Goal: Task Accomplishment & Management: Manage account settings

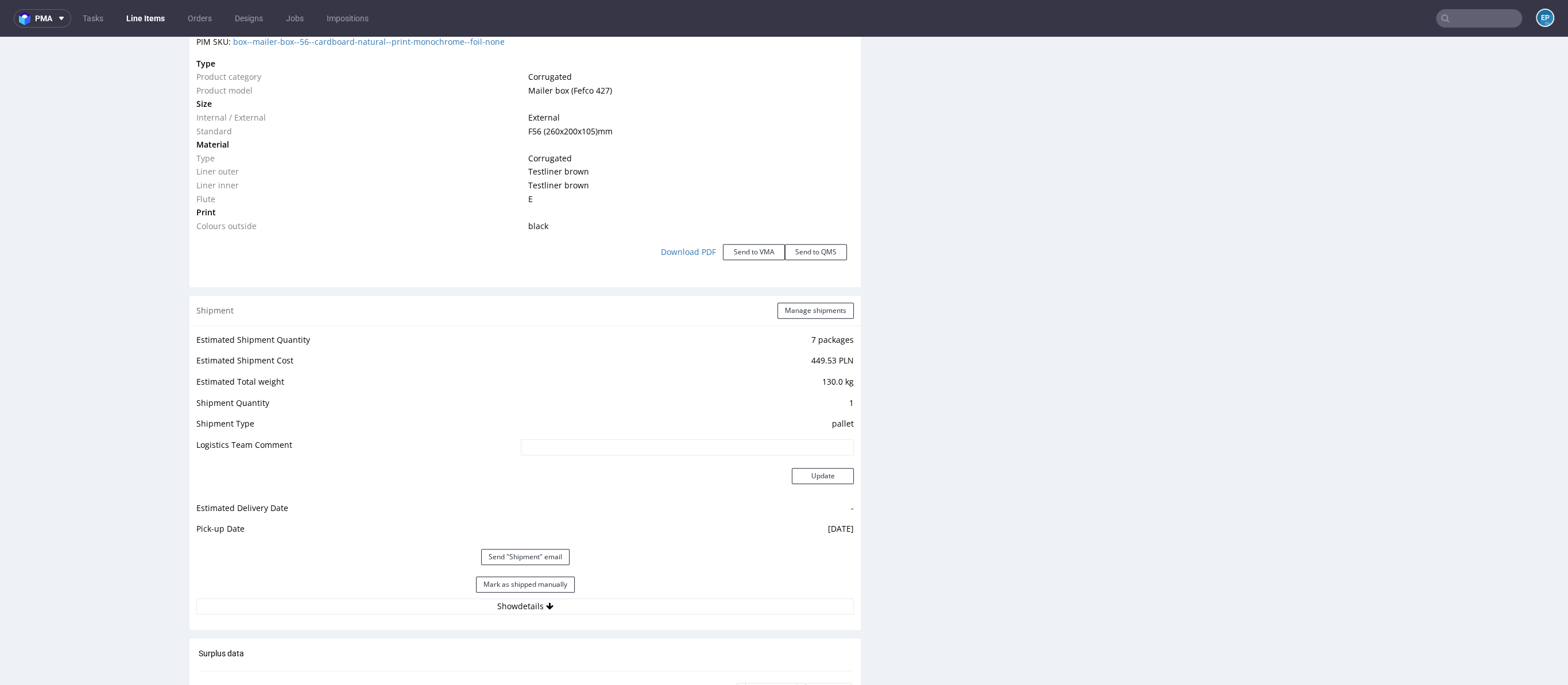
scroll to position [1130, 0]
click at [815, 308] on button "Manage shipments" at bounding box center [815, 310] width 76 height 16
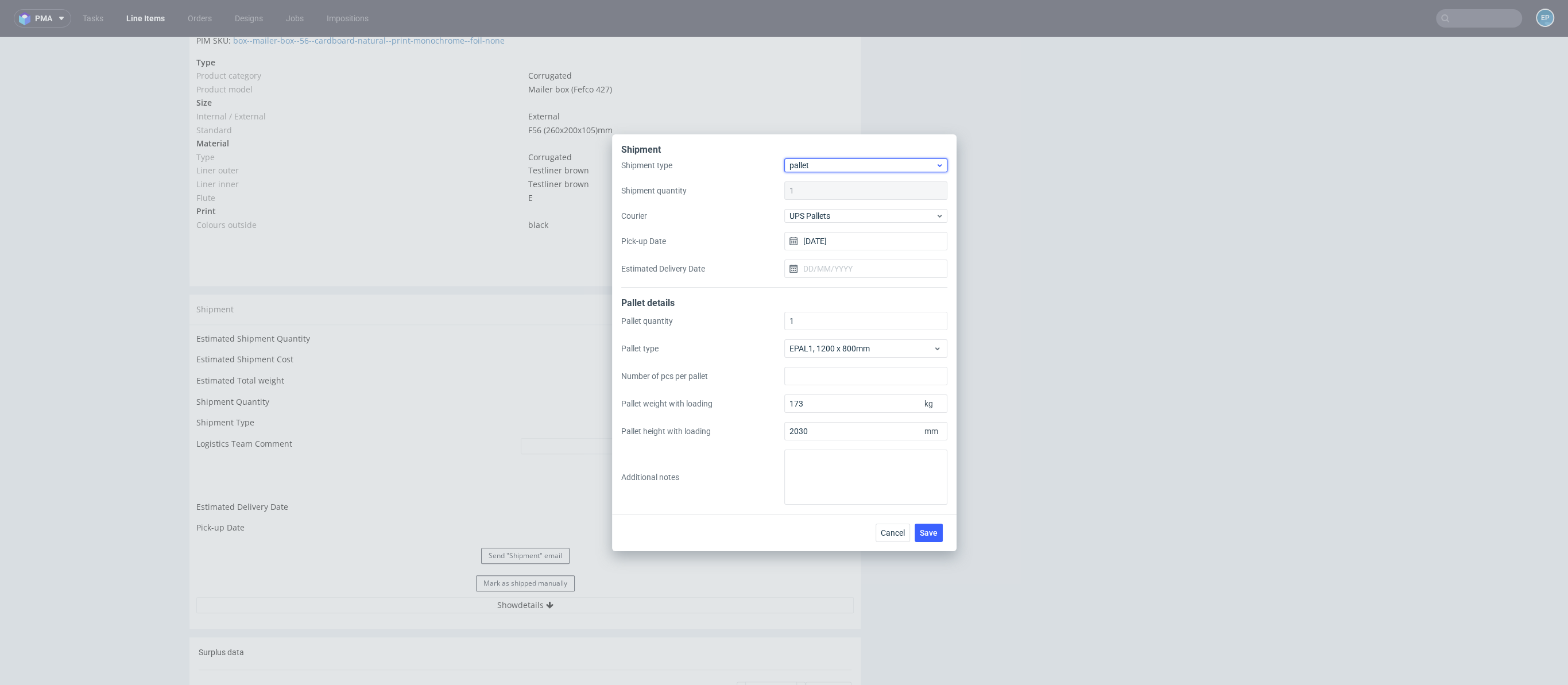
click at [823, 170] on span "pallet" at bounding box center [863, 165] width 147 height 11
click at [820, 204] on div "package" at bounding box center [865, 210] width 154 height 21
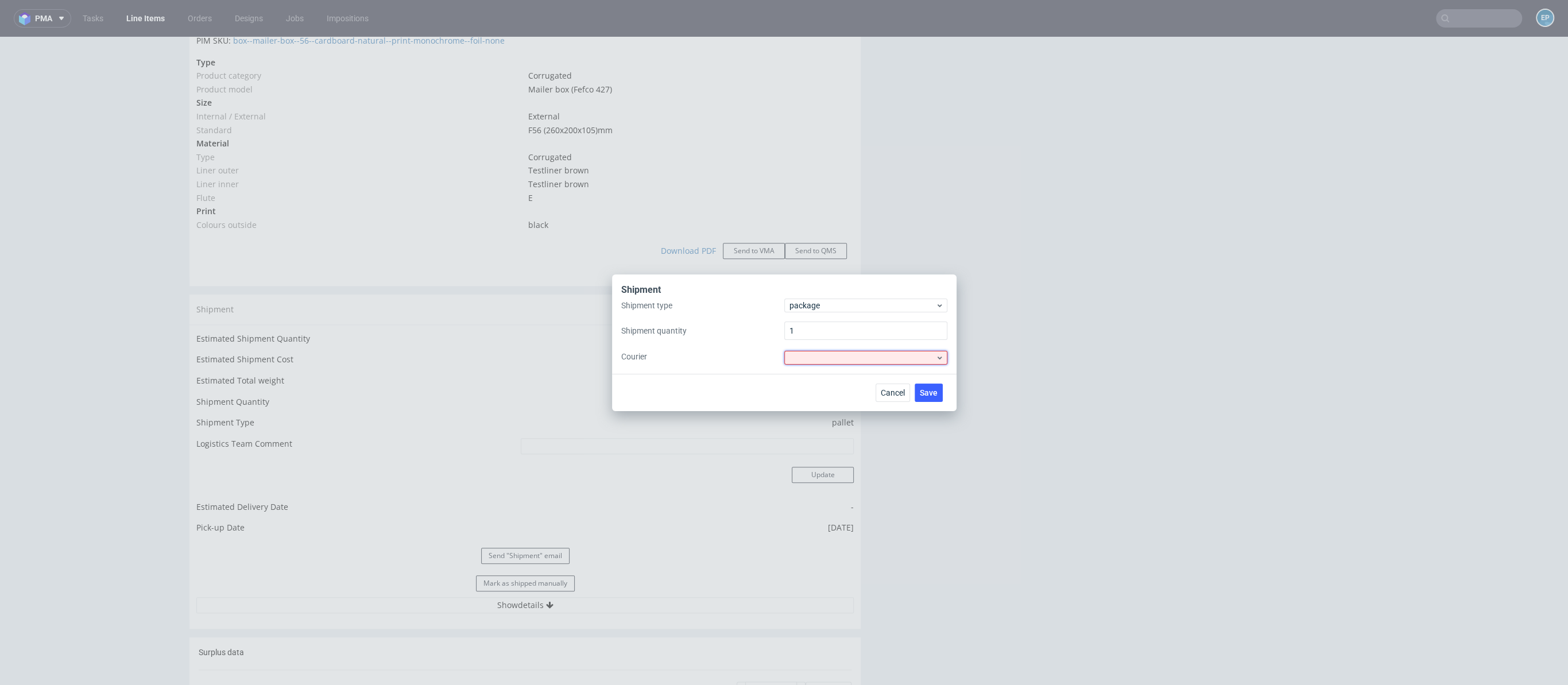
click at [821, 358] on div at bounding box center [865, 358] width 163 height 14
click at [828, 438] on div "UPS" at bounding box center [865, 438] width 154 height 21
click at [921, 383] on button "Save" at bounding box center [928, 392] width 28 height 18
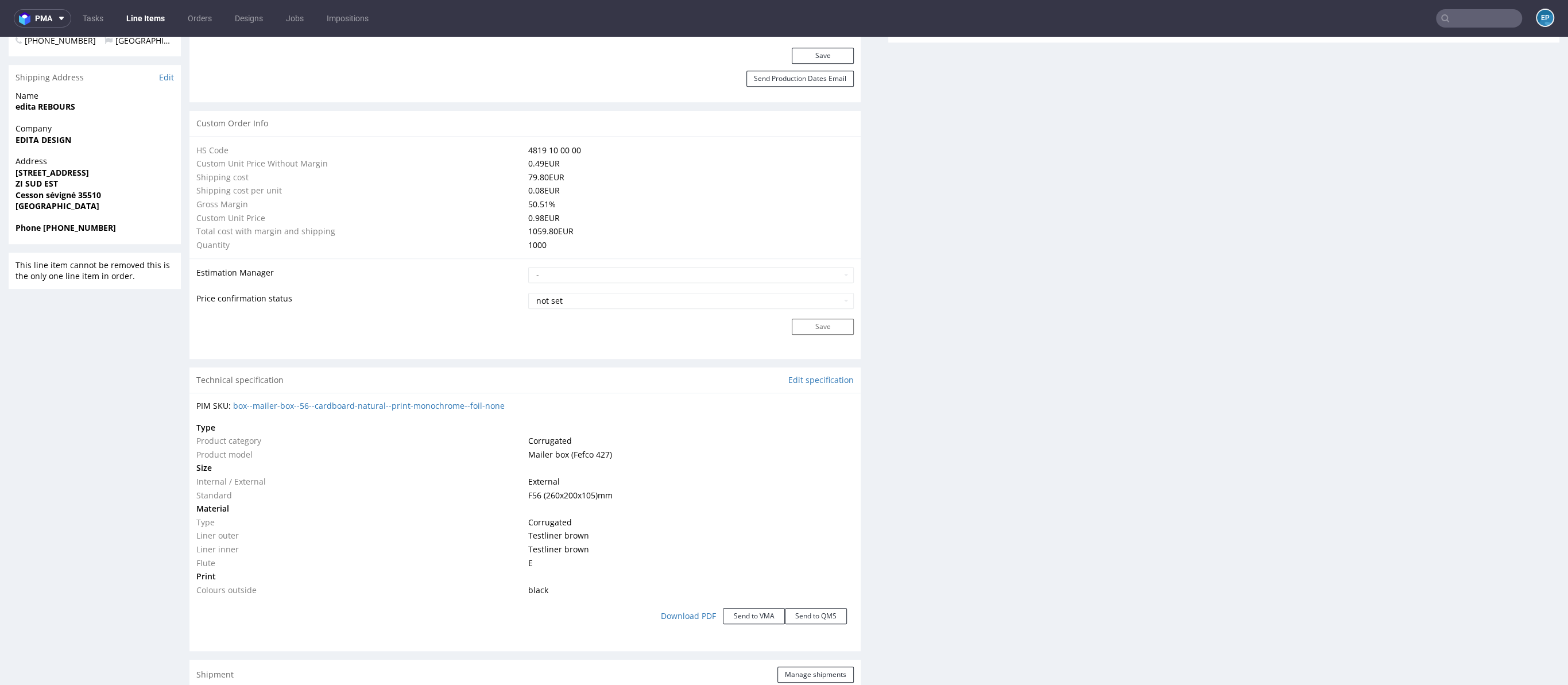
scroll to position [1056, 0]
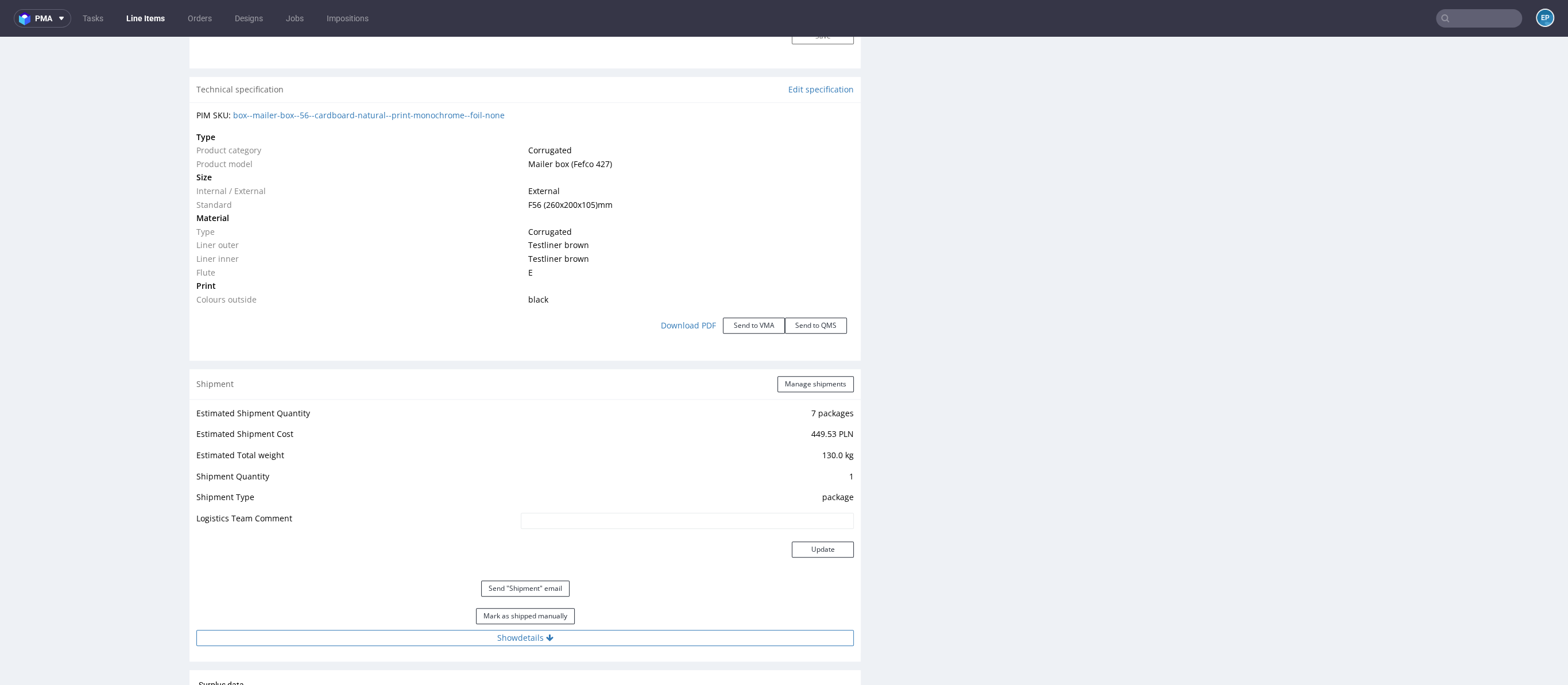
click at [577, 641] on button "Show details" at bounding box center [525, 638] width 657 height 16
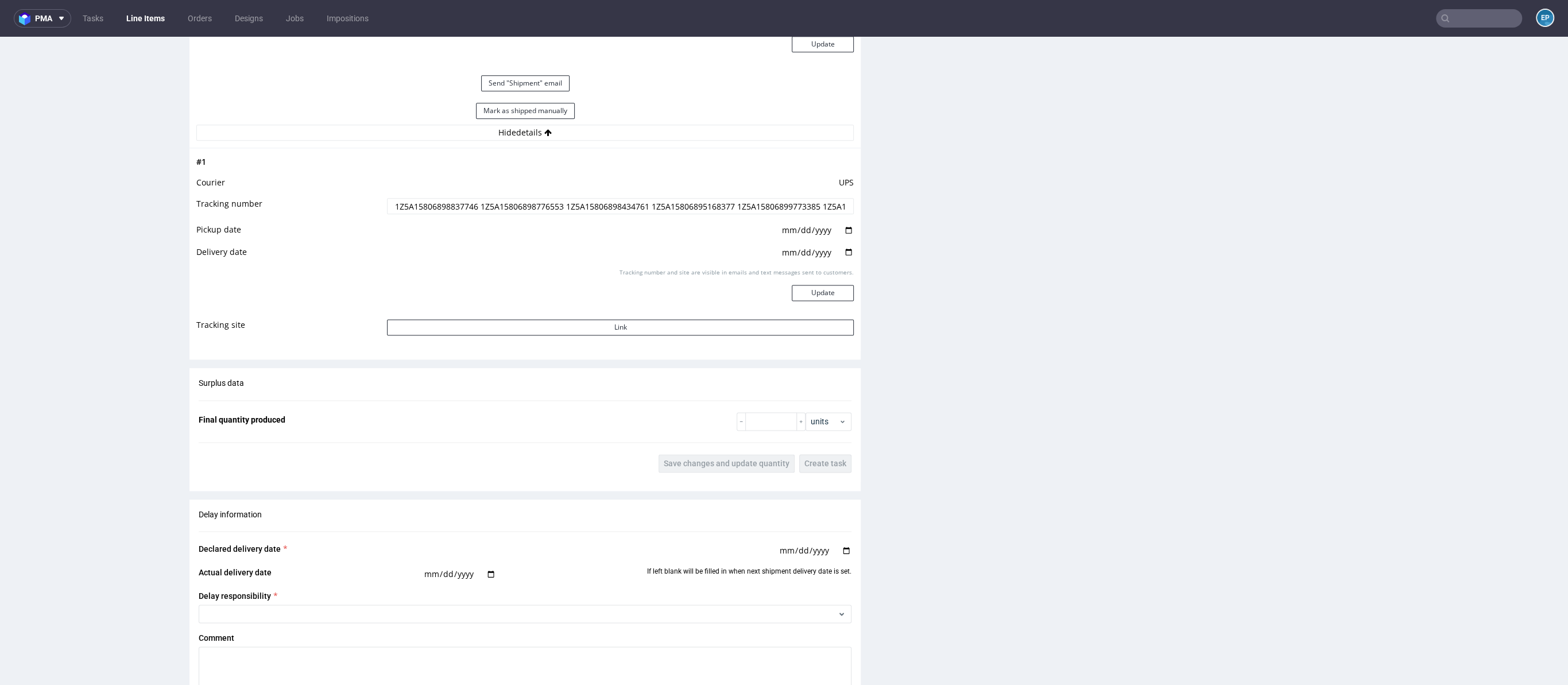
scroll to position [1558, 0]
click at [511, 112] on button "Mark as shipped manually" at bounding box center [525, 114] width 99 height 16
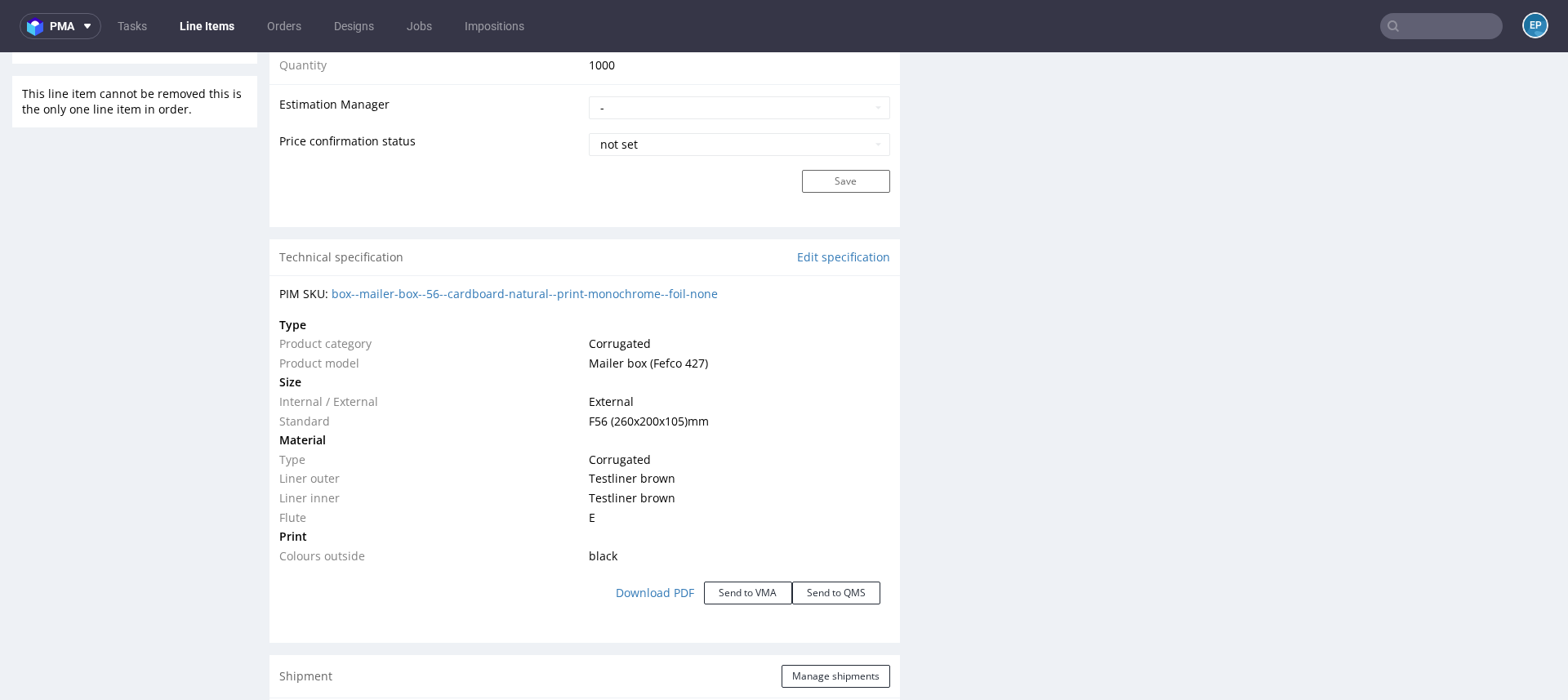
scroll to position [1372, 0]
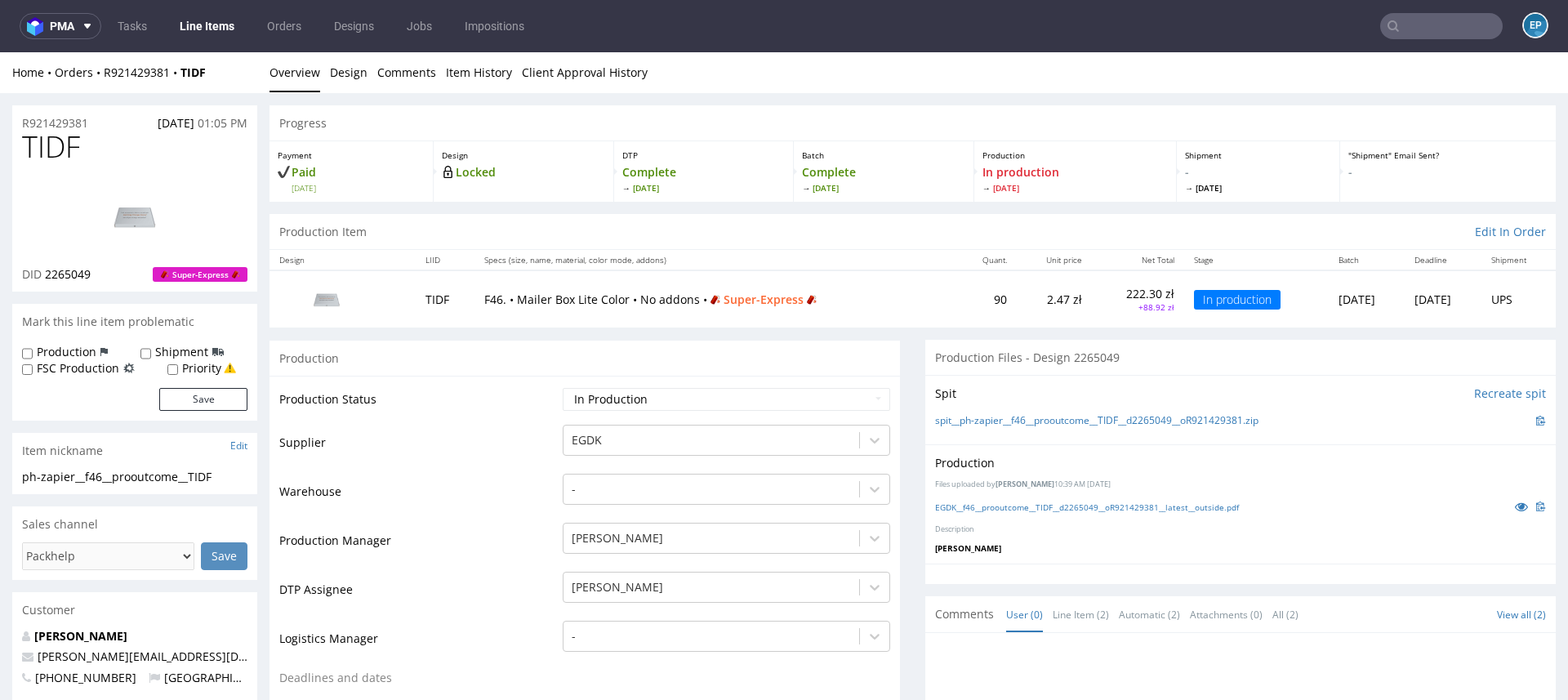
click at [210, 17] on link "Line Items" at bounding box center [207, 26] width 75 height 26
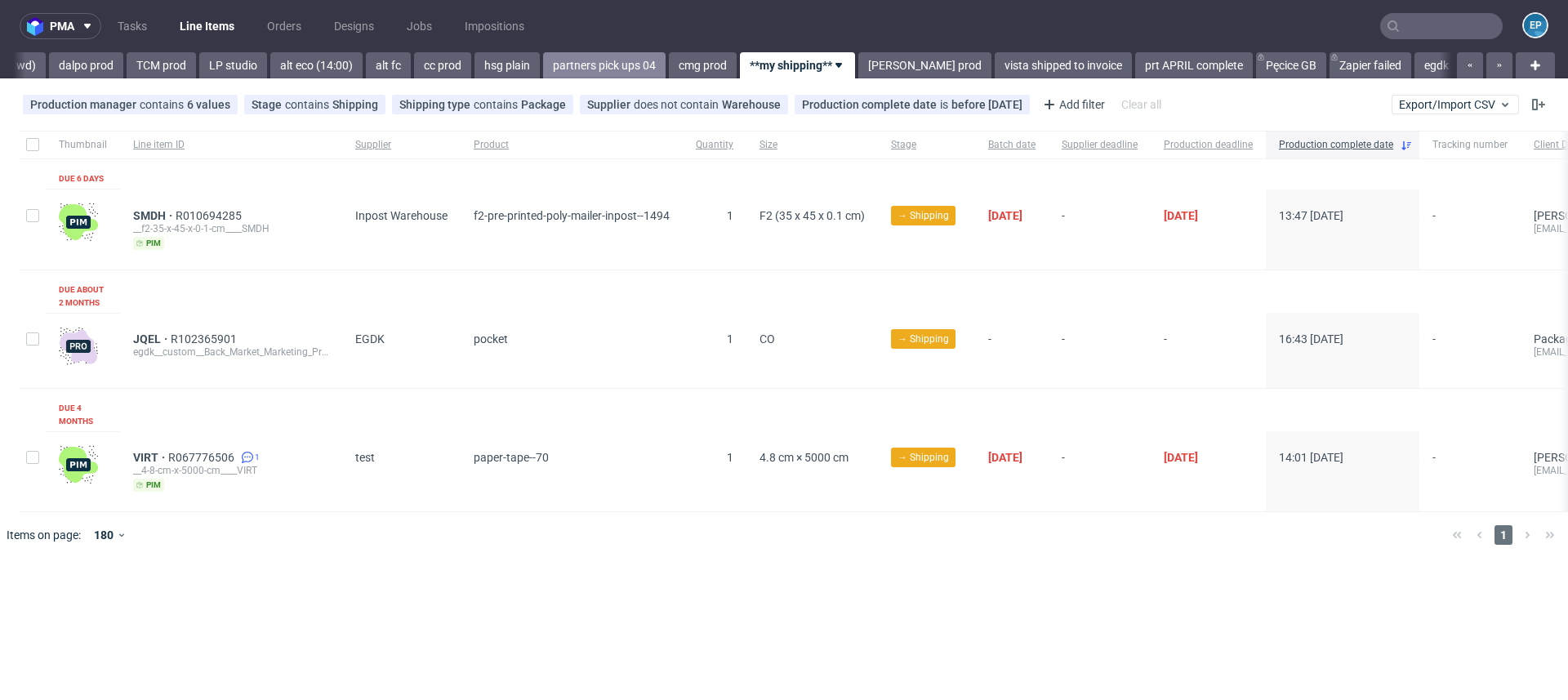
click at [543, 55] on link "partners pick ups 04" at bounding box center [605, 65] width 123 height 26
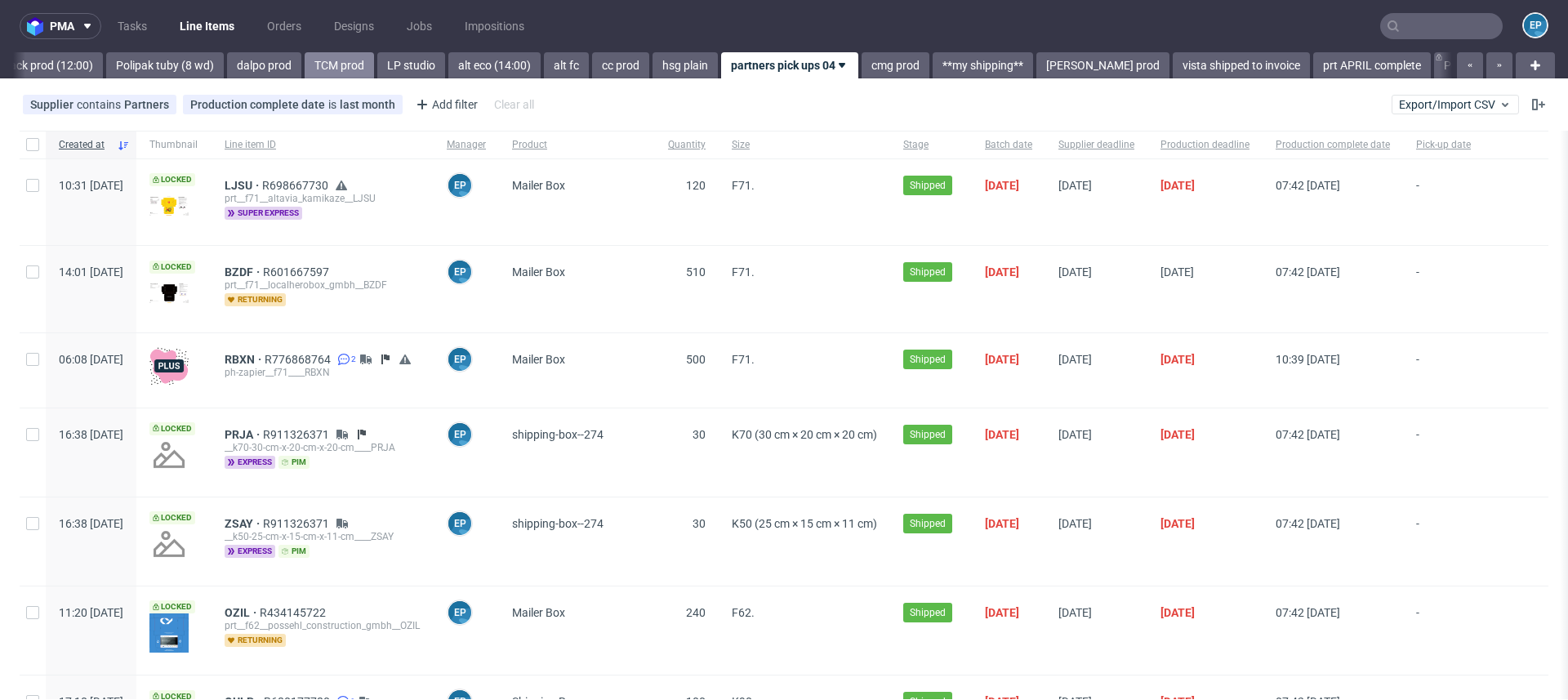
click at [305, 63] on link "TCM prod" at bounding box center [339, 65] width 69 height 26
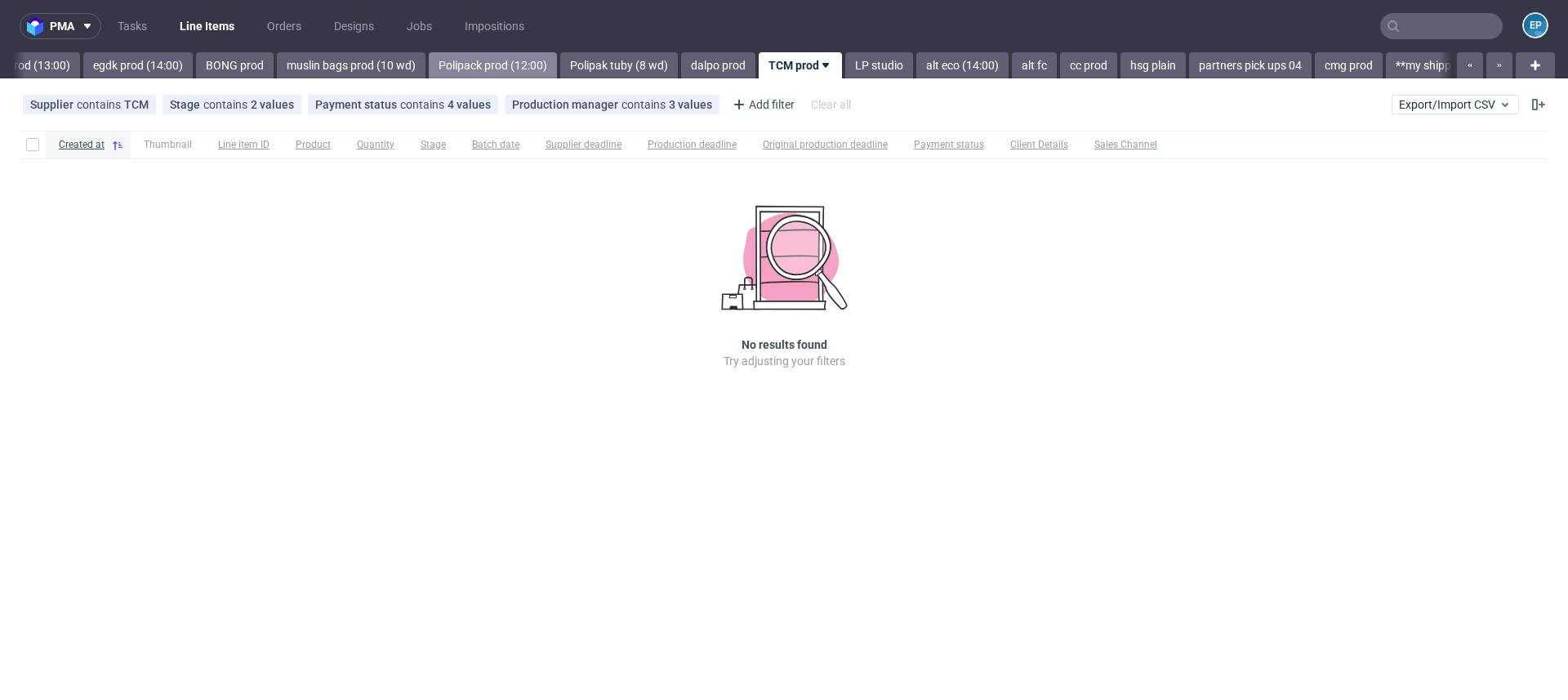
click at [434, 65] on link "Polipack prod (12:00)" at bounding box center [493, 65] width 128 height 26
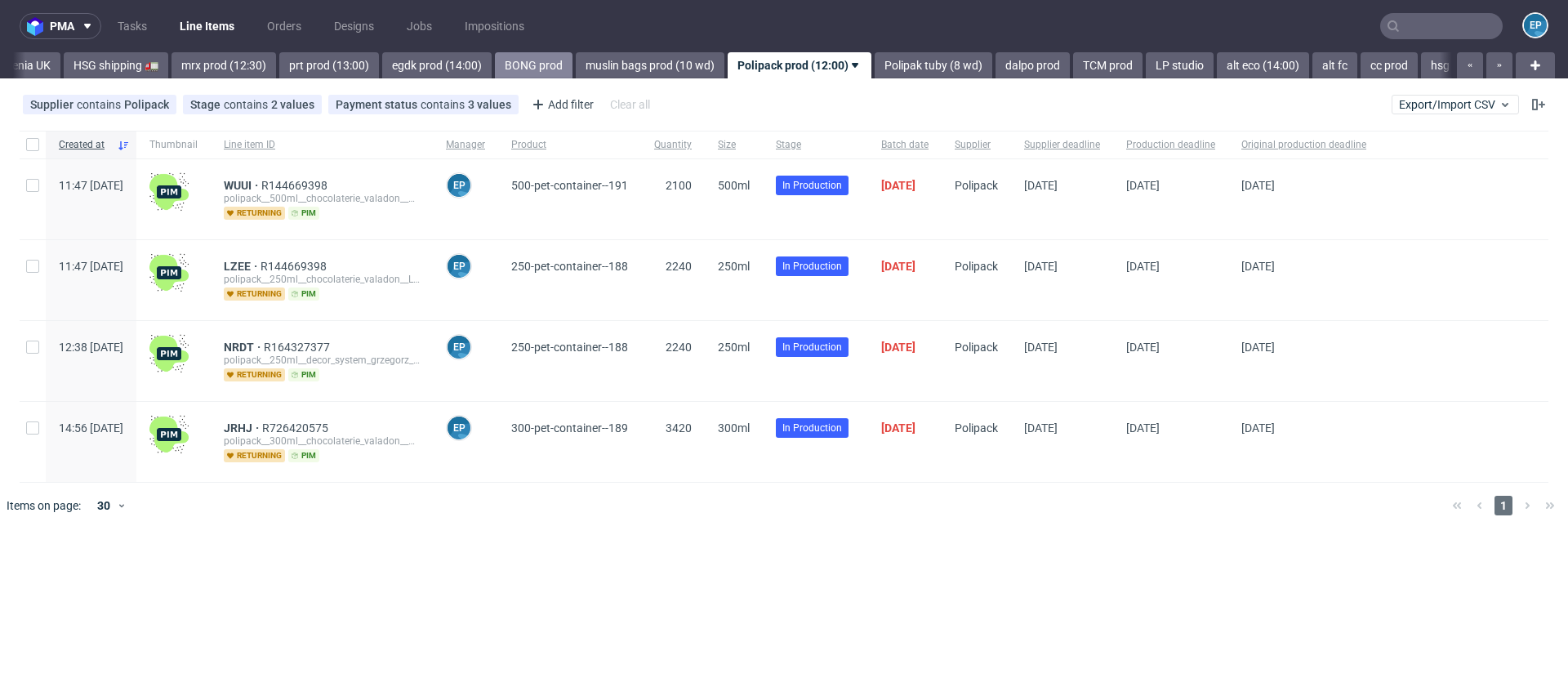
click at [495, 65] on link "BONG prod" at bounding box center [533, 65] width 77 height 26
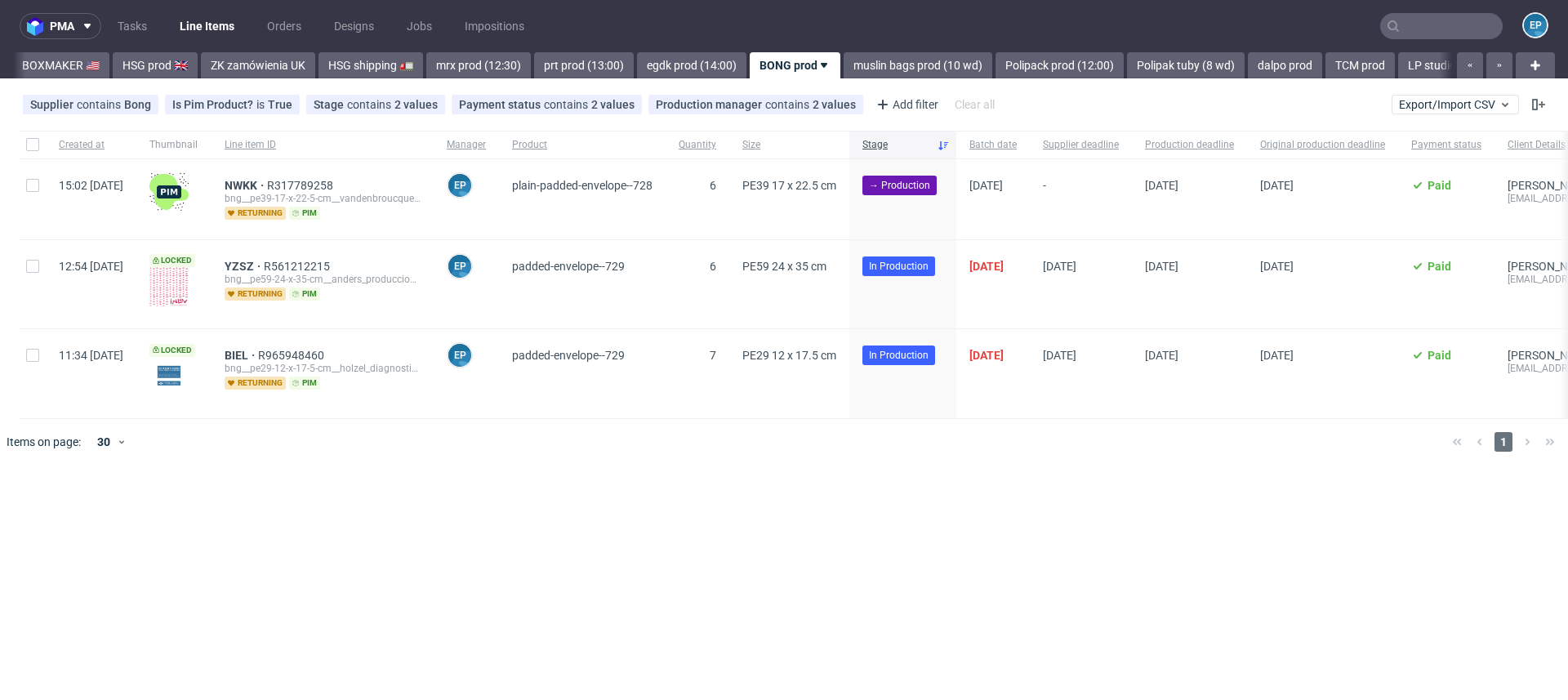
scroll to position [0, 1718]
click at [36, 195] on div at bounding box center [32, 199] width 26 height 80
checkbox input "true"
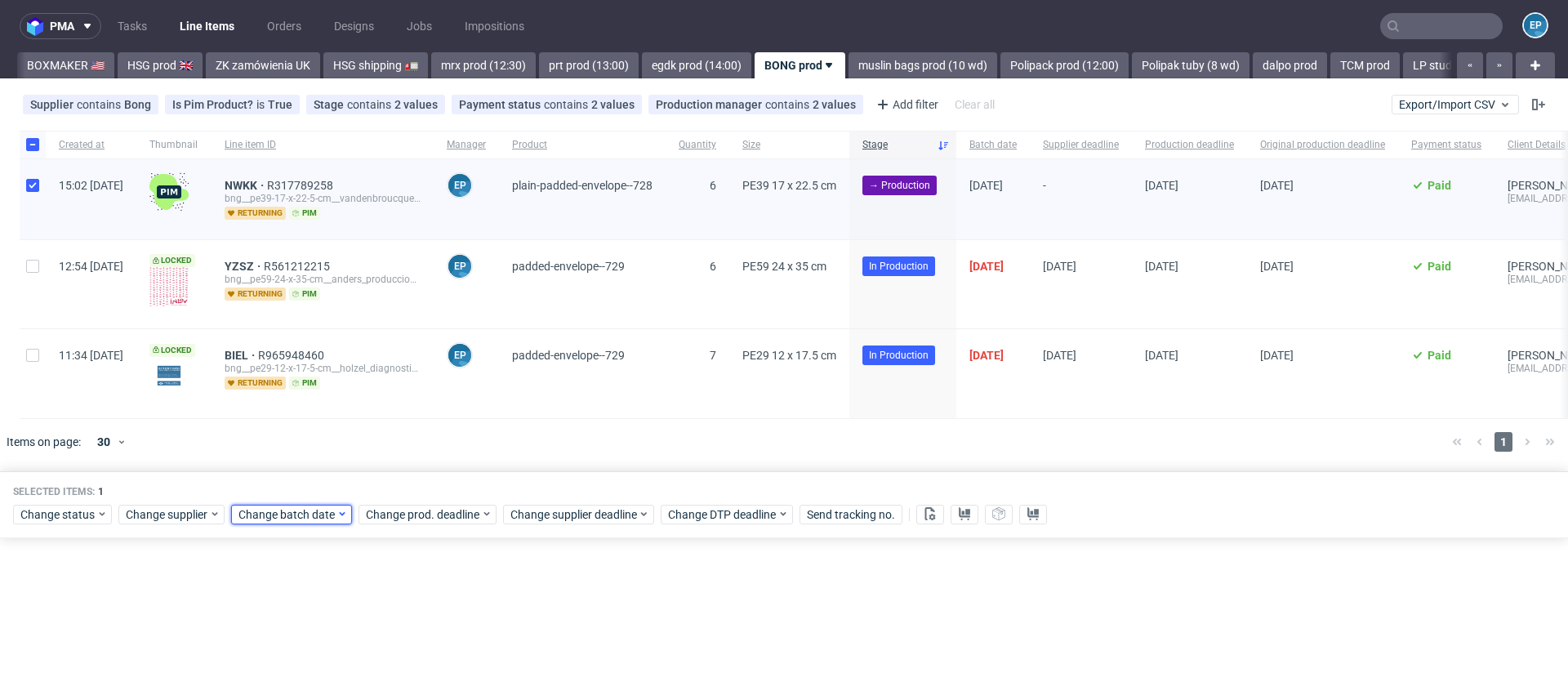
click at [289, 514] on span "Change batch date" at bounding box center [288, 514] width 98 height 16
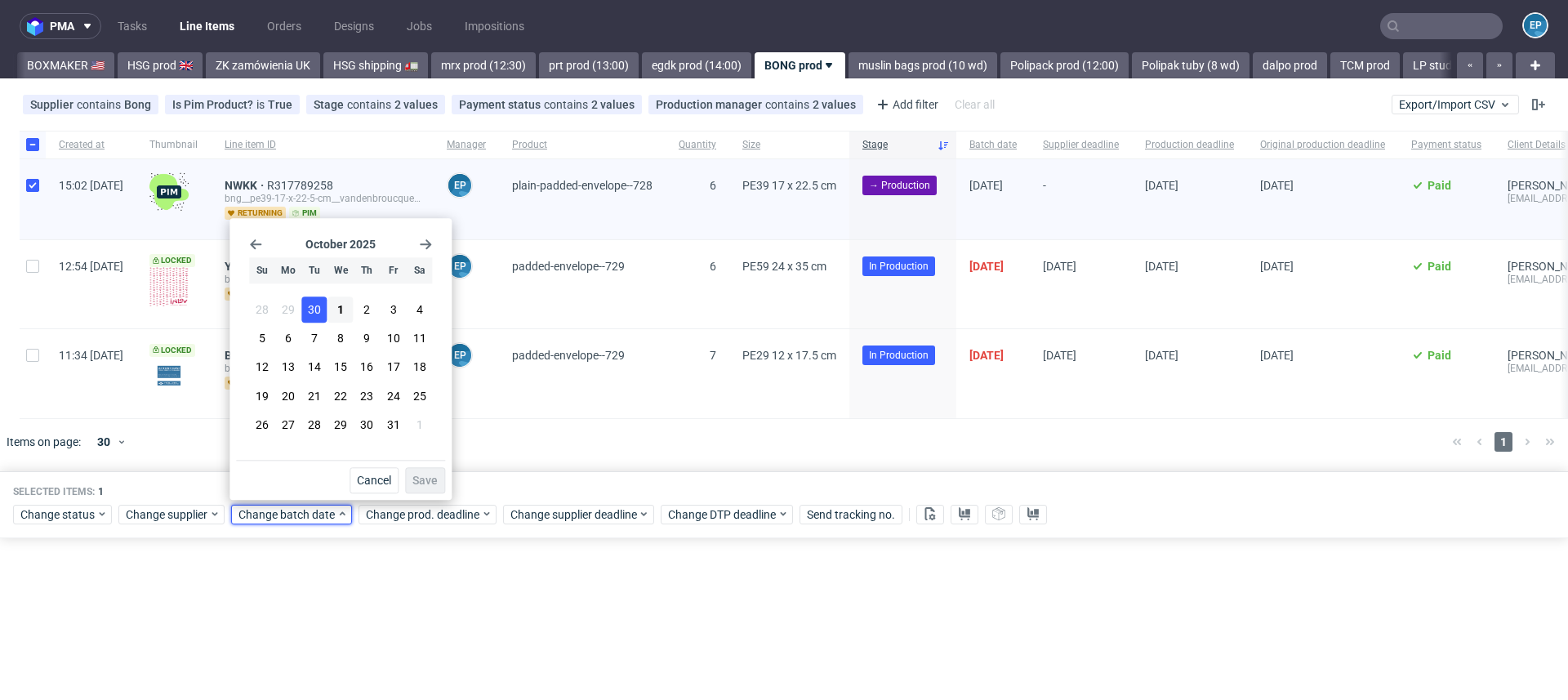
click at [323, 302] on button "30" at bounding box center [314, 309] width 26 height 26
click at [335, 309] on button "1" at bounding box center [341, 309] width 26 height 26
click at [425, 471] on button "Save" at bounding box center [424, 480] width 40 height 26
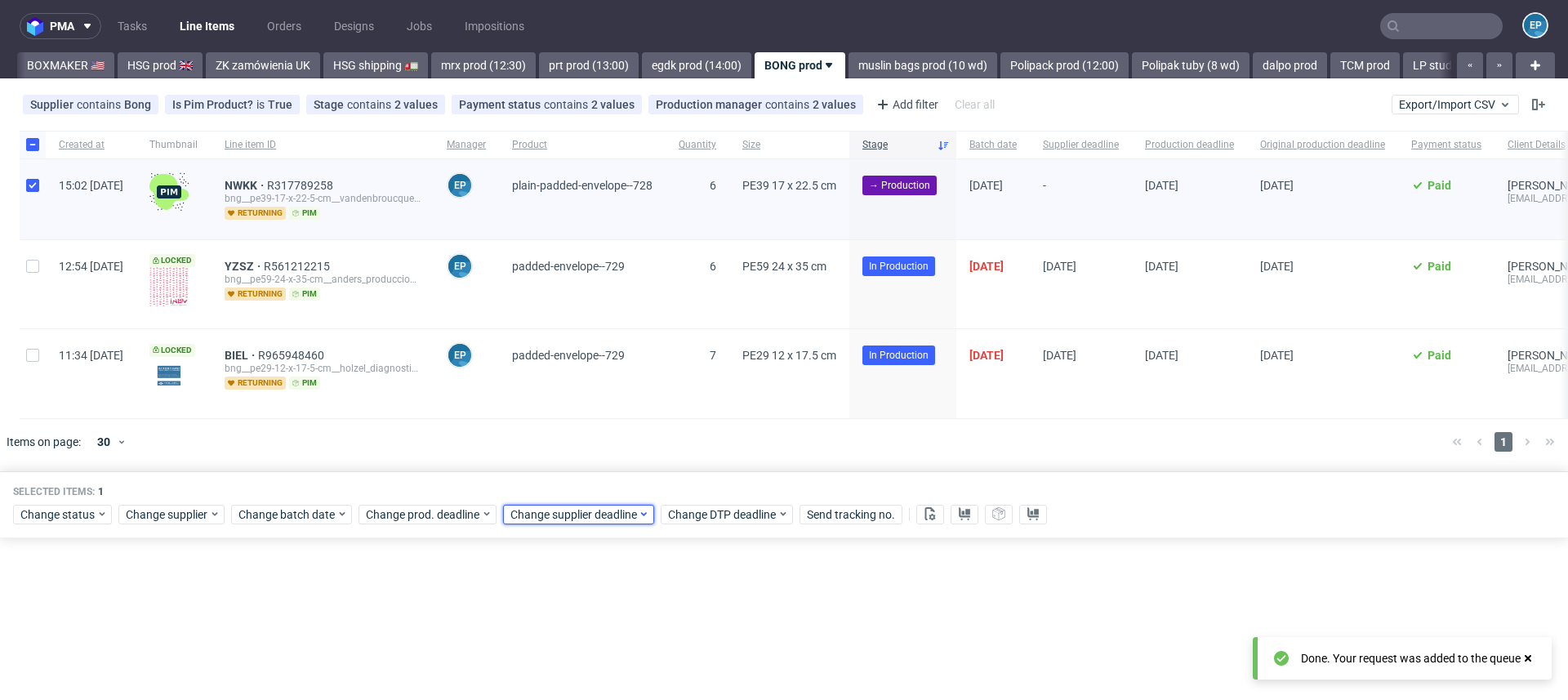
click at [583, 517] on span "Change supplier deadline" at bounding box center [574, 514] width 127 height 16
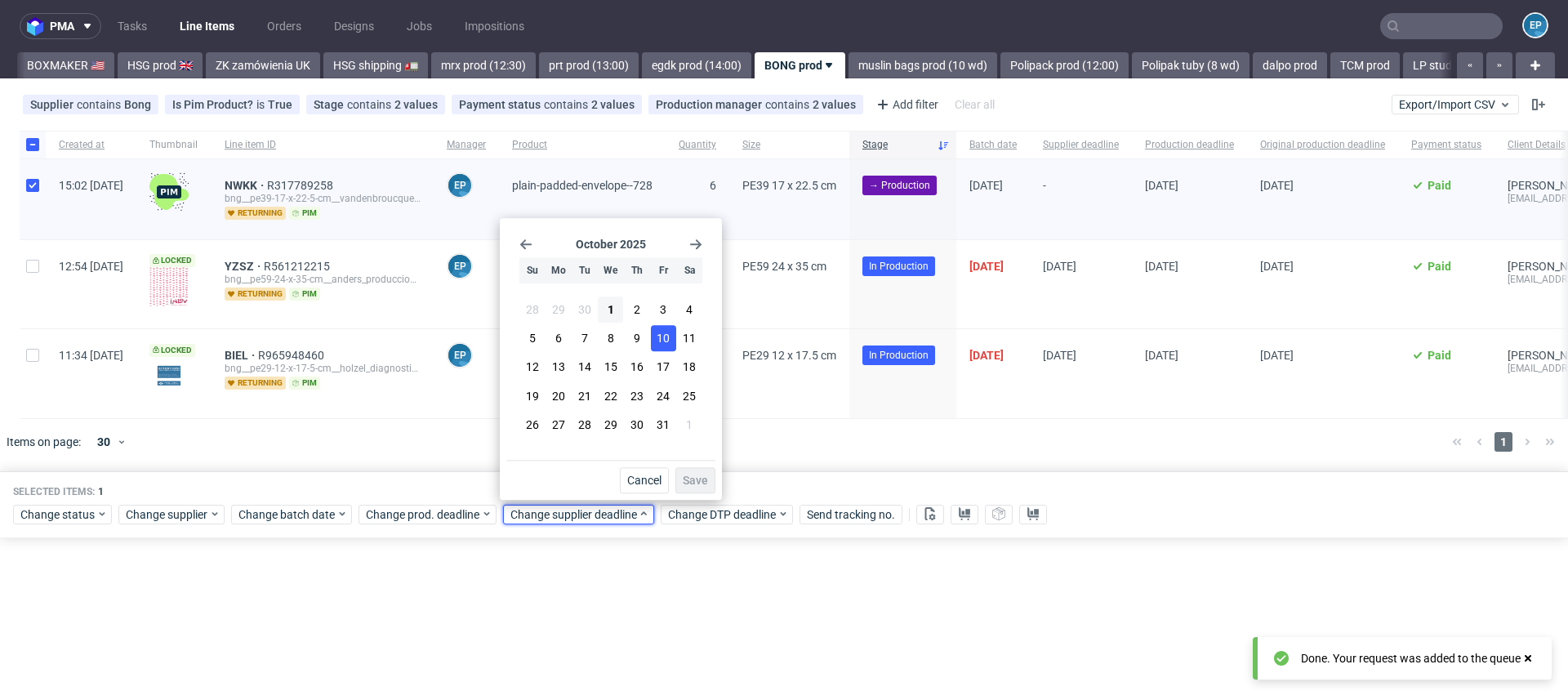
click at [666, 336] on span "10" at bounding box center [662, 338] width 13 height 16
click at [698, 471] on button "Save" at bounding box center [695, 480] width 40 height 26
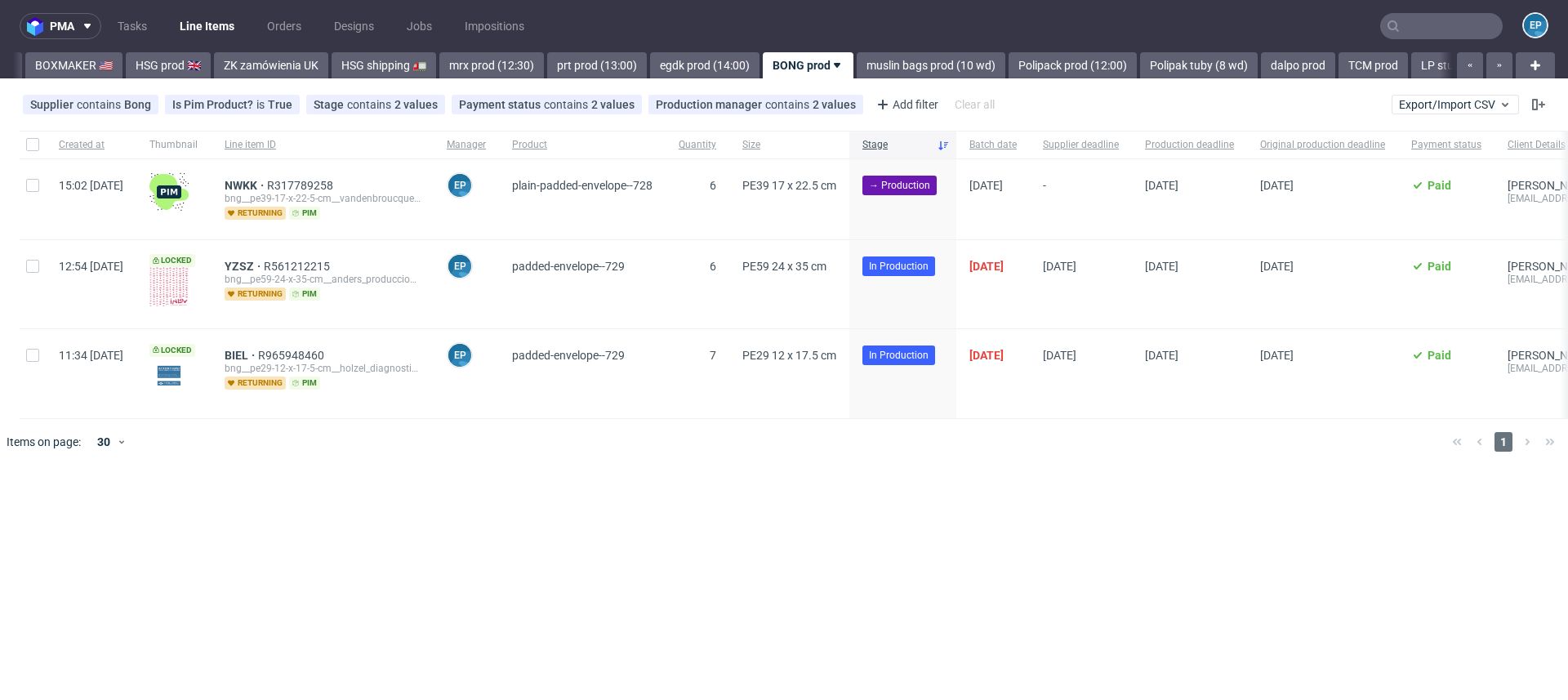
scroll to position [0, 1718]
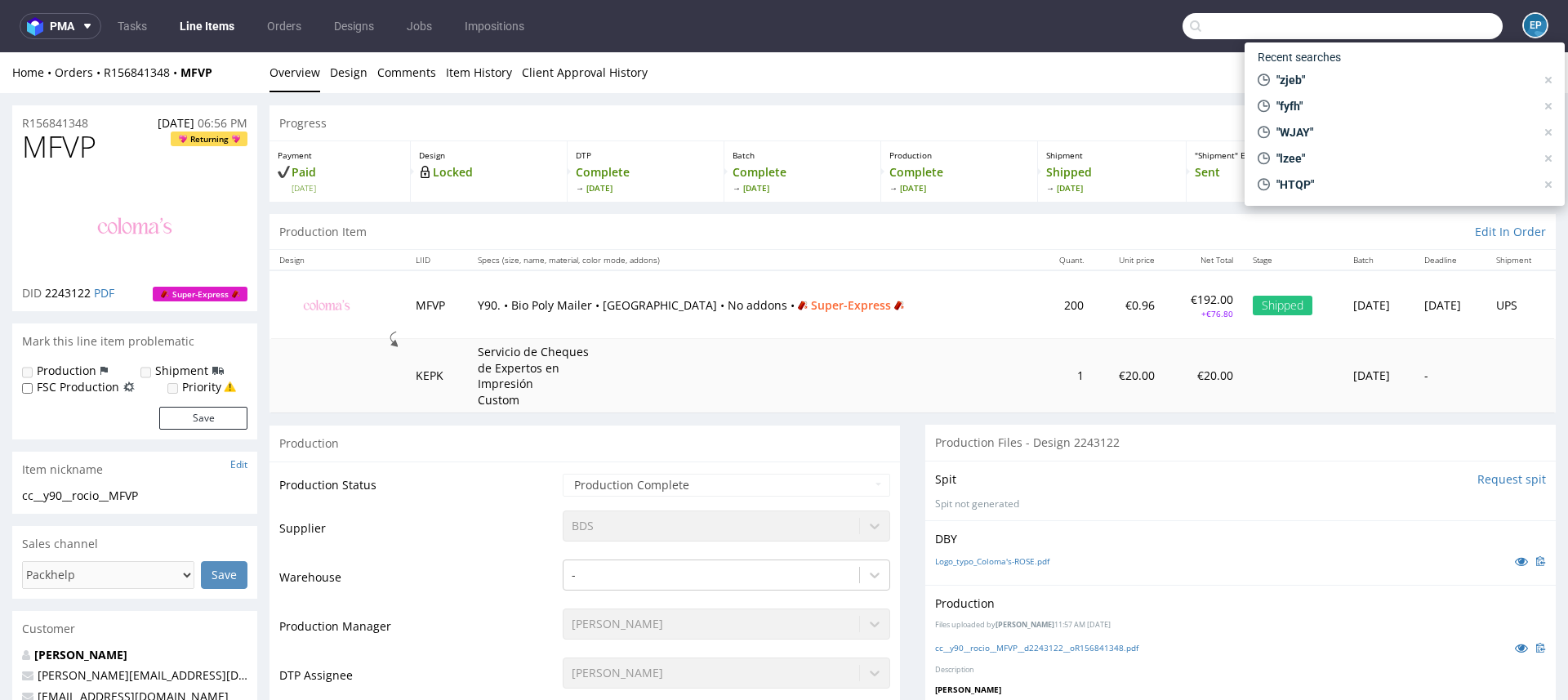
click at [1405, 17] on input "text" at bounding box center [1342, 26] width 321 height 26
paste input "R456642216"
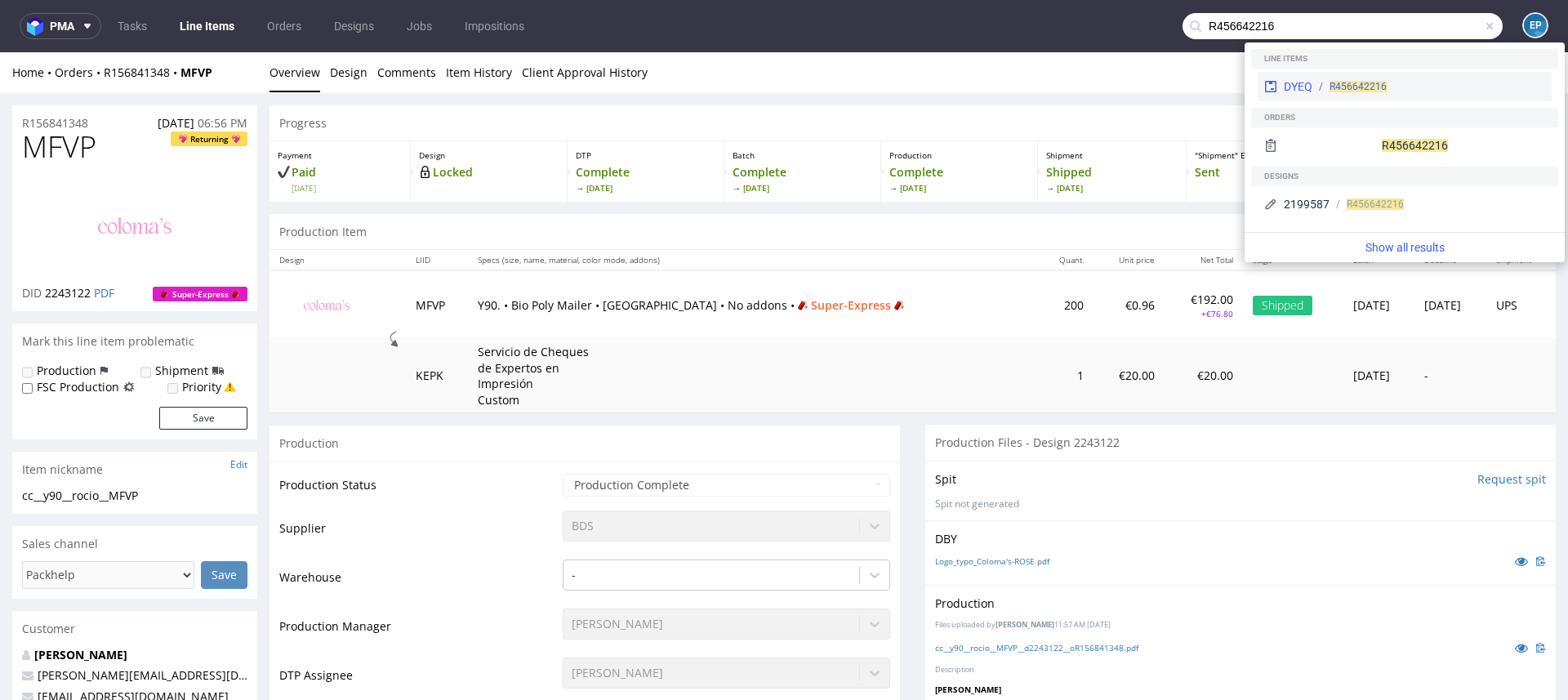
type input "R456642216"
click at [1345, 79] on div "R456642216" at bounding box center [1358, 86] width 57 height 15
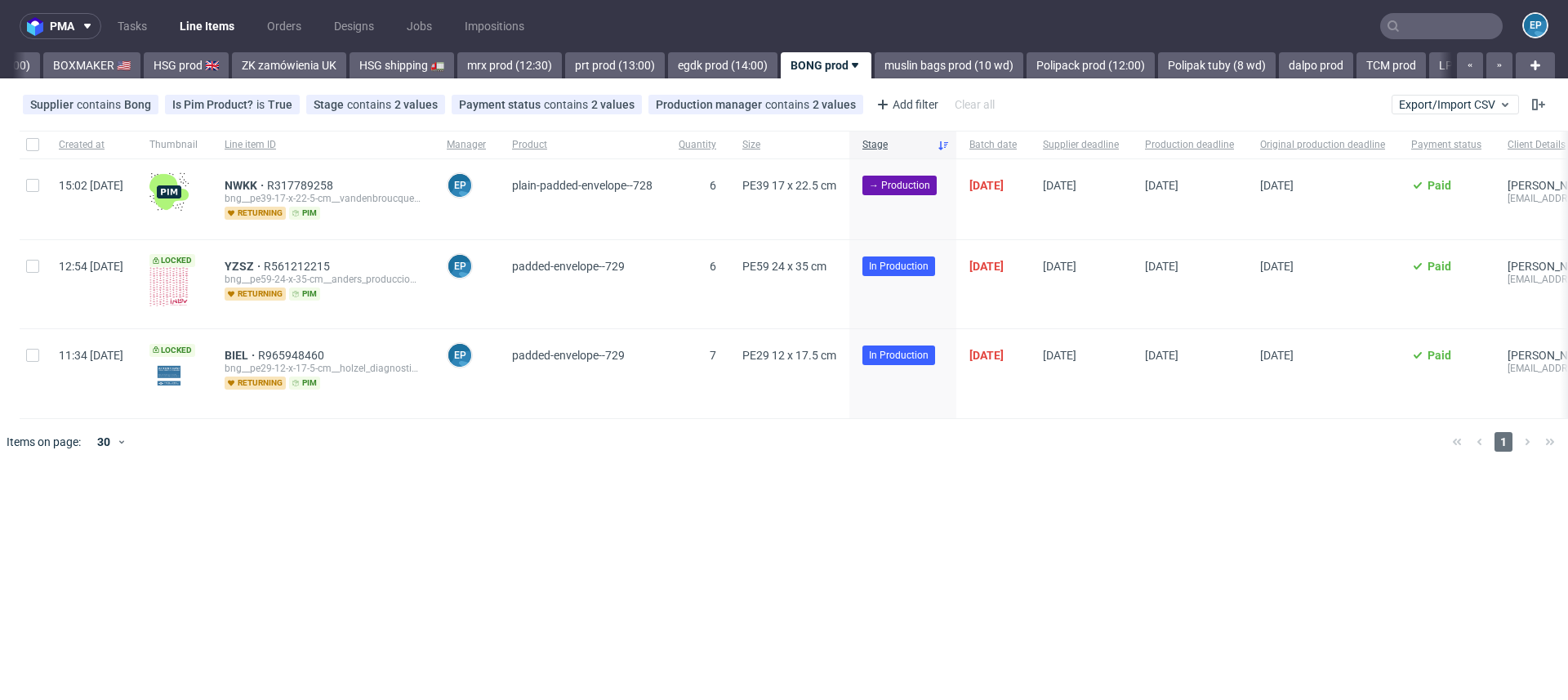
click at [37, 193] on div at bounding box center [32, 199] width 26 height 80
checkbox input "true"
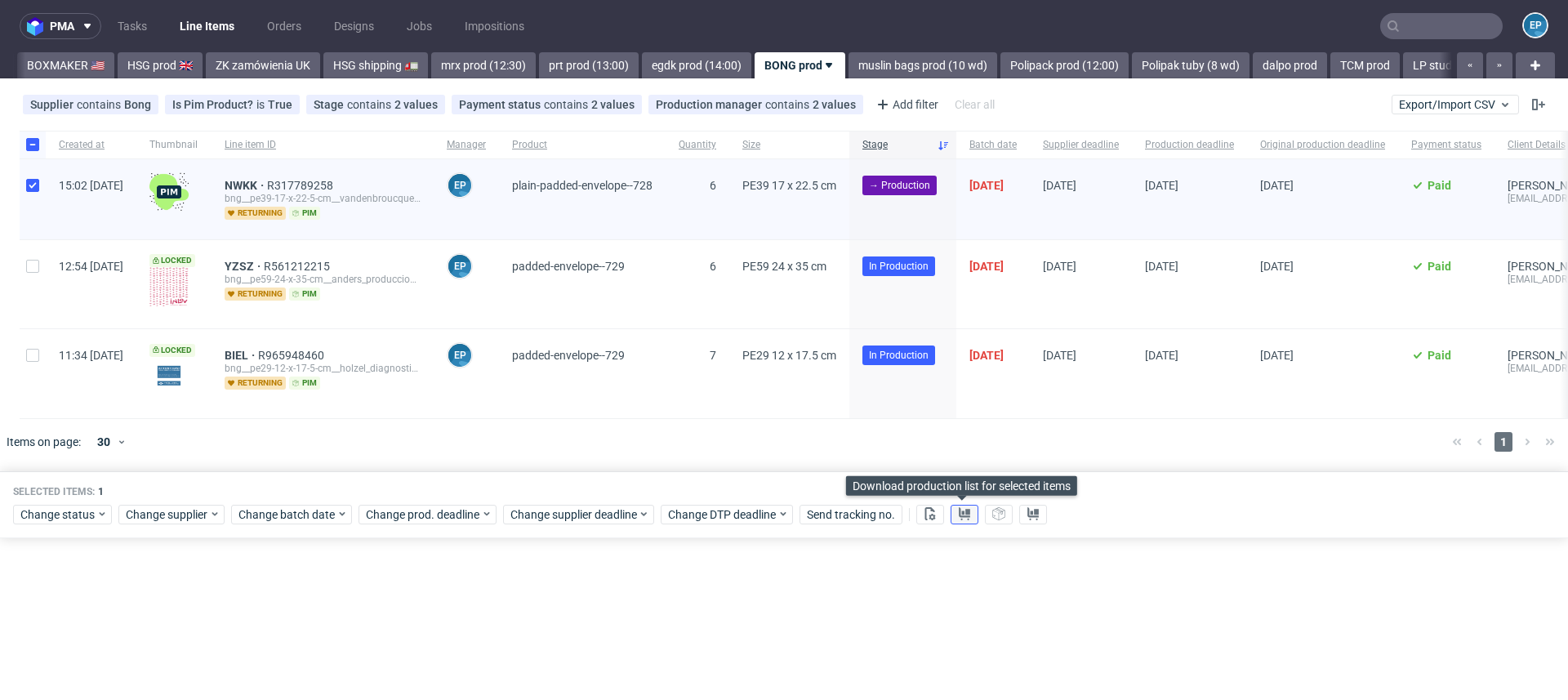
click at [969, 513] on button at bounding box center [964, 514] width 28 height 20
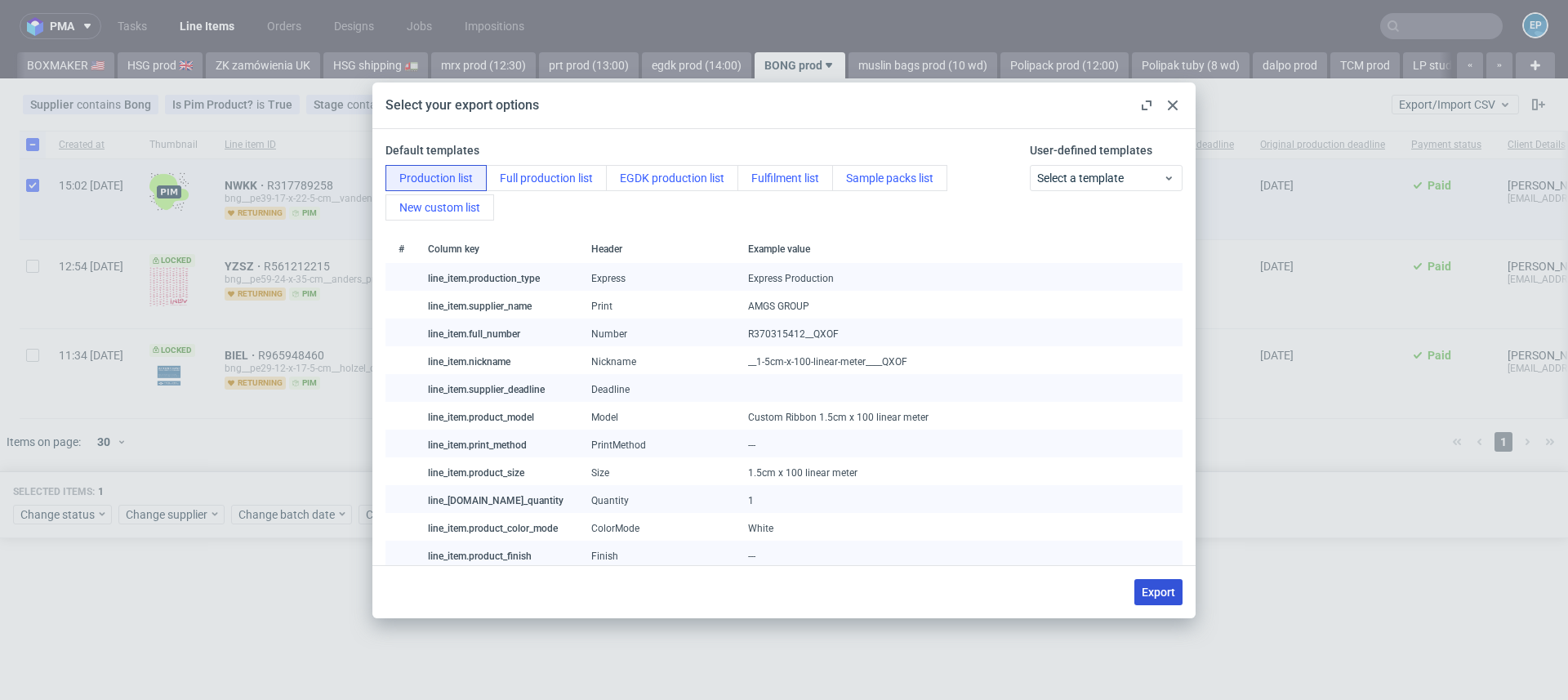
click at [1154, 583] on button "Export" at bounding box center [1159, 592] width 48 height 26
checkbox input "false"
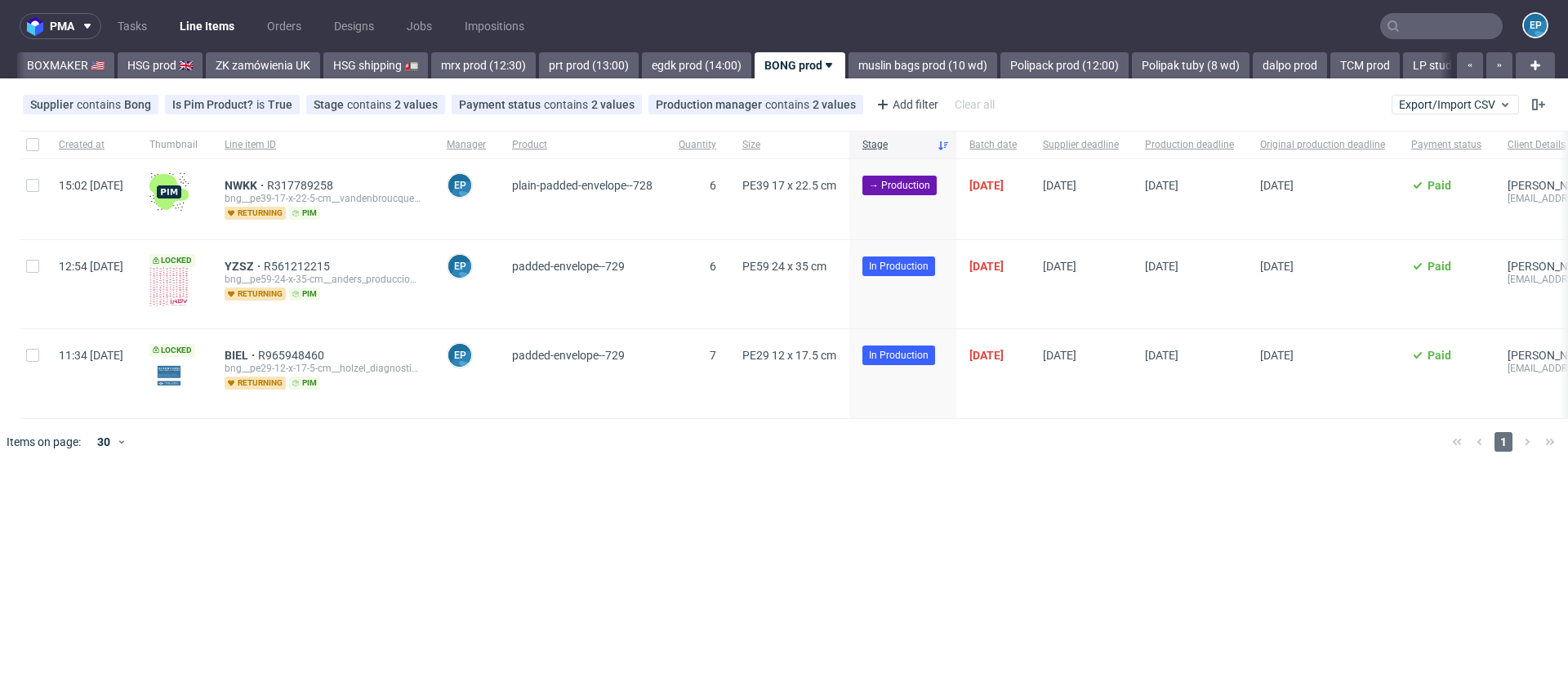
click at [30, 198] on div at bounding box center [32, 199] width 26 height 80
checkbox input "true"
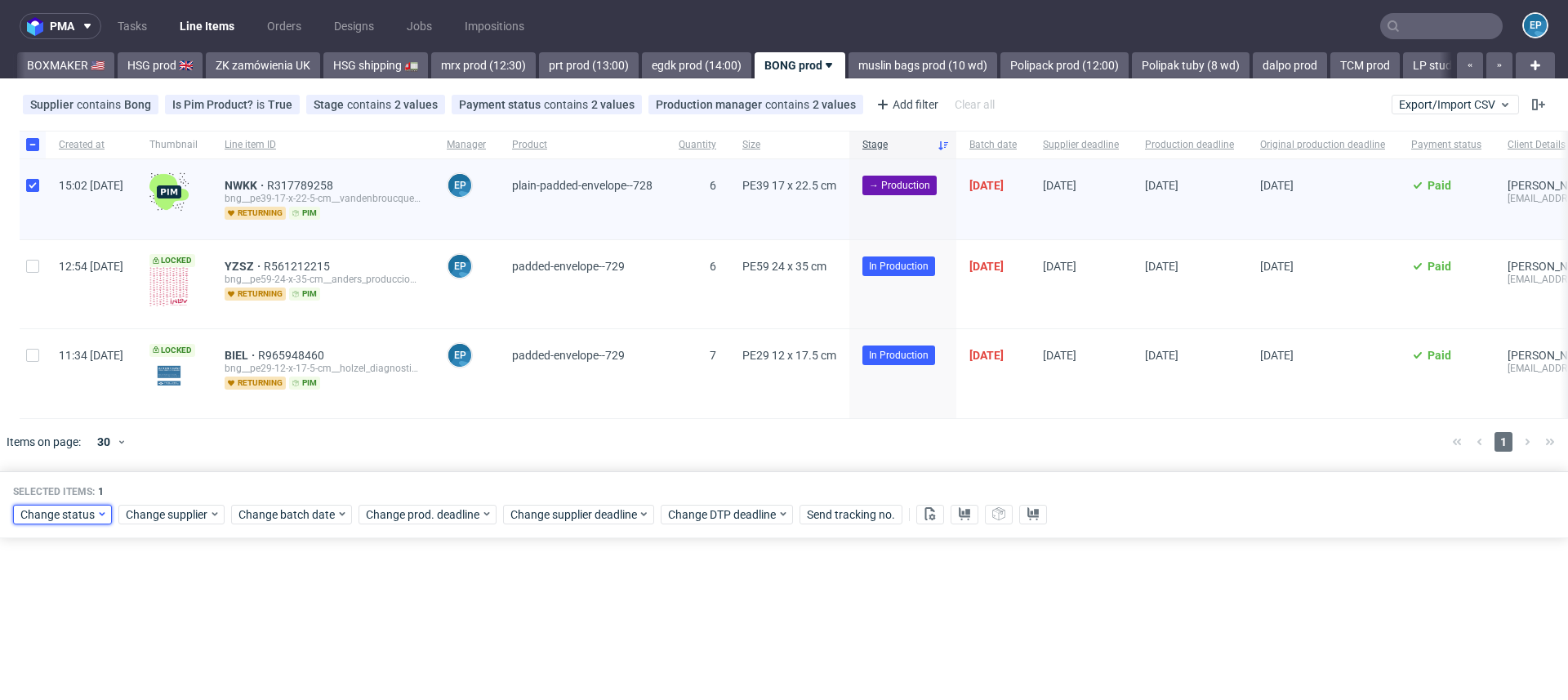
click at [76, 511] on span "Change status" at bounding box center [59, 514] width 76 height 16
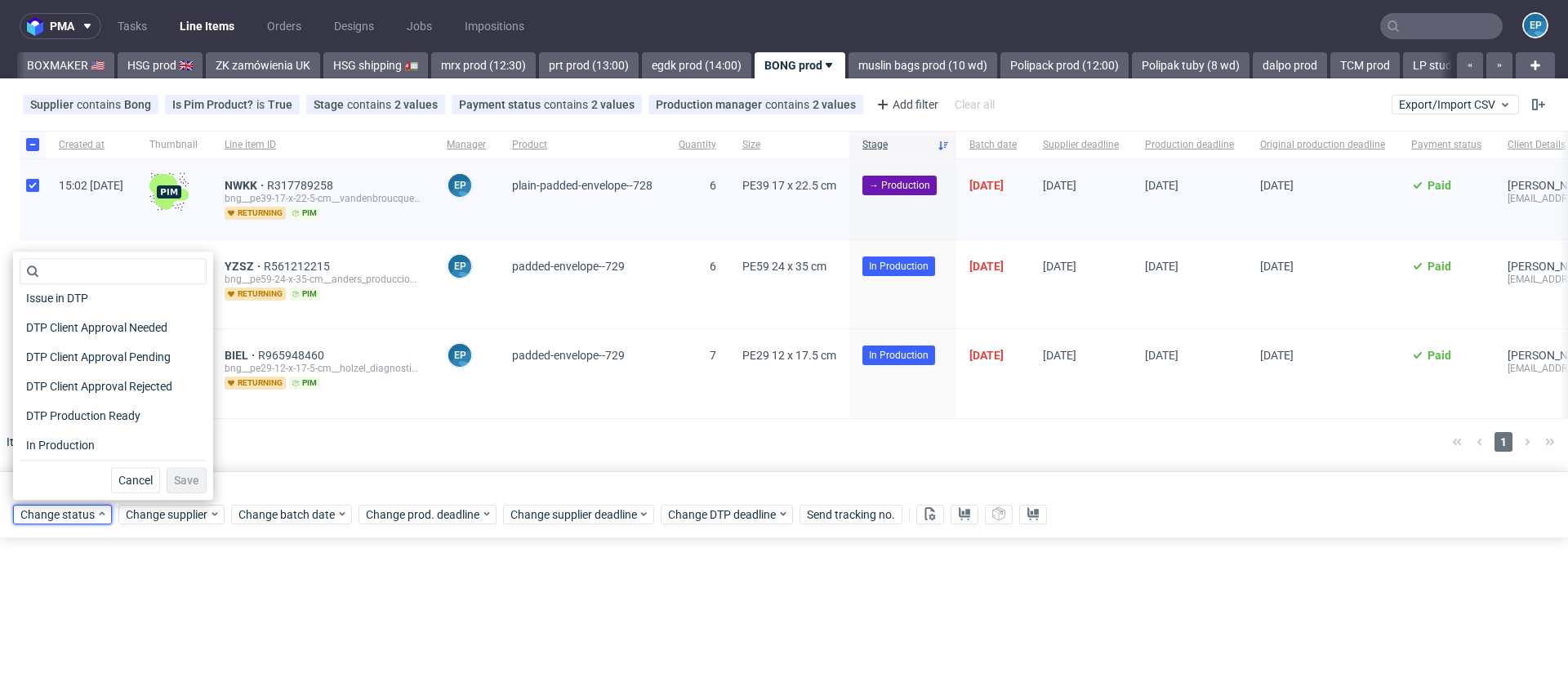
scroll to position [99, 0]
click at [87, 439] on span "In Production" at bounding box center [60, 442] width 82 height 23
click at [176, 470] on button "Save" at bounding box center [186, 480] width 40 height 26
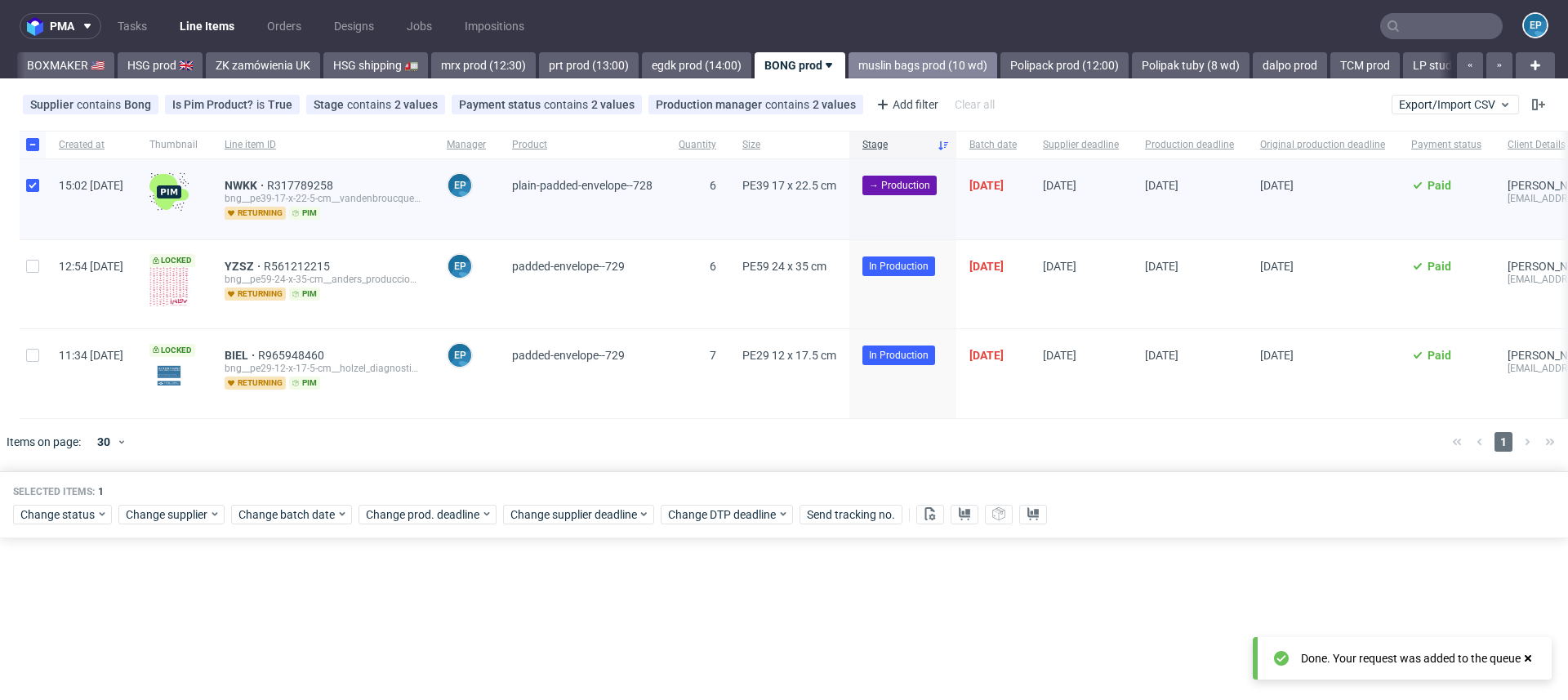
click at [849, 62] on link "muslin bags prod (10 wd)" at bounding box center [923, 65] width 148 height 26
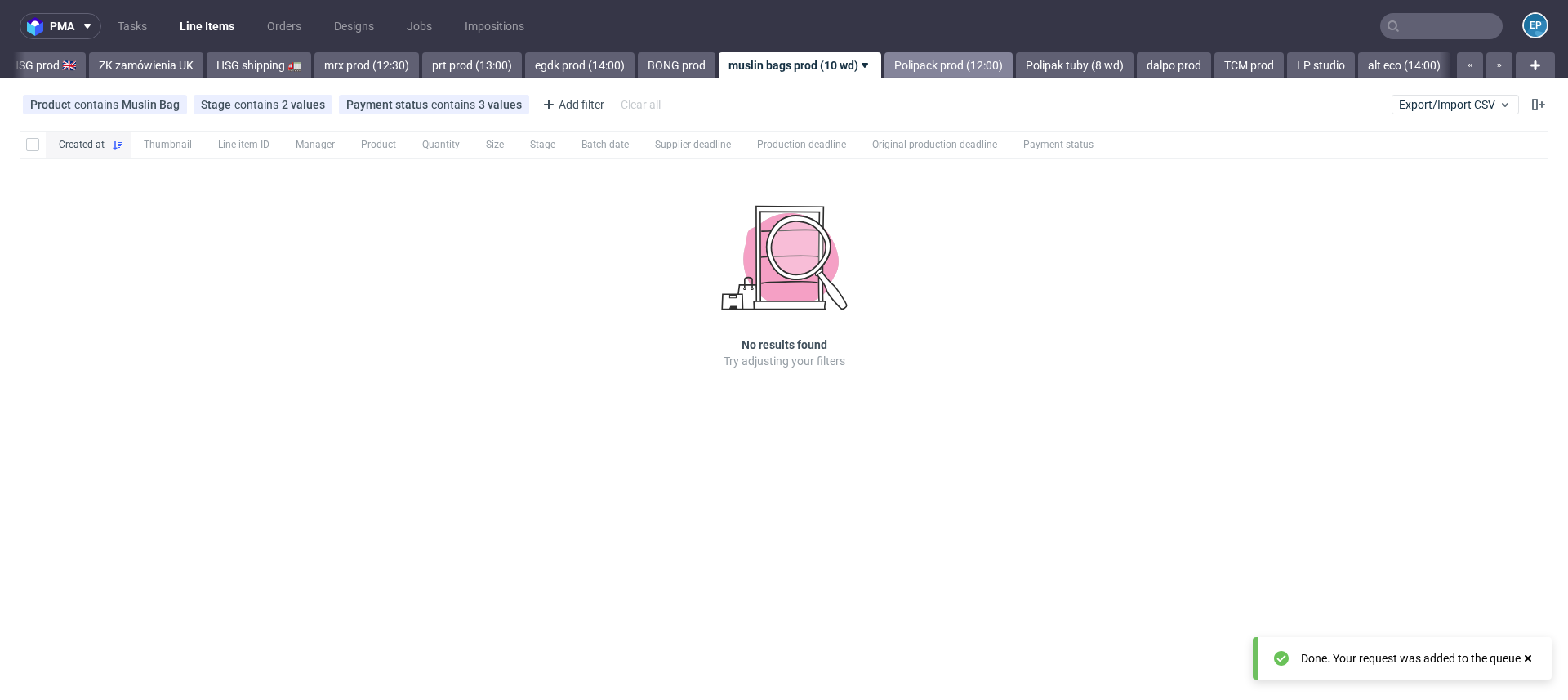
click at [884, 62] on link "Polipack prod (12:00)" at bounding box center [948, 65] width 128 height 26
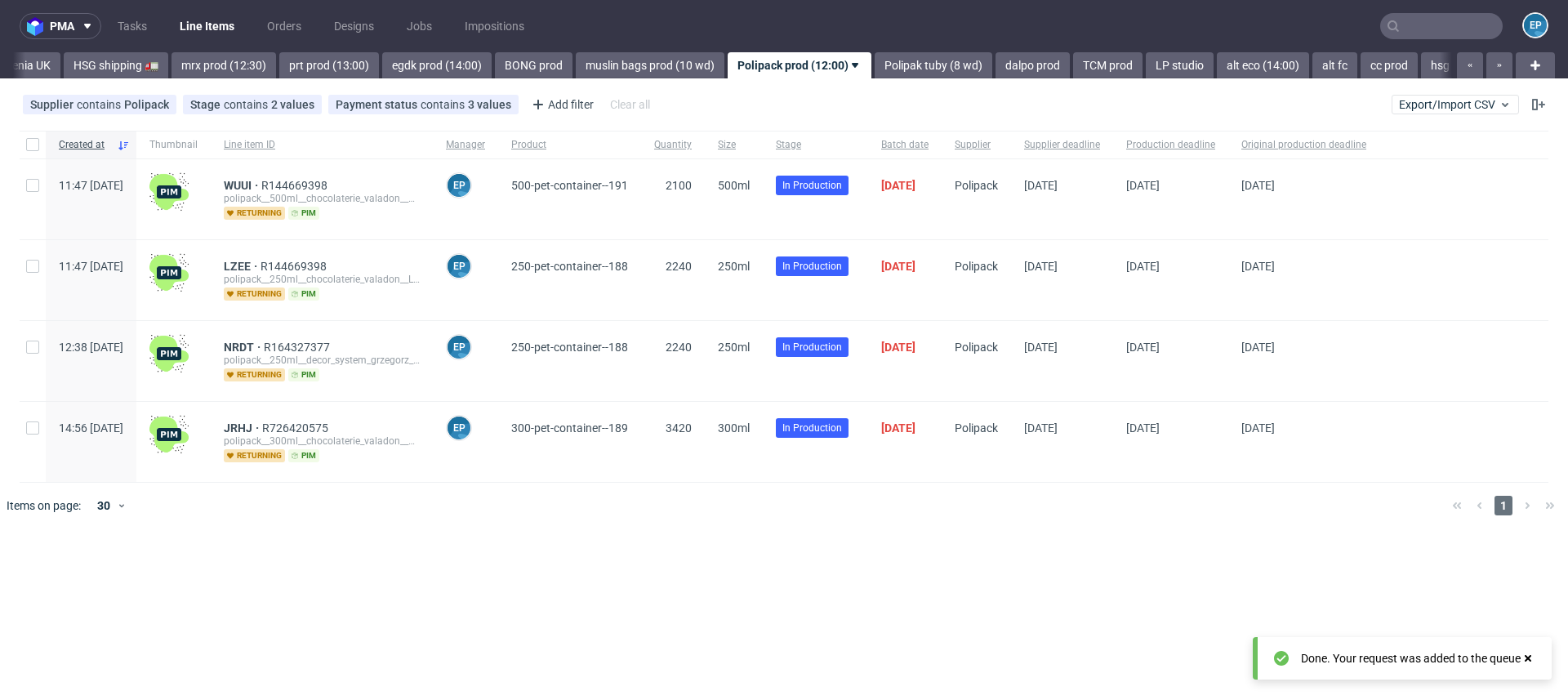
click at [875, 62] on link "Polipak tuby (8 wd)" at bounding box center [933, 65] width 117 height 26
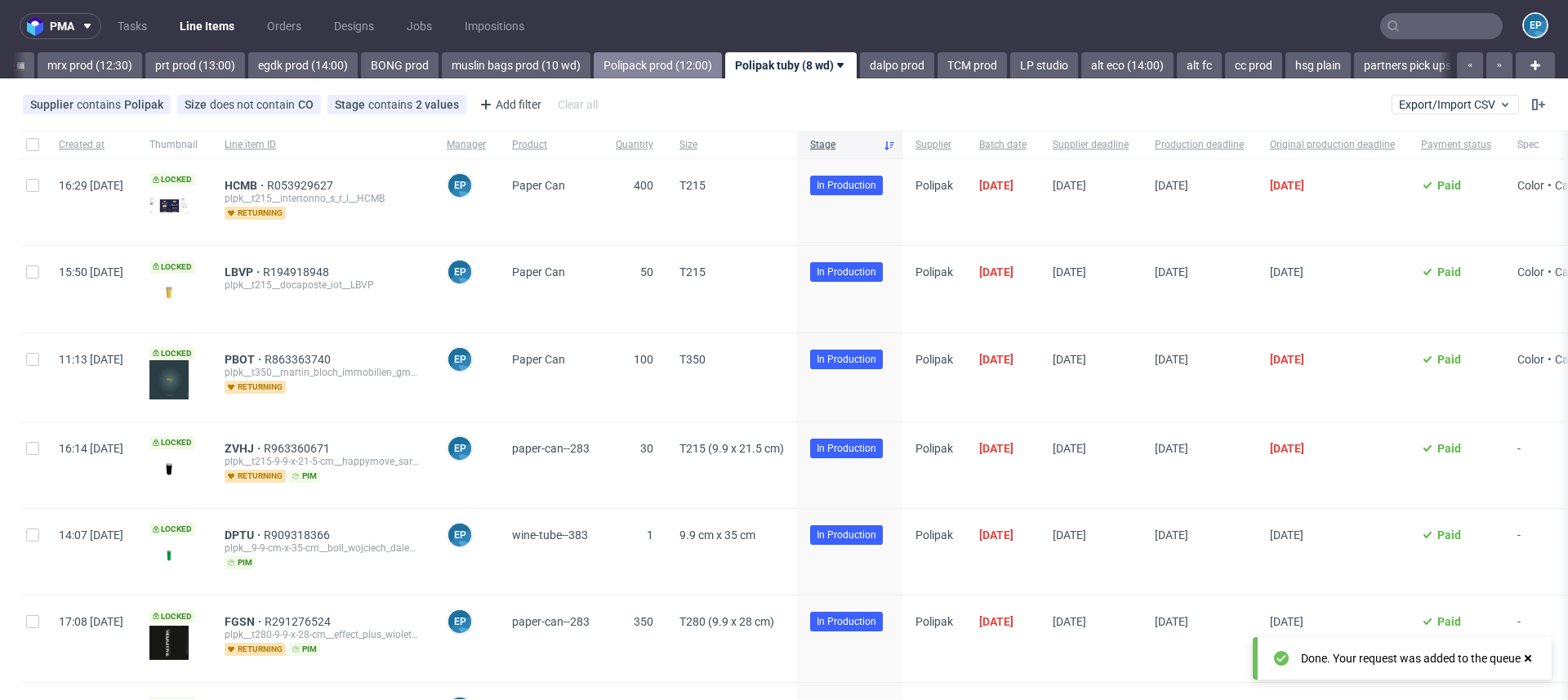
click at [859, 62] on link "dalpo prod" at bounding box center [897, 65] width 75 height 26
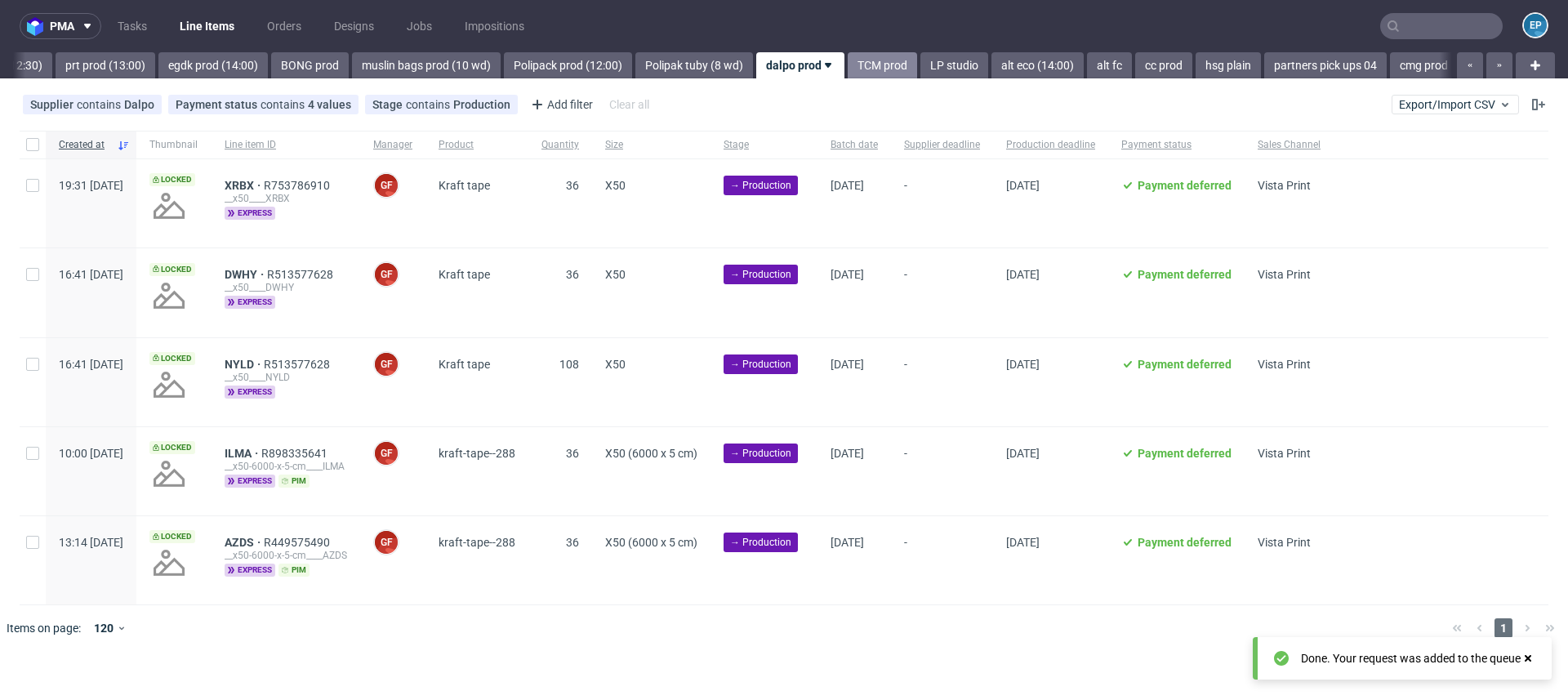
click at [848, 63] on link "TCM prod" at bounding box center [883, 65] width 69 height 26
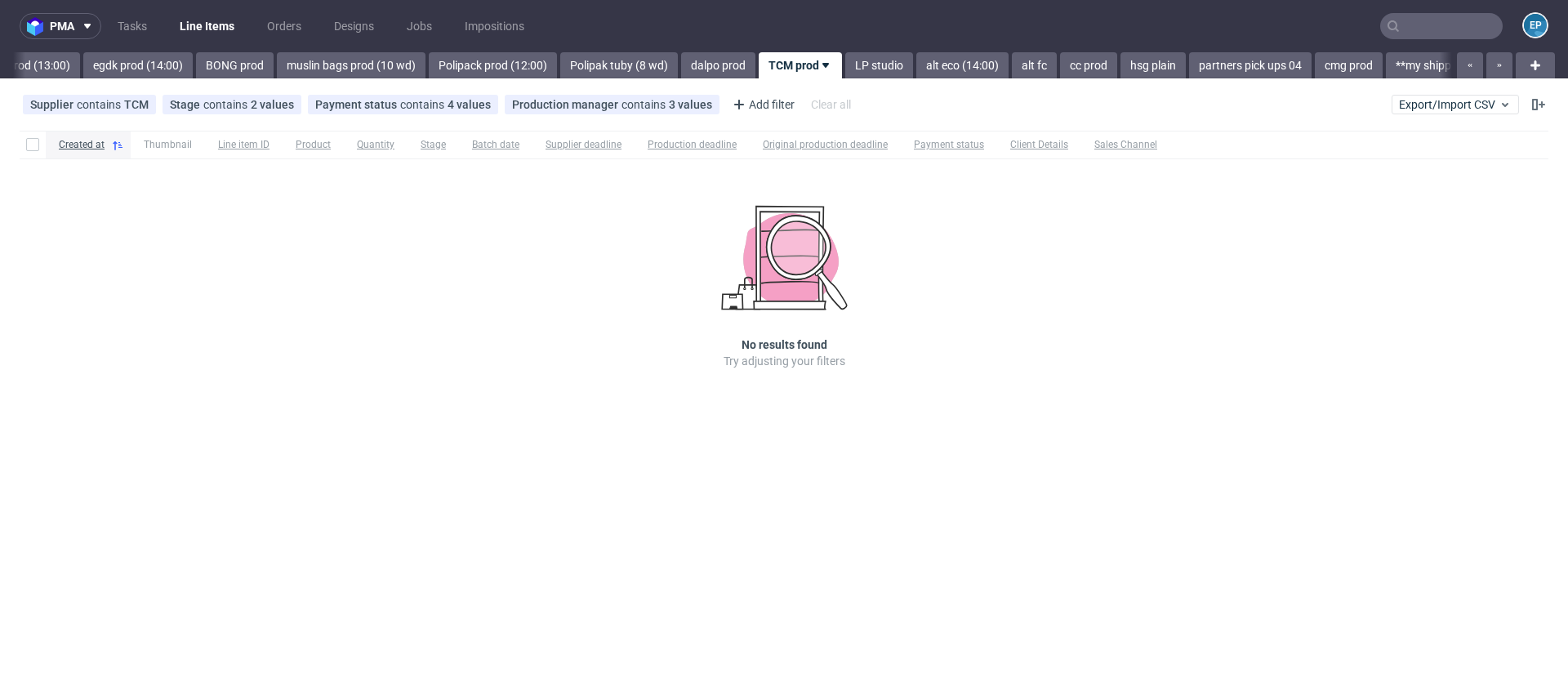
click at [845, 63] on link "LP studio" at bounding box center [879, 65] width 67 height 26
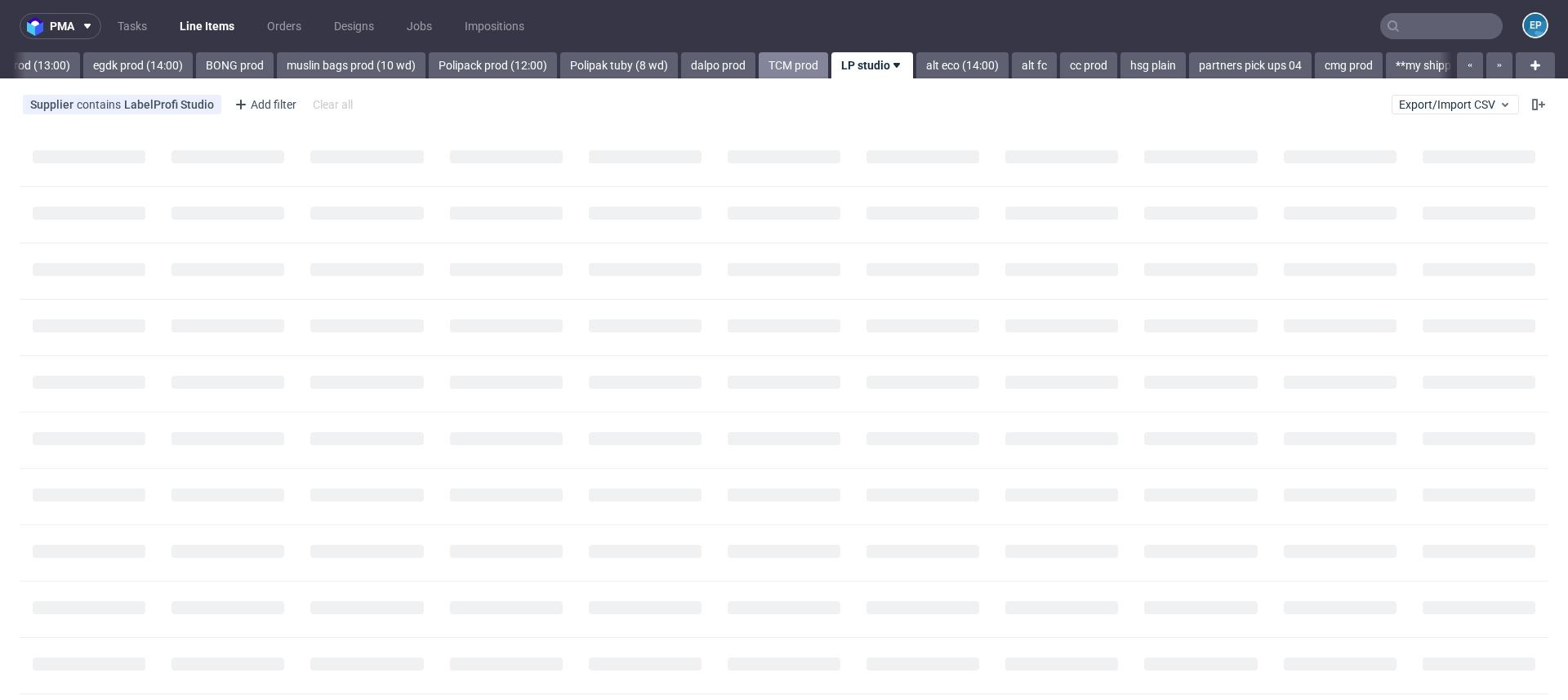
scroll to position [0, 2356]
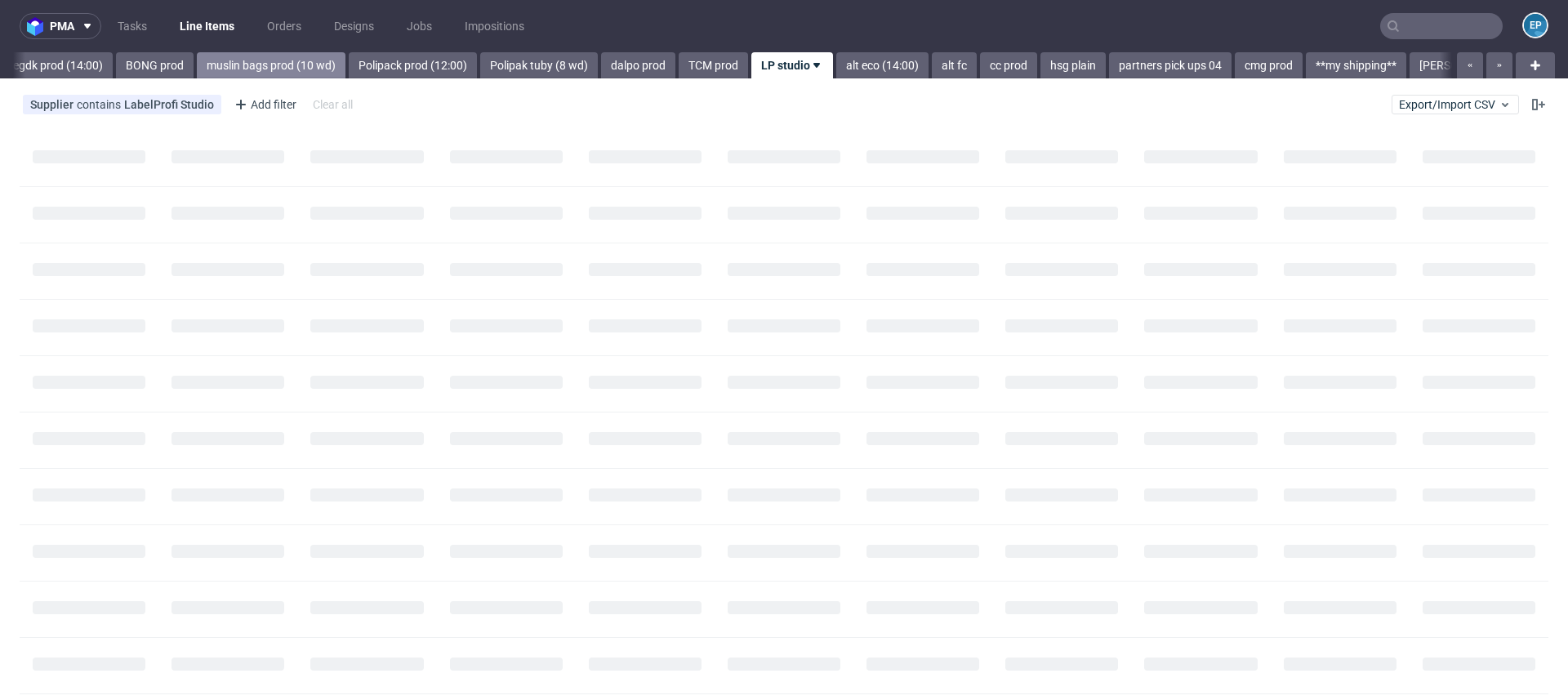
click at [200, 60] on link "muslin bags prod (10 wd)" at bounding box center [271, 65] width 148 height 26
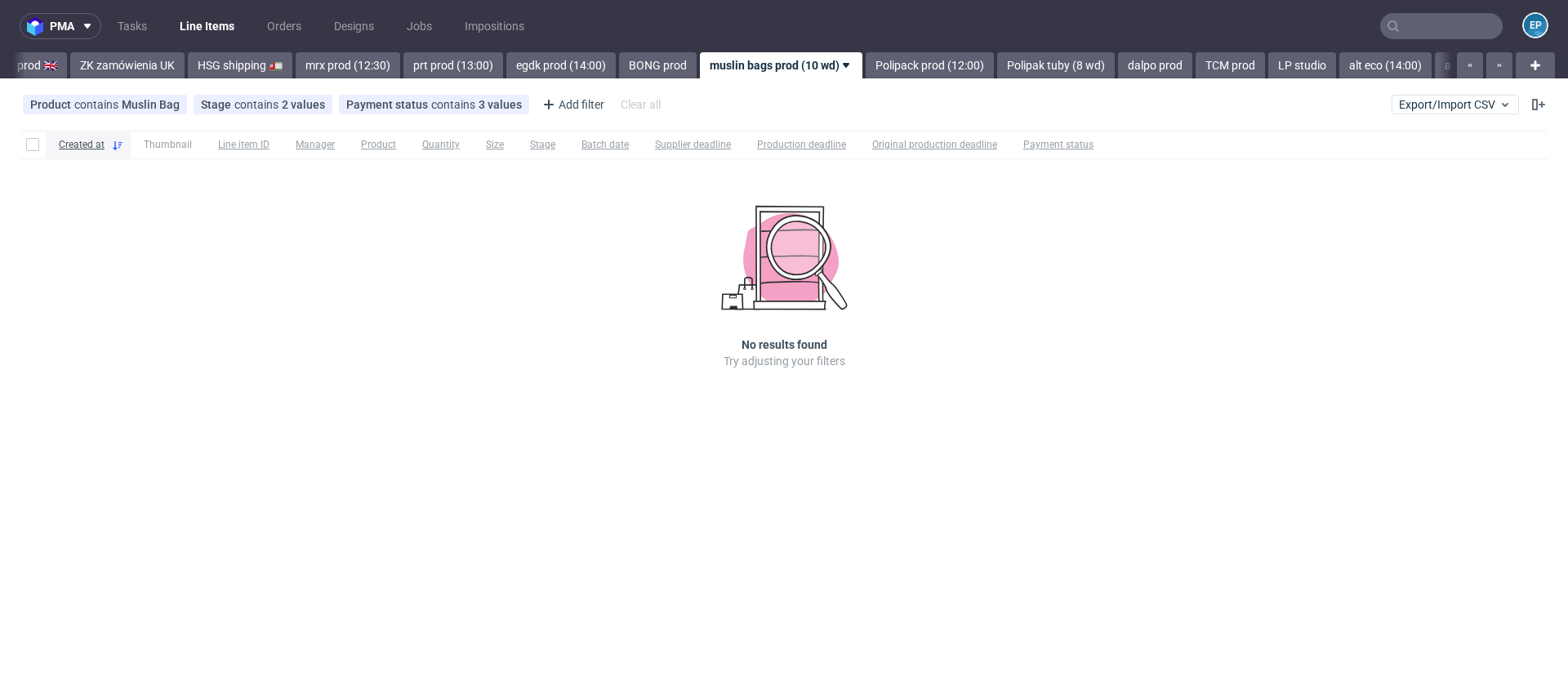
scroll to position [0, 1835]
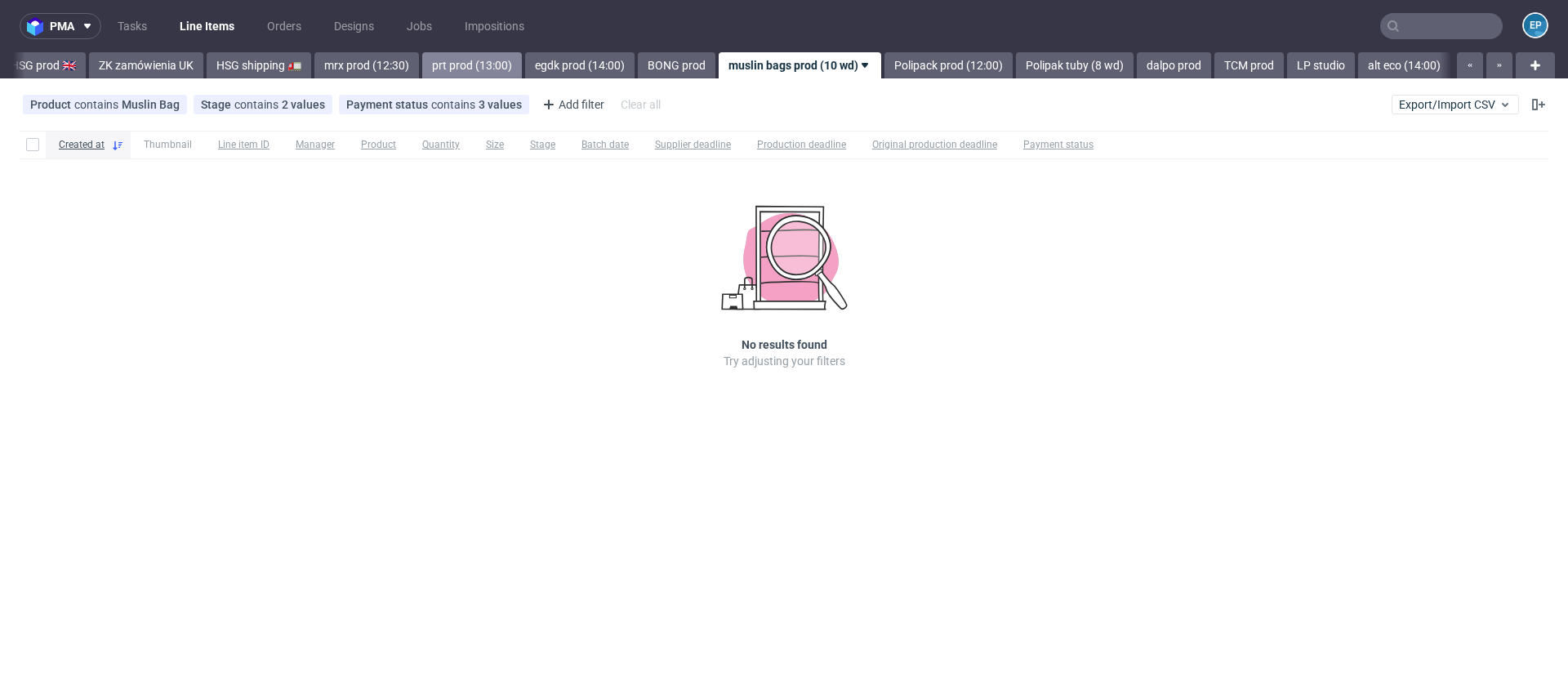
click at [423, 65] on link "prt prod (13:00)" at bounding box center [472, 65] width 99 height 26
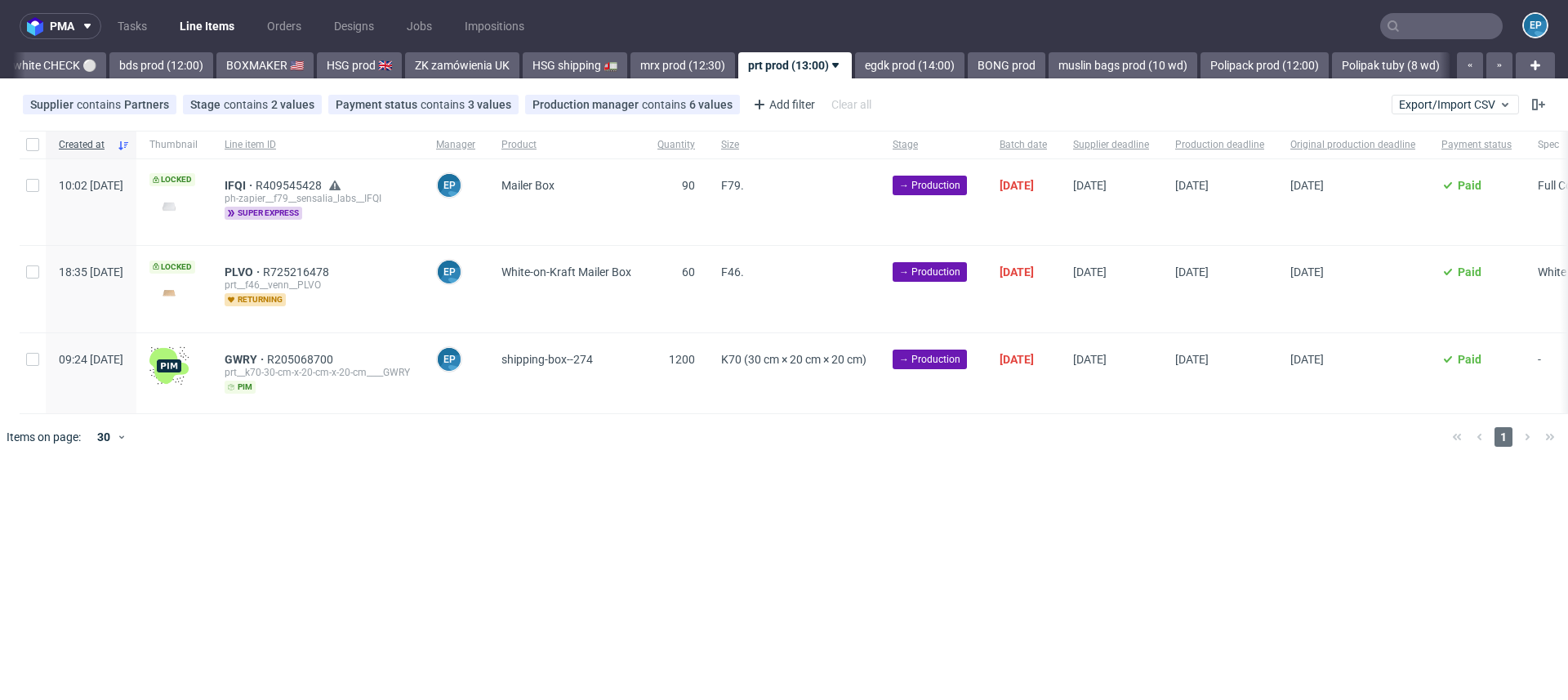
scroll to position [0, 1516]
click at [23, 145] on div at bounding box center [32, 144] width 26 height 28
checkbox input "true"
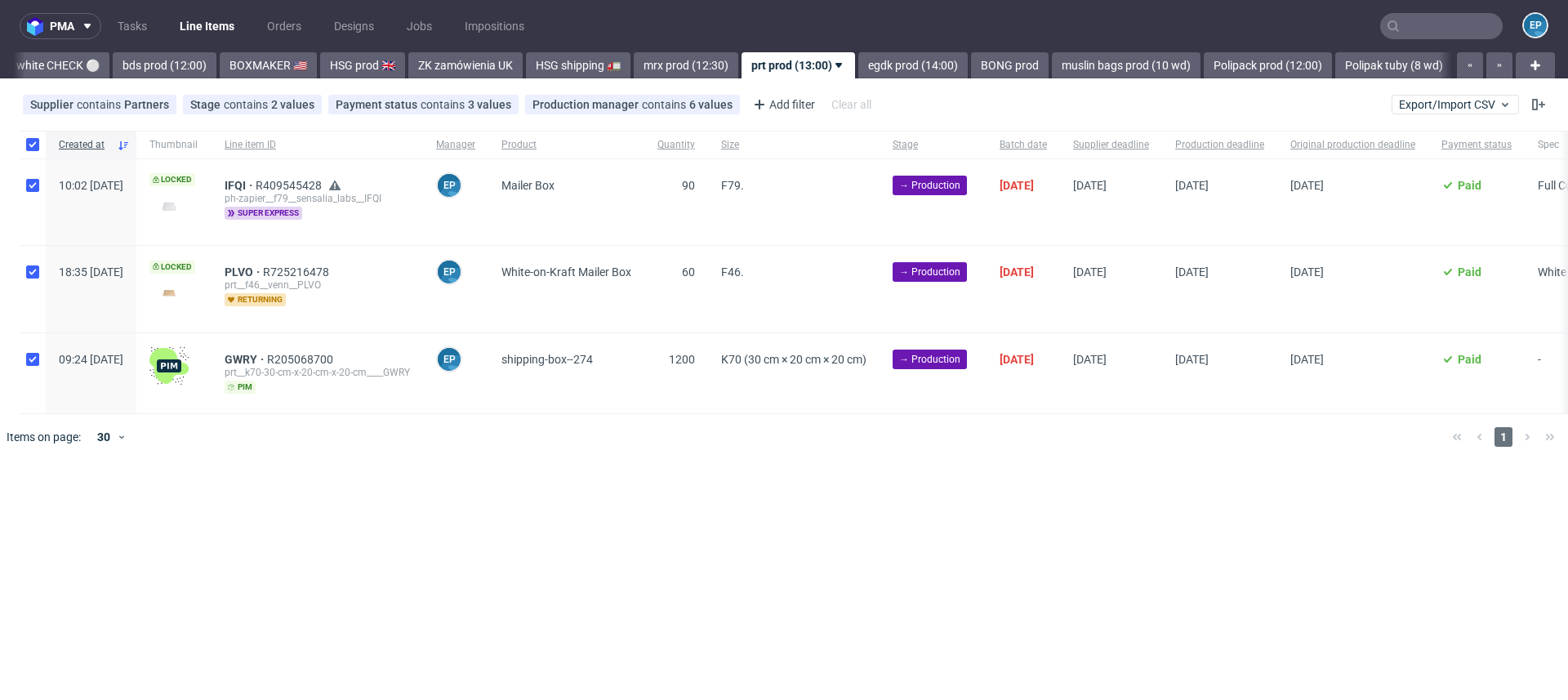
checkbox input "true"
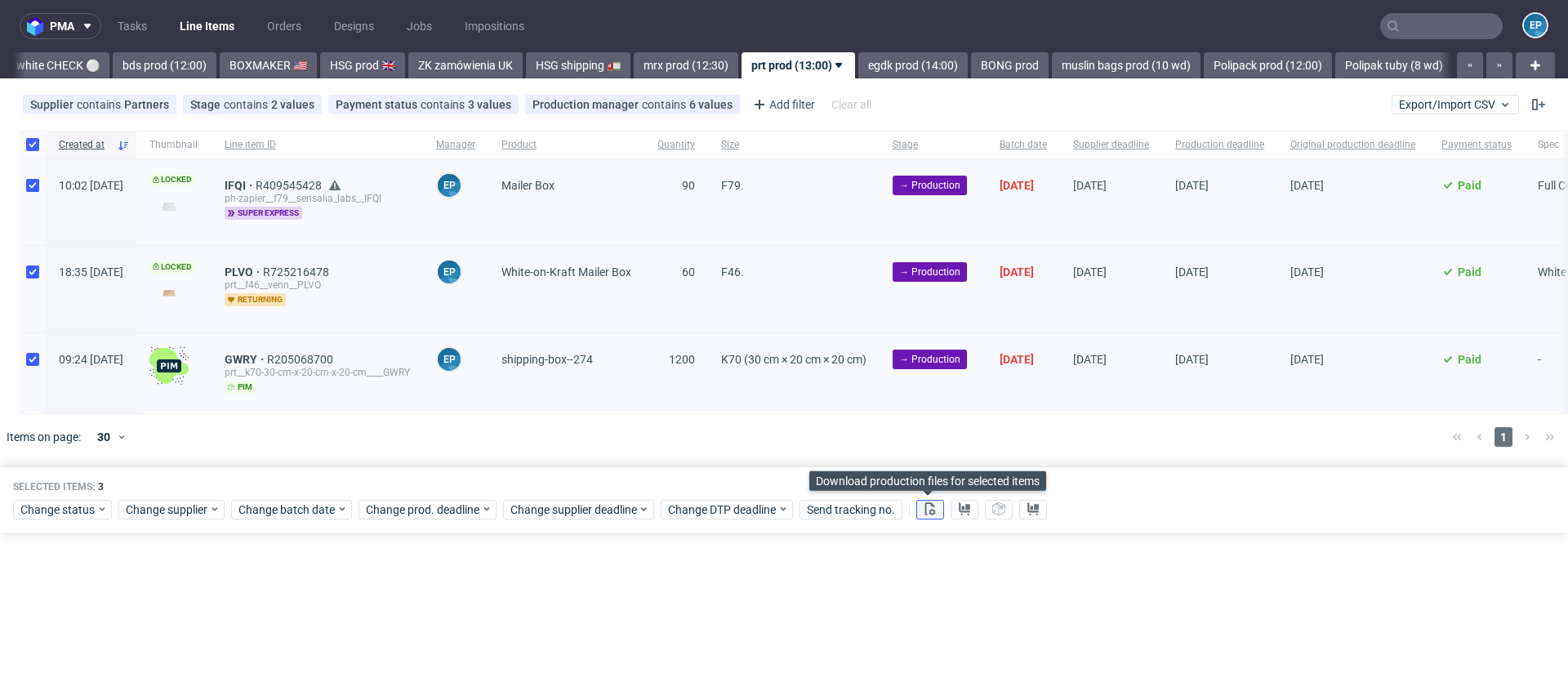
click at [931, 503] on icon at bounding box center [930, 509] width 13 height 13
click at [963, 504] on use at bounding box center [964, 509] width 12 height 13
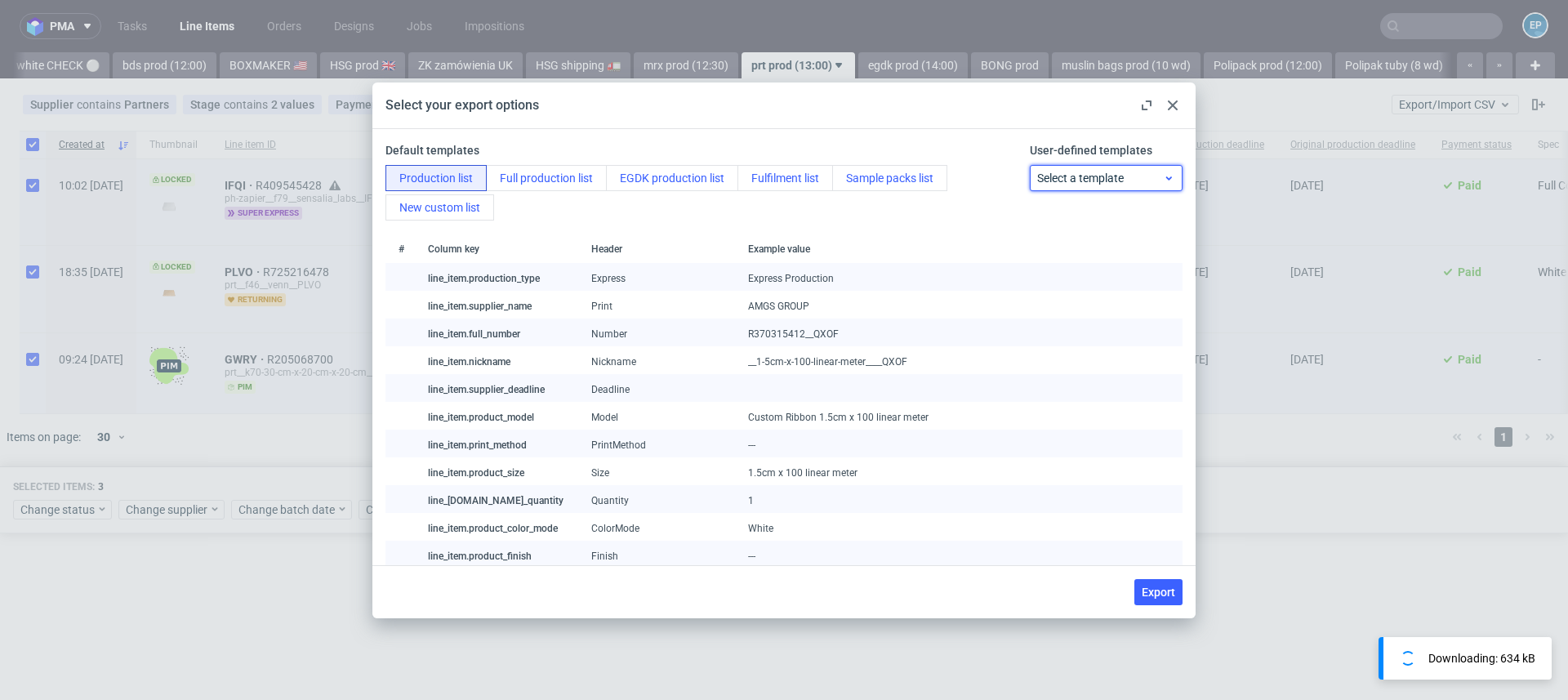
click at [1056, 180] on span "Select a template" at bounding box center [1100, 178] width 127 height 16
click at [1050, 175] on span "Select a template" at bounding box center [1100, 178] width 127 height 16
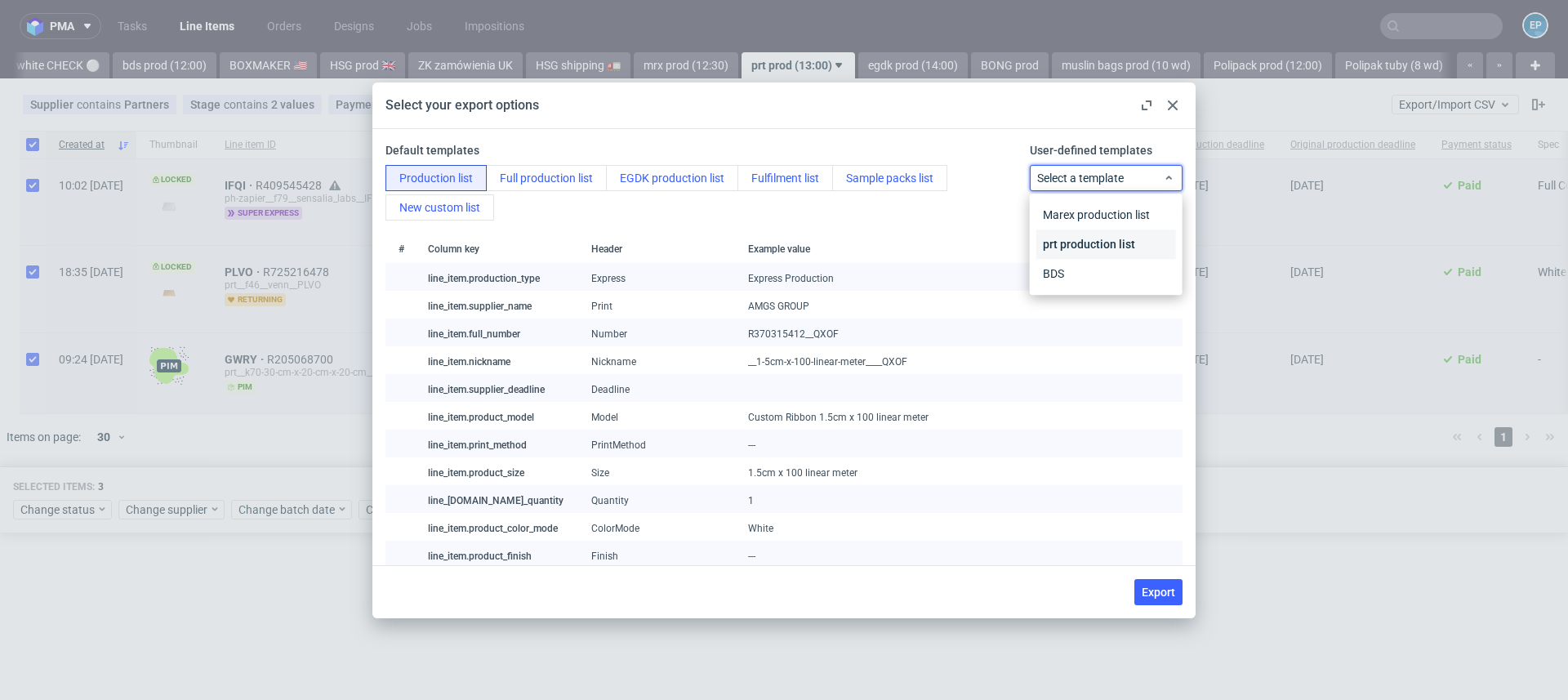
click at [1057, 250] on div "prt production list" at bounding box center [1105, 243] width 139 height 29
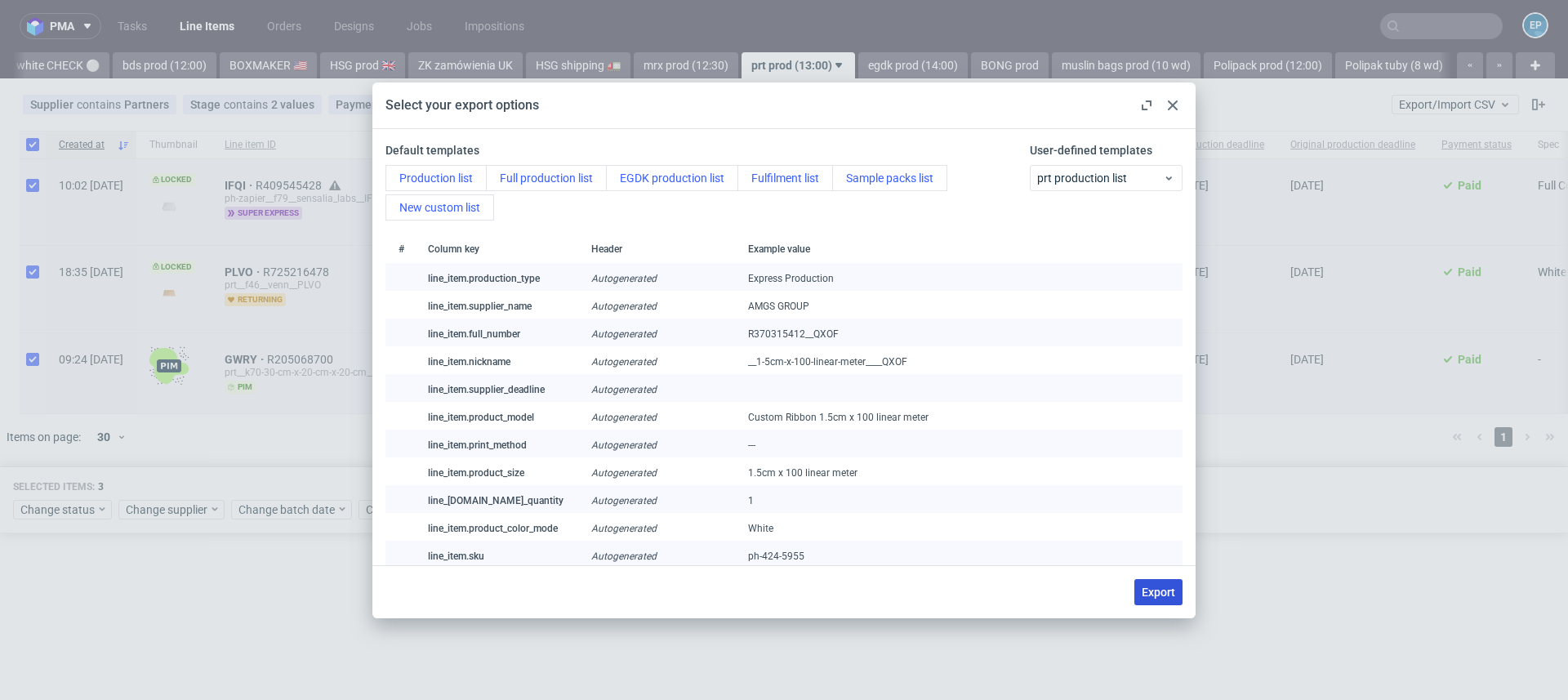
click at [1156, 595] on span "Export" at bounding box center [1159, 592] width 34 height 12
checkbox input "false"
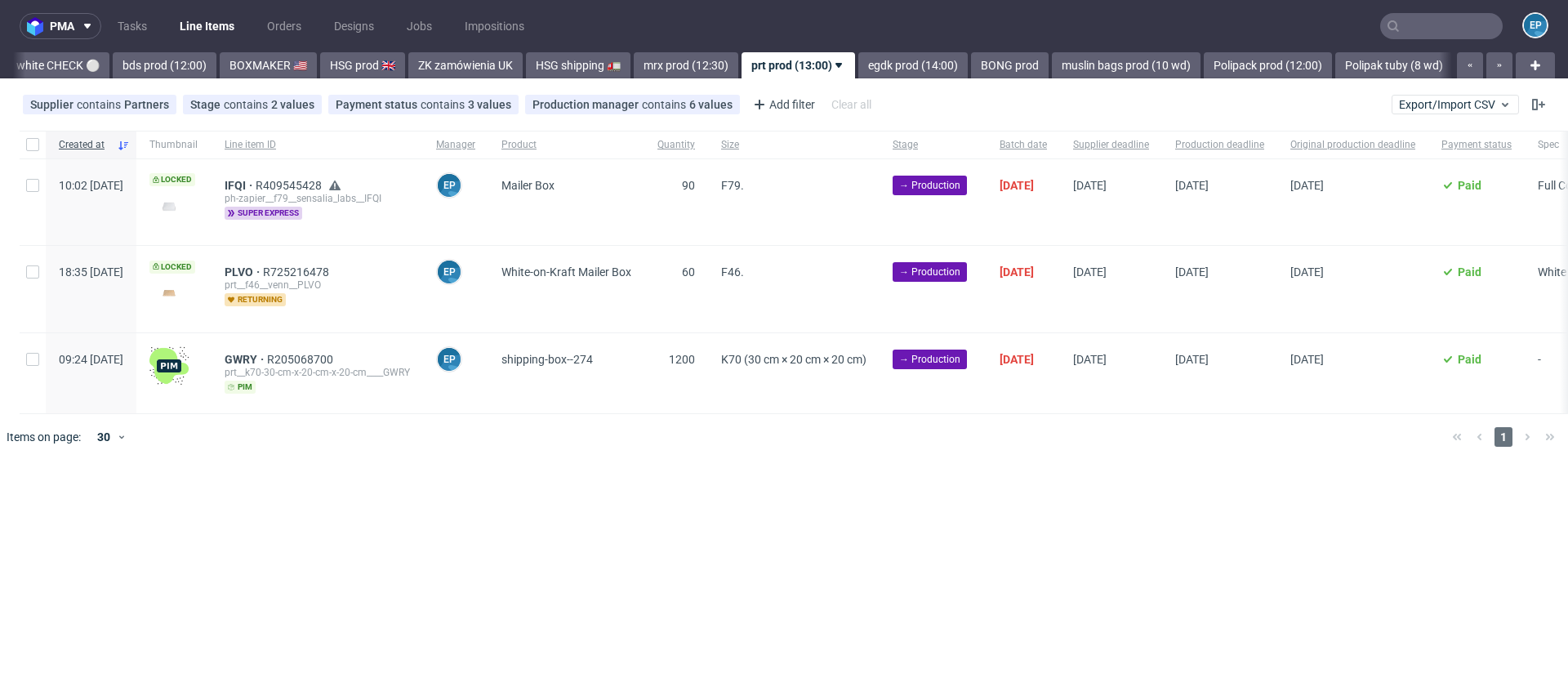
click at [28, 153] on div at bounding box center [32, 144] width 26 height 28
checkbox input "true"
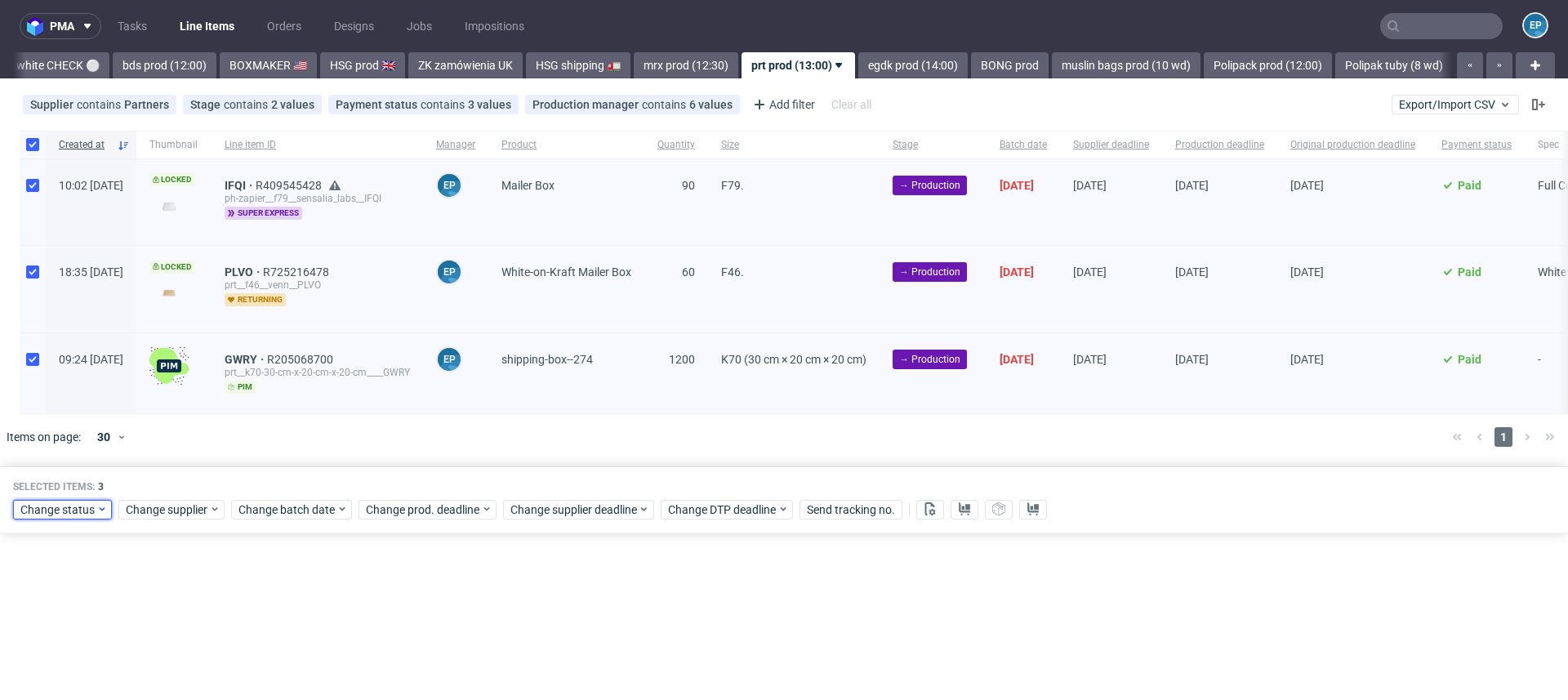
click at [72, 508] on span "Change status" at bounding box center [59, 510] width 76 height 16
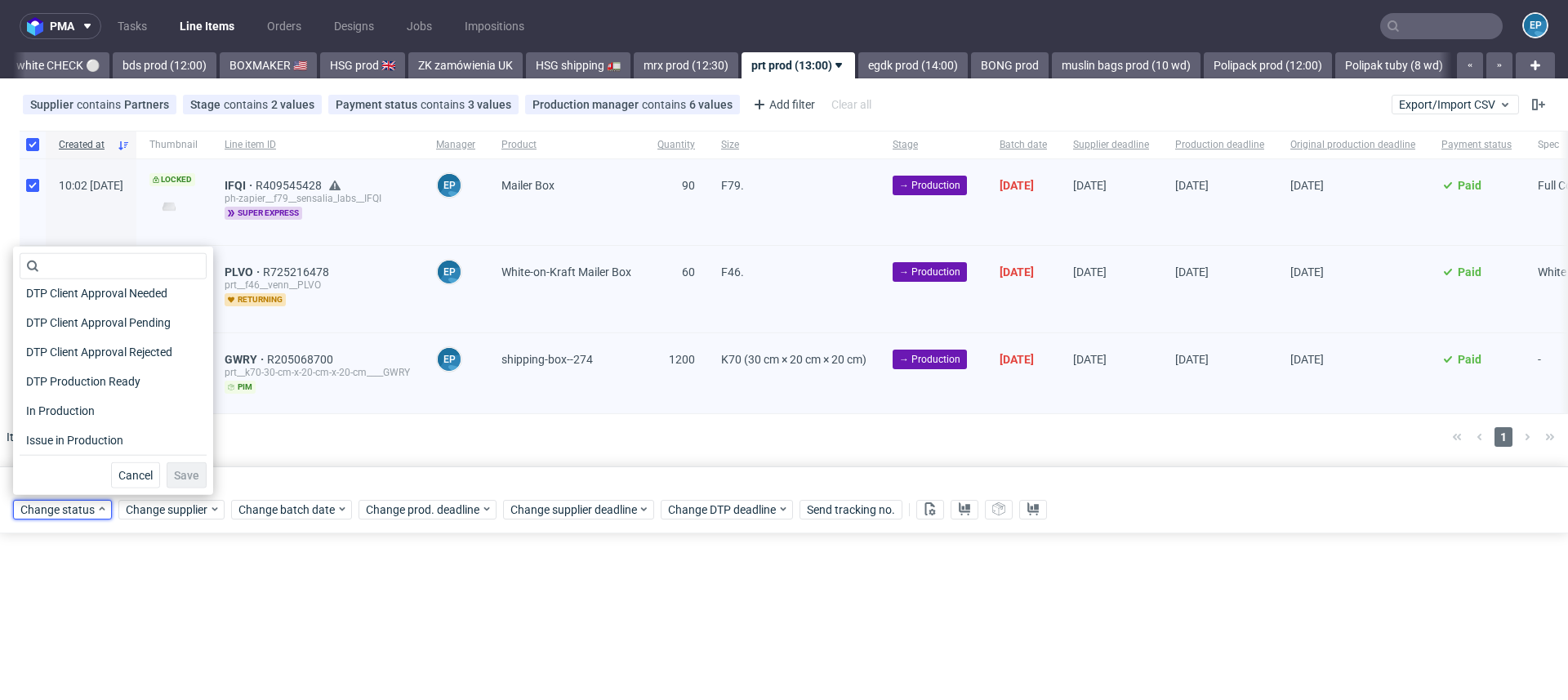
scroll to position [129, 0]
click at [57, 407] on span "In Production" at bounding box center [60, 407] width 83 height 23
click at [174, 473] on span "Save" at bounding box center [186, 475] width 26 height 12
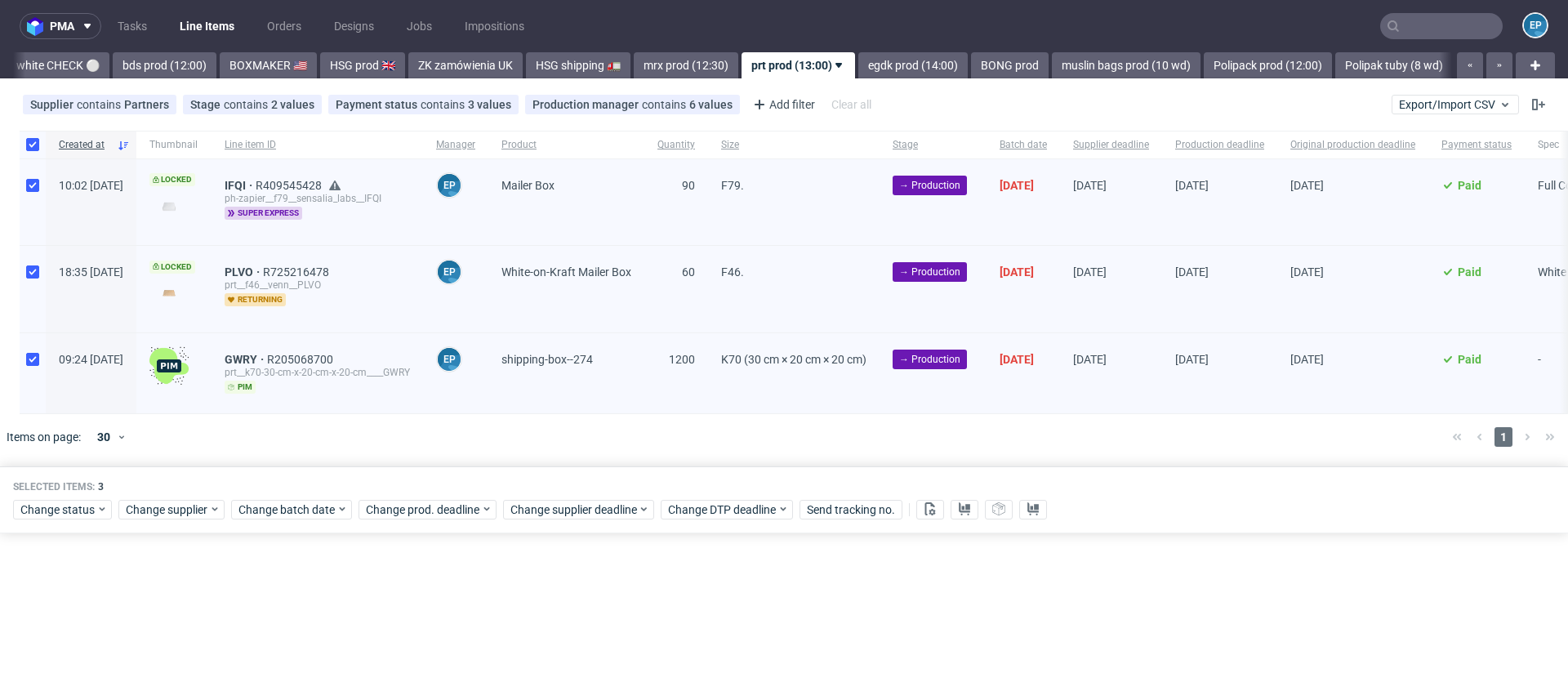
click at [1420, 26] on input "text" at bounding box center [1441, 26] width 123 height 26
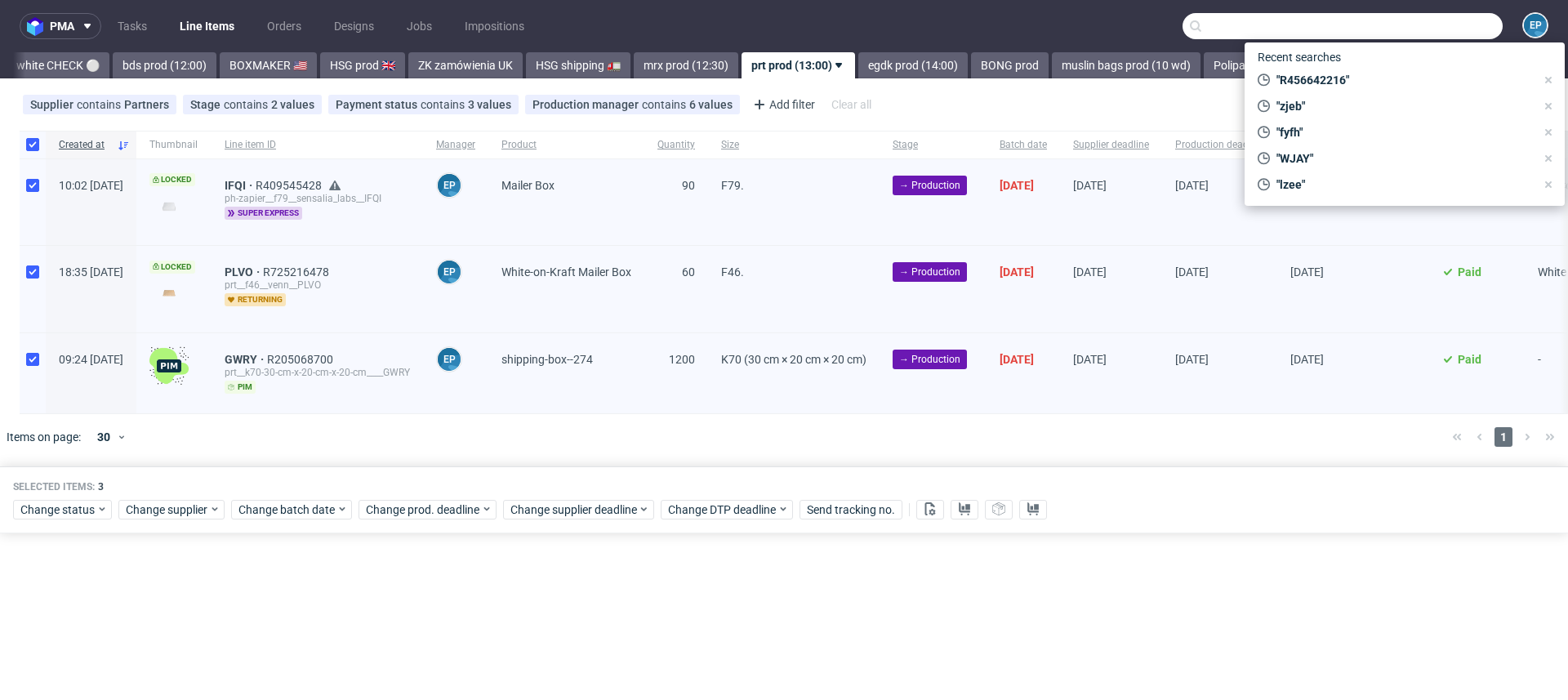
paste input "R456642216"
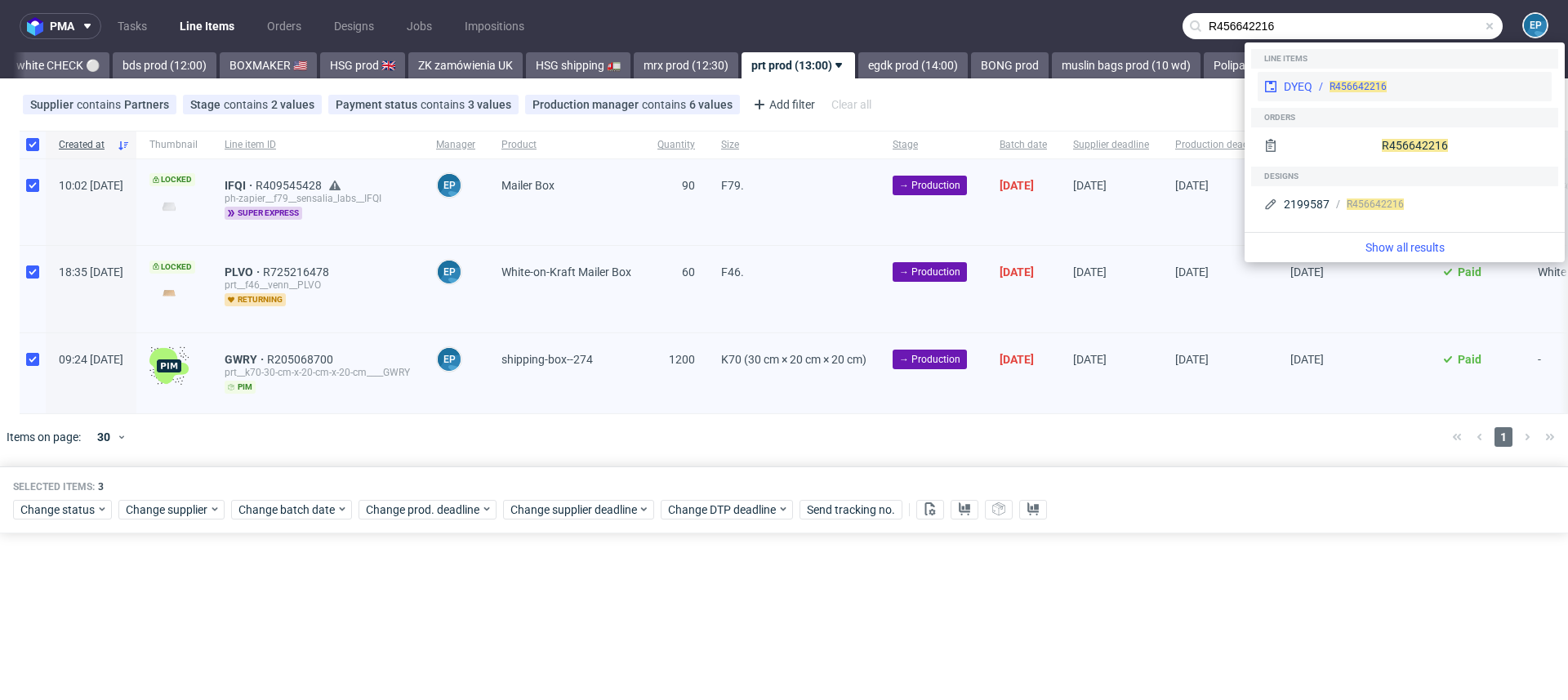
type input "R456642216"
click at [1339, 91] on span "R456642216" at bounding box center [1358, 86] width 57 height 12
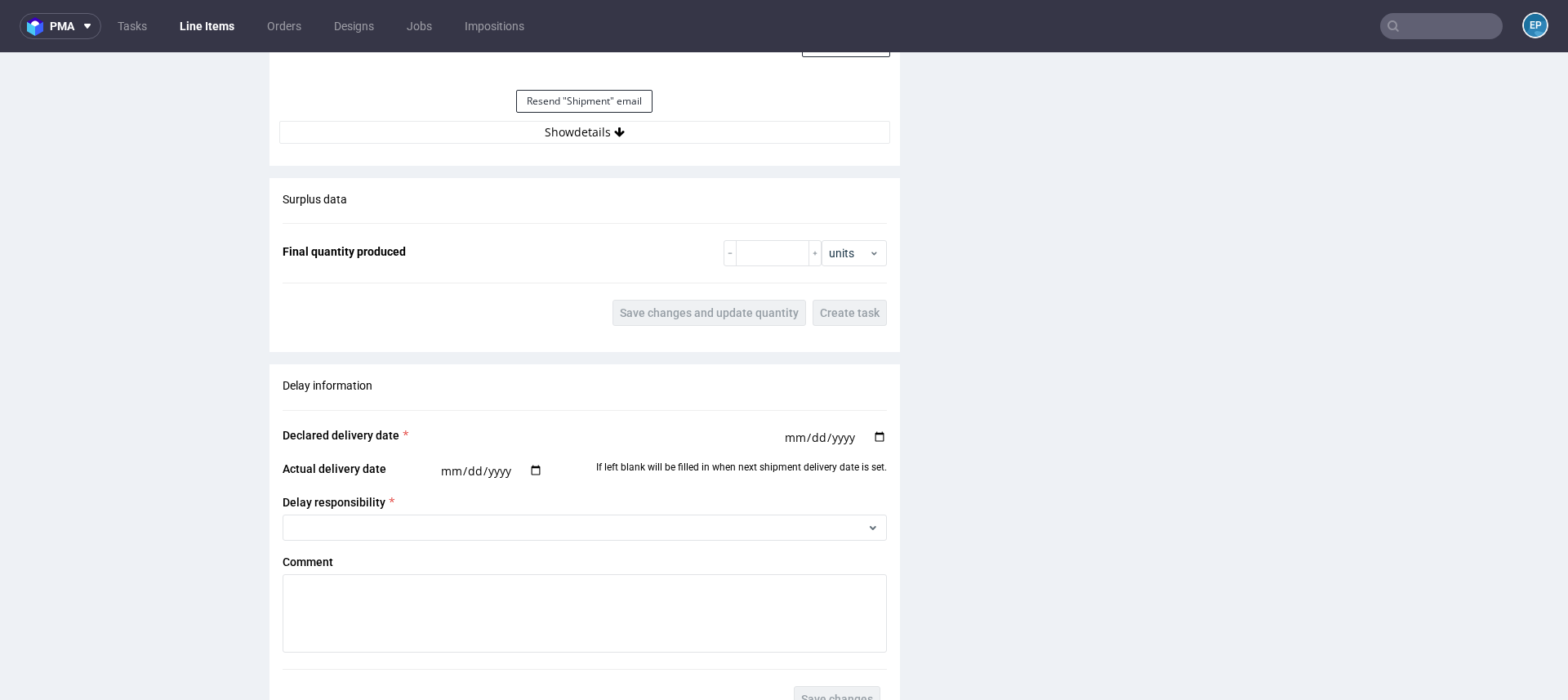
scroll to position [2449, 0]
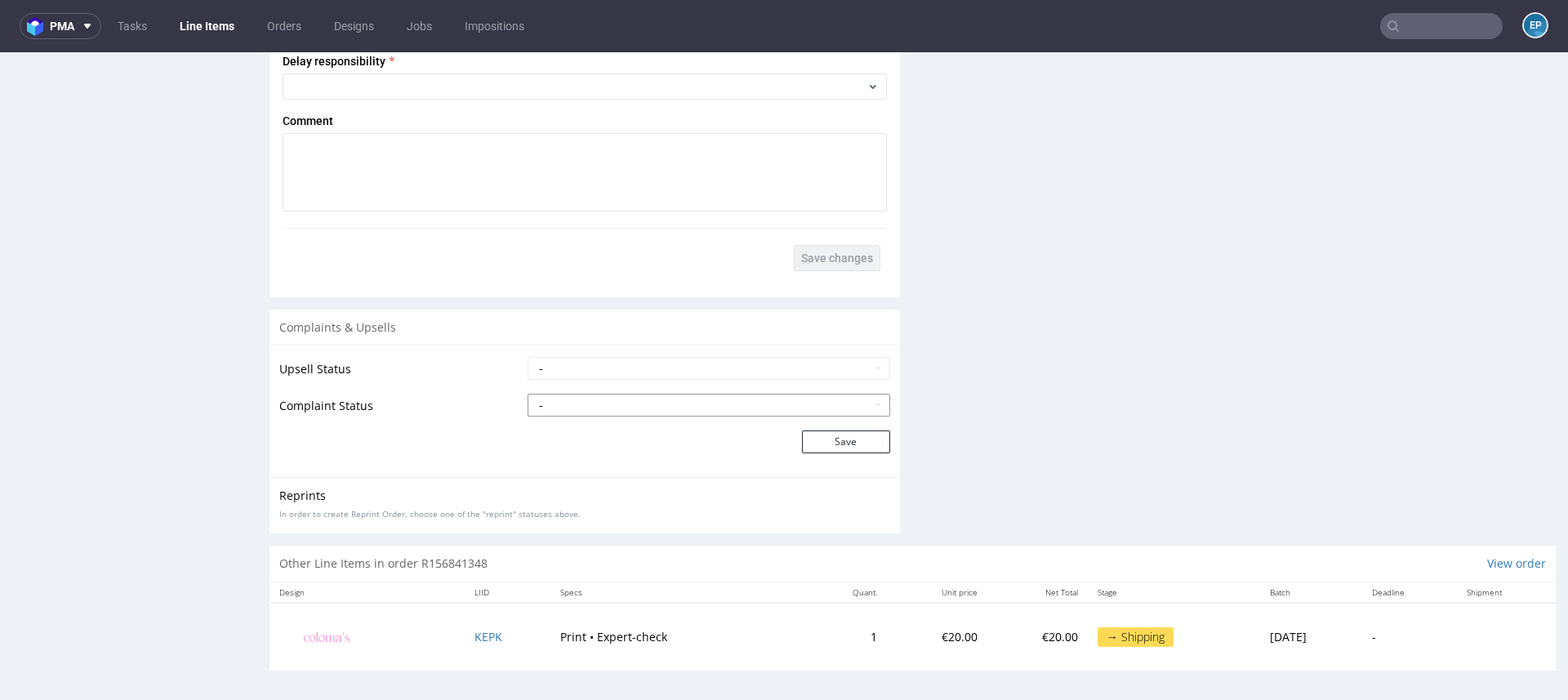
click at [636, 402] on select "- Complaint Received Complaint Rejected Complaint Accepted (DTP Issue) - Reprin…" at bounding box center [709, 405] width 362 height 23
select select "accepted_print_issue_reprint"
click at [527, 394] on select "- Complaint Received Complaint Rejected Complaint Accepted (DTP Issue) - Reprin…" at bounding box center [709, 405] width 362 height 23
click at [820, 444] on button "Save" at bounding box center [845, 442] width 88 height 23
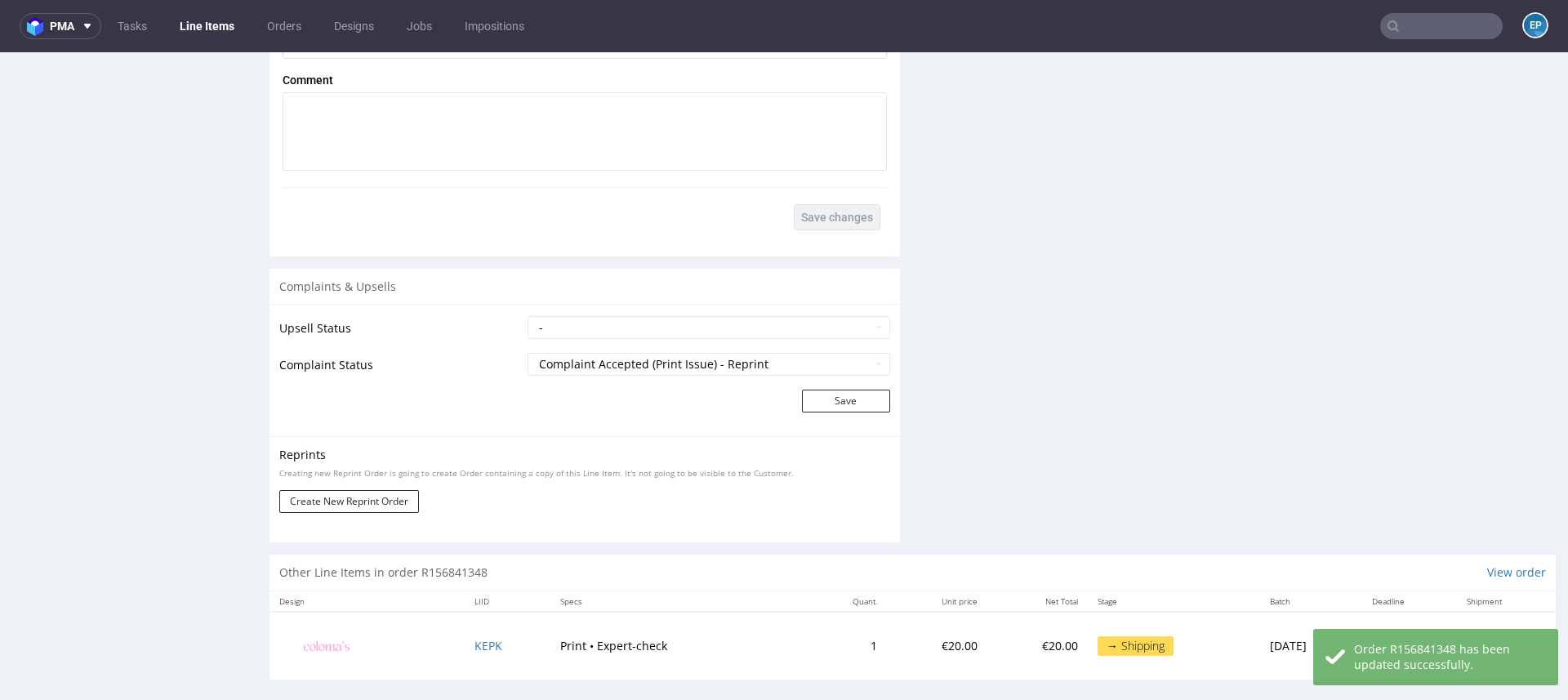
scroll to position [2515, 0]
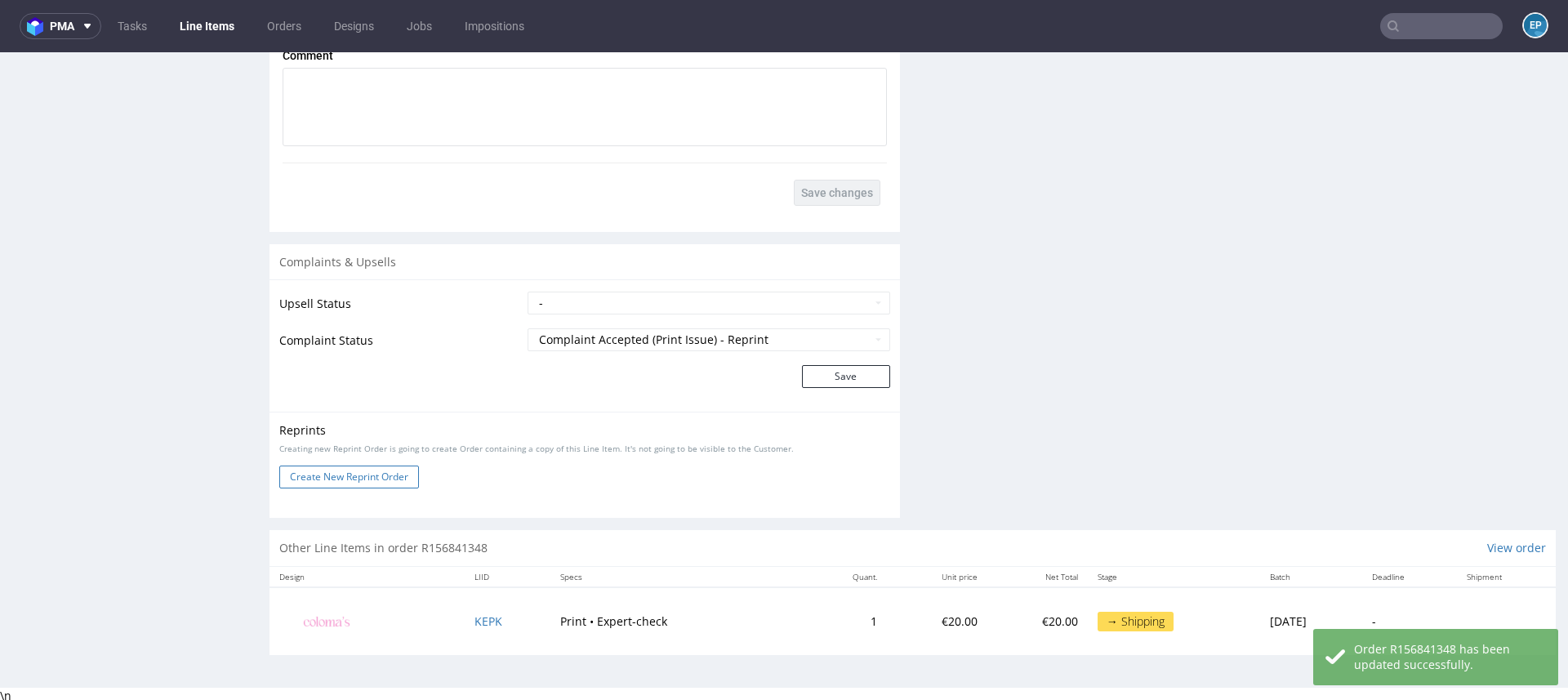
click at [293, 467] on button "Create New Reprint Order" at bounding box center [349, 477] width 139 height 23
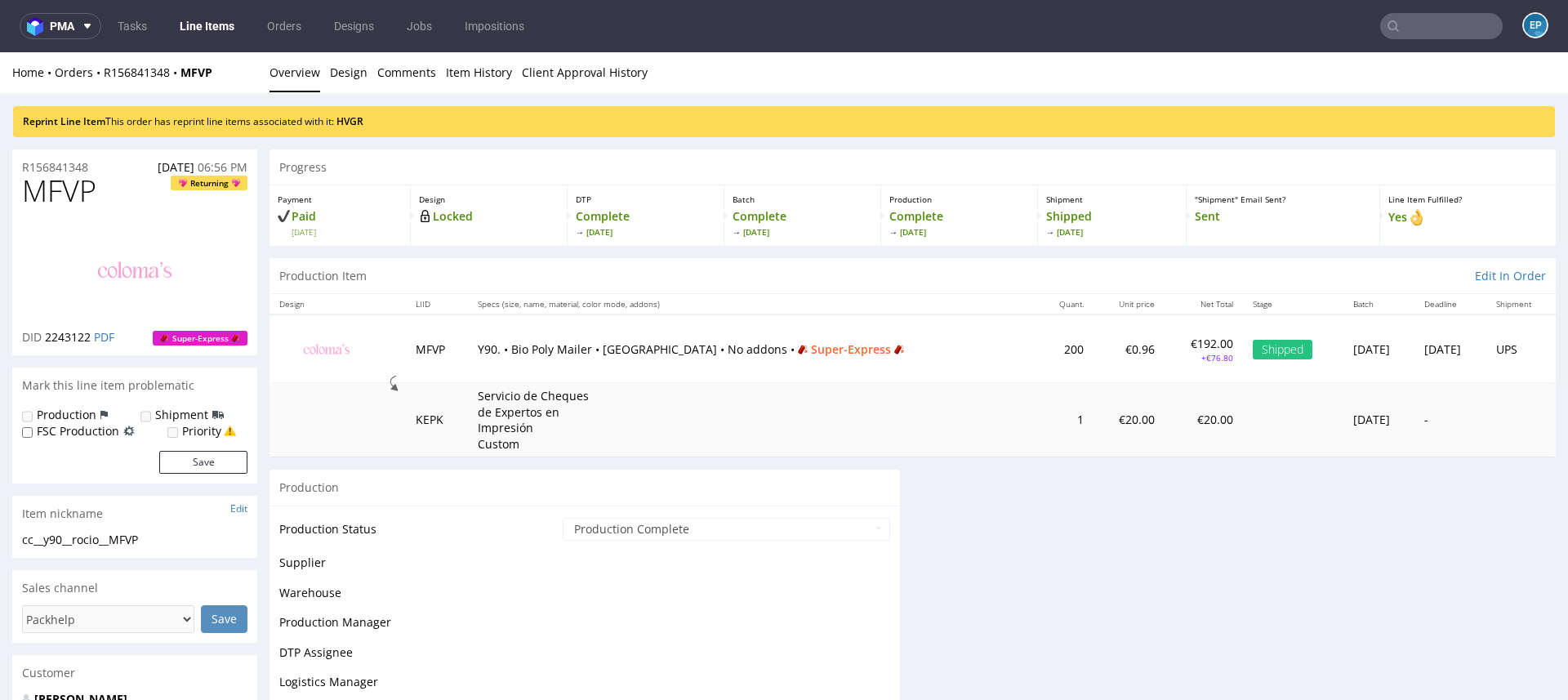
scroll to position [0, 0]
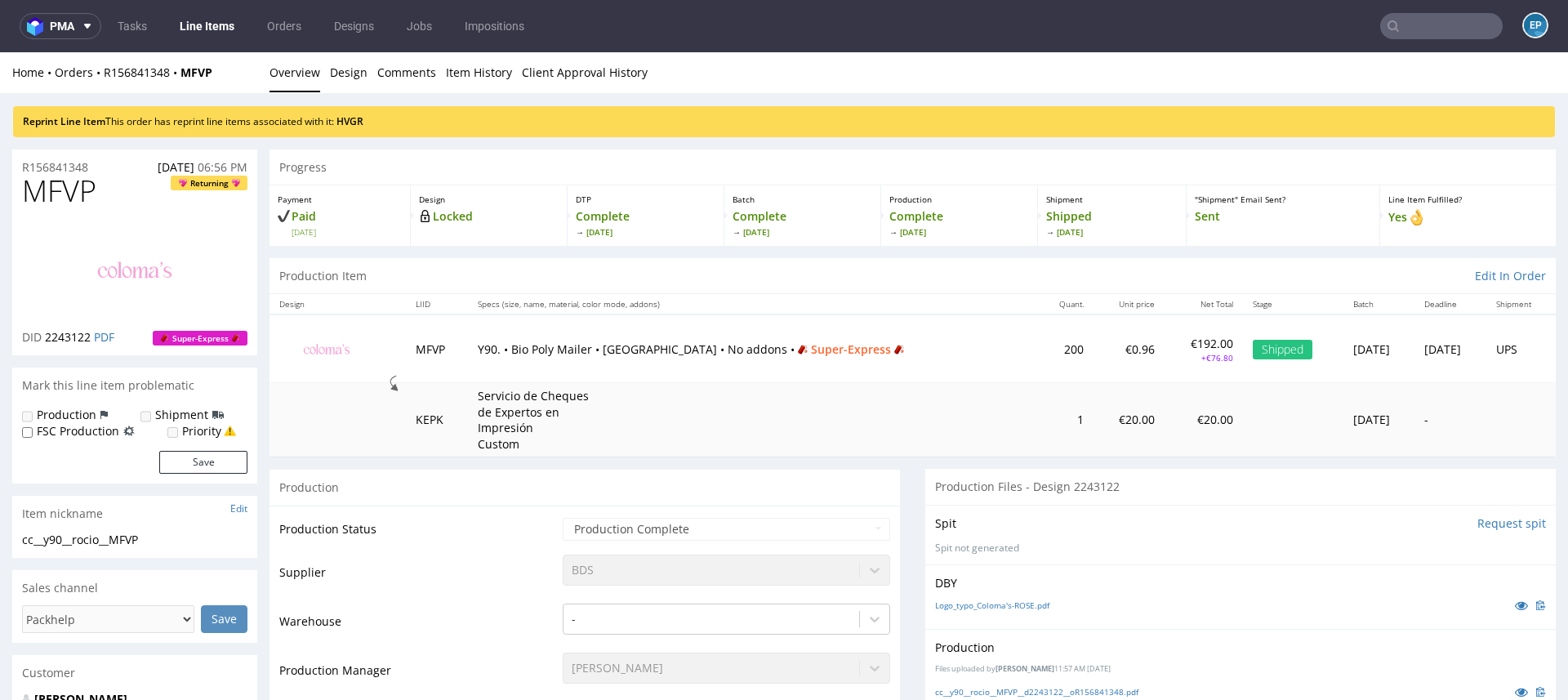
click at [1440, 26] on input "text" at bounding box center [1441, 26] width 123 height 26
paste input "R371117406"
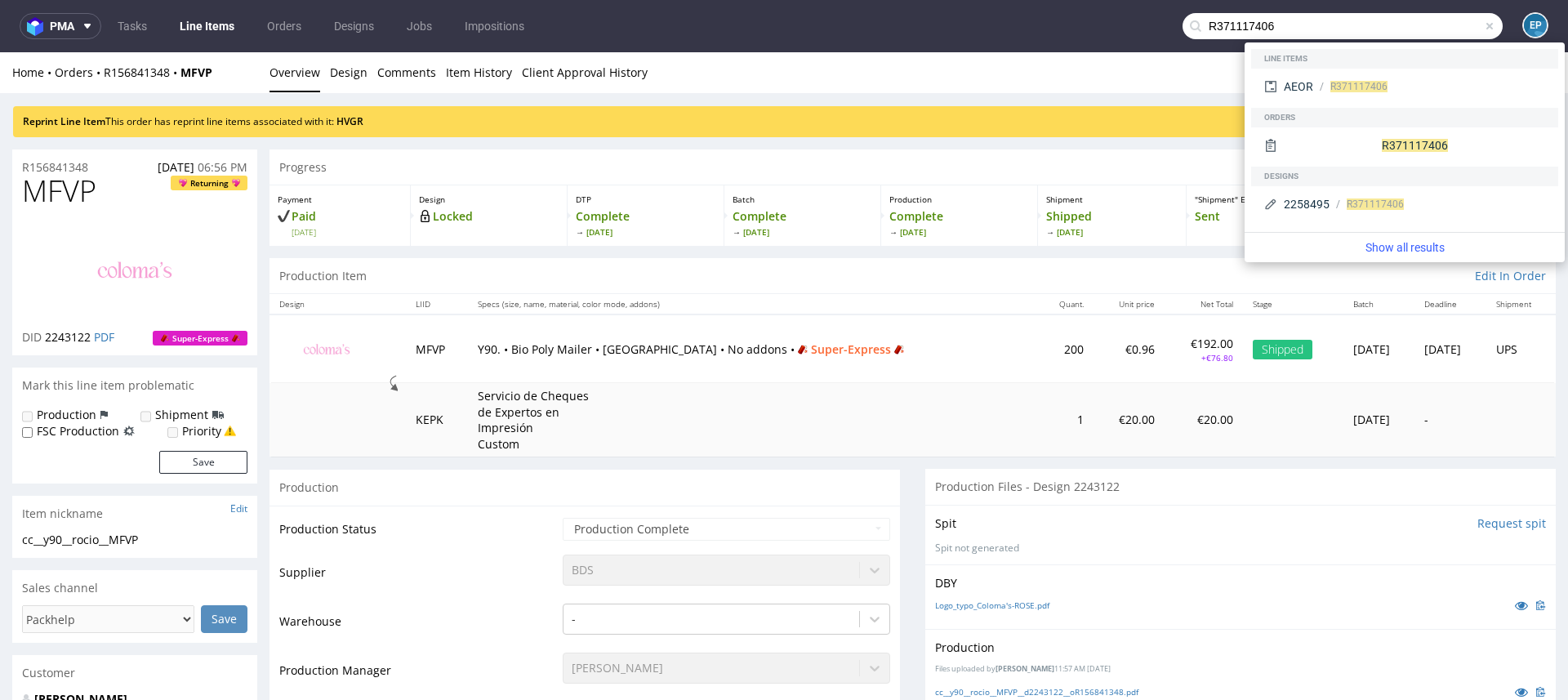
type input "R371117406"
click at [344, 126] on link "HVGR" at bounding box center [350, 122] width 27 height 14
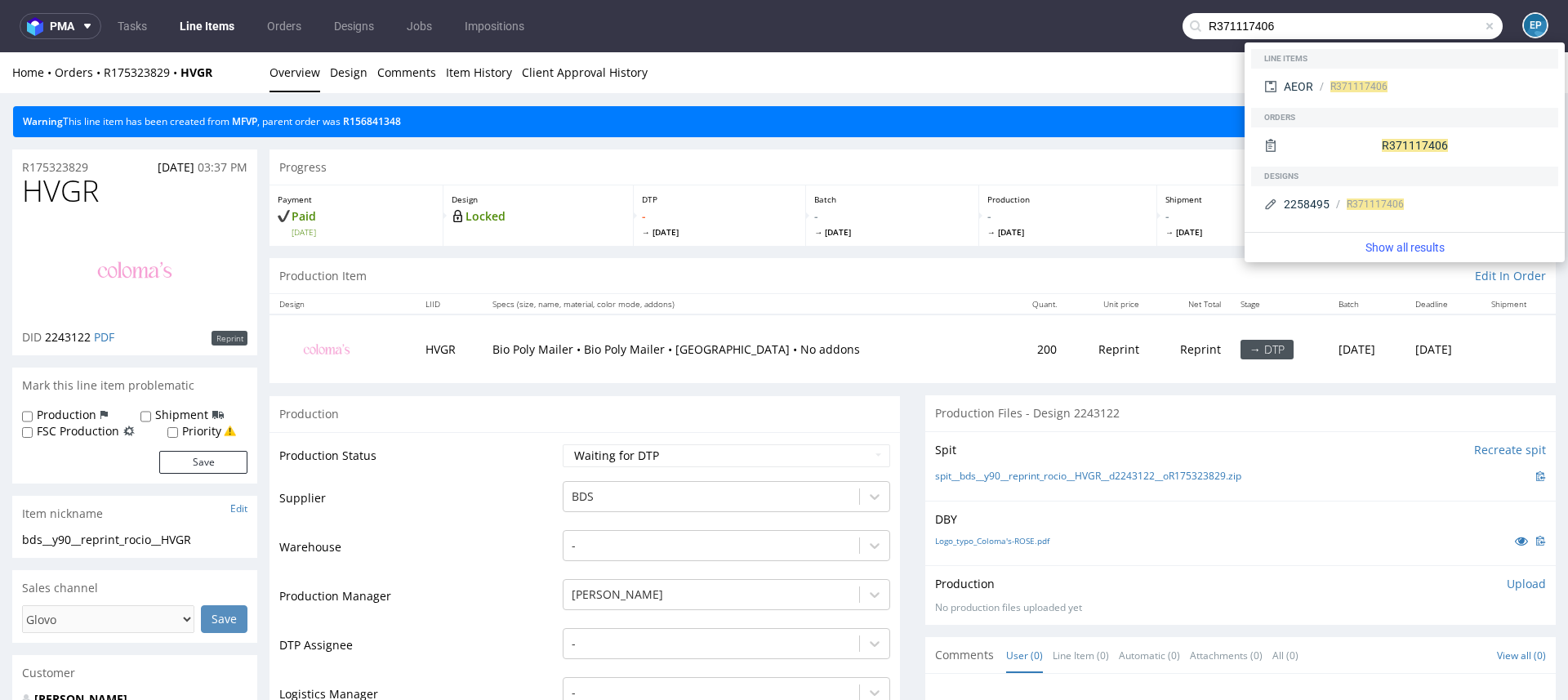
click at [72, 415] on label "Production" at bounding box center [66, 415] width 59 height 16
click at [33, 415] on input "Production" at bounding box center [28, 417] width 11 height 13
checkbox input "true"
click at [170, 413] on label "Shipment" at bounding box center [182, 415] width 53 height 16
click at [151, 413] on input "Shipment" at bounding box center [146, 417] width 11 height 13
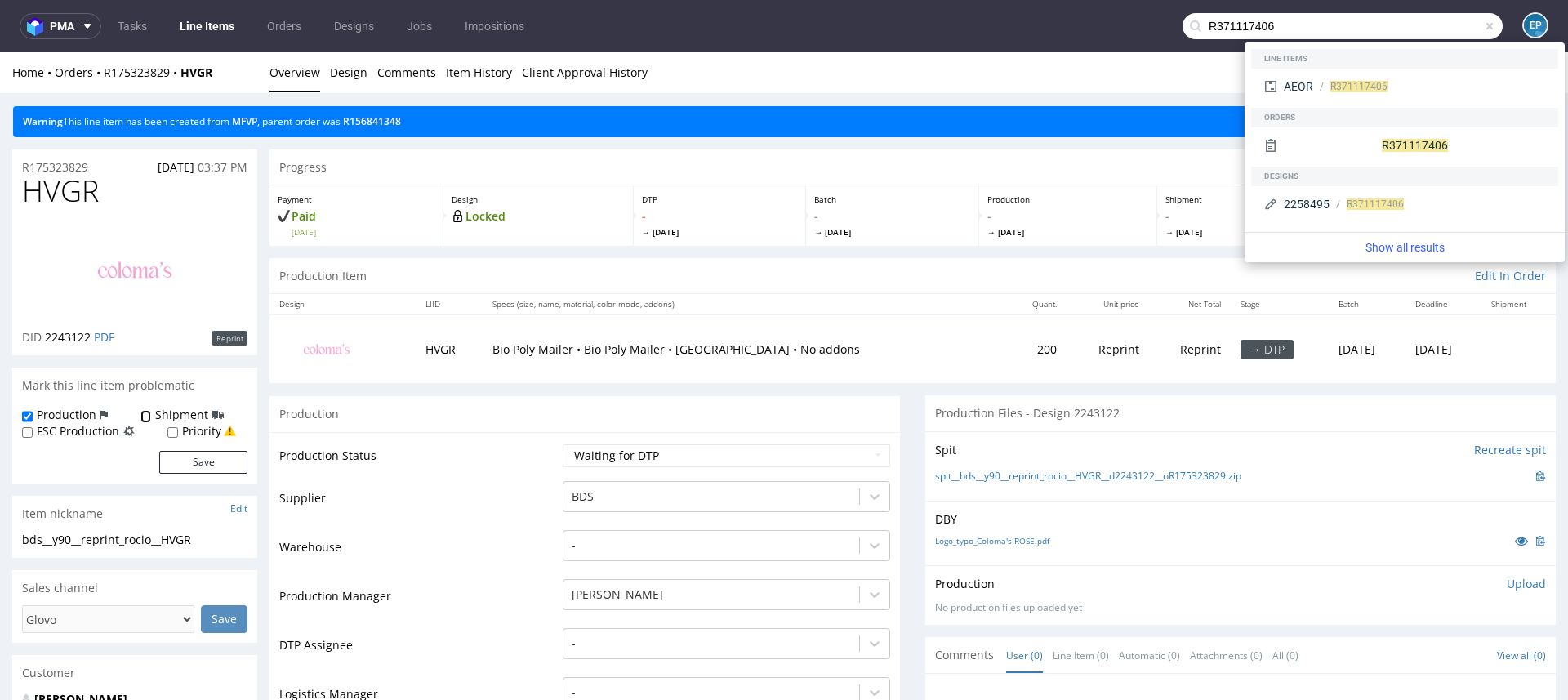
checkbox input "true"
click at [194, 458] on button "Save" at bounding box center [202, 463] width 88 height 23
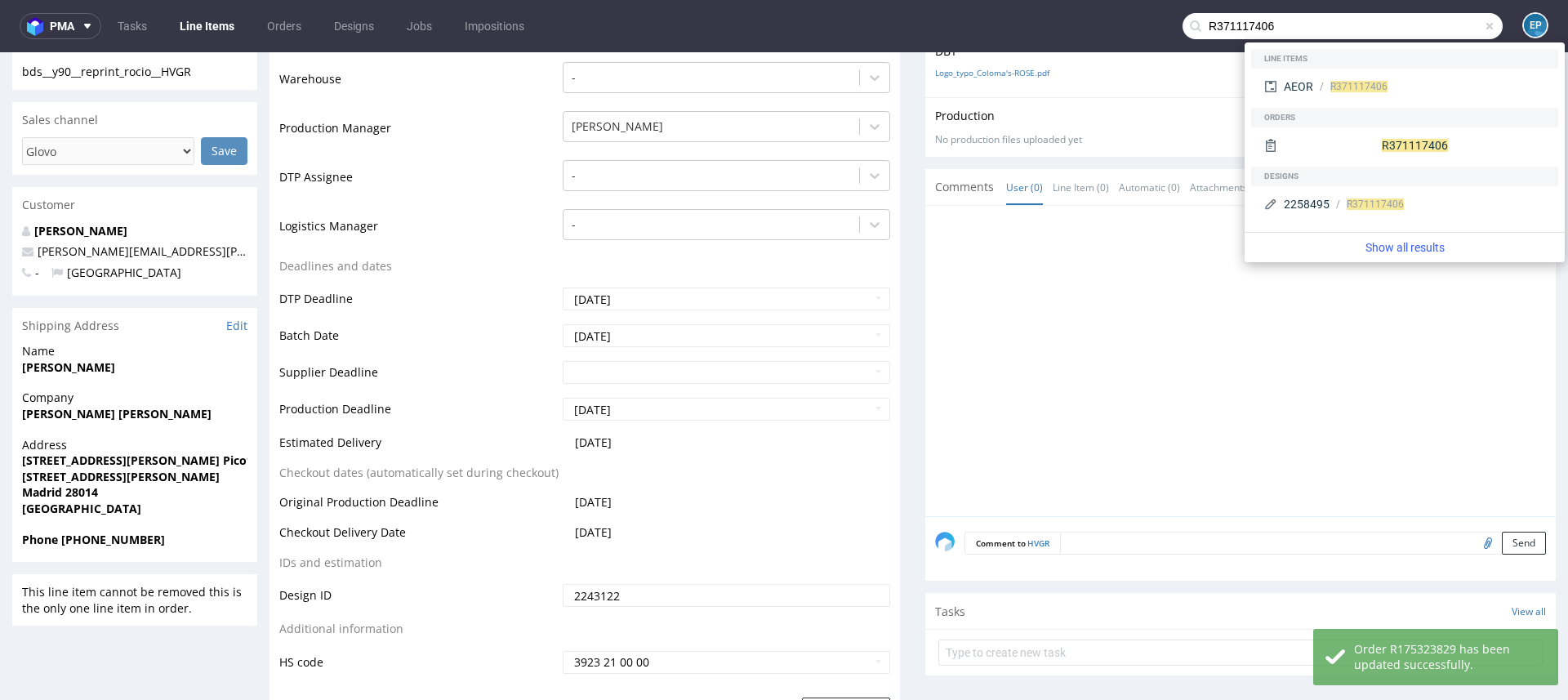
scroll to position [489, 0]
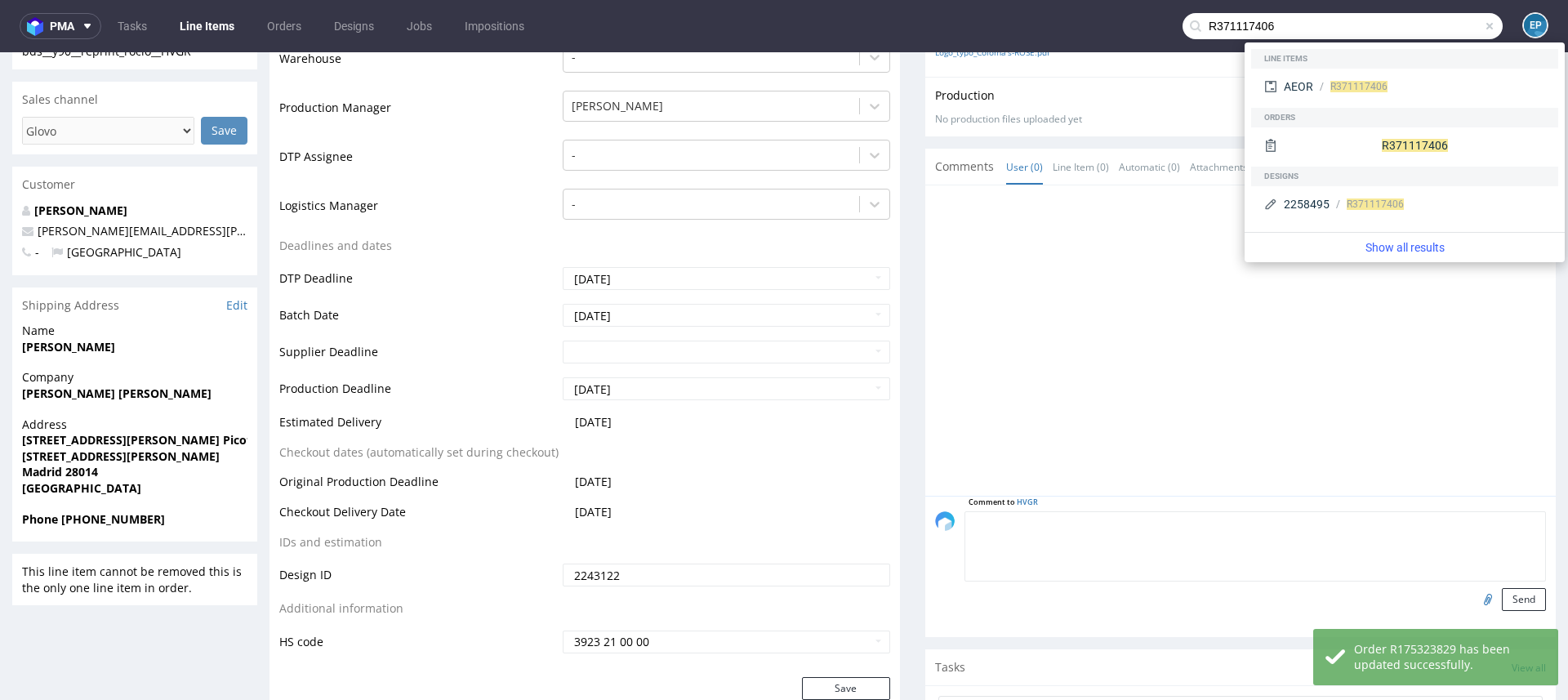
click at [1121, 521] on textarea at bounding box center [1255, 546] width 582 height 70
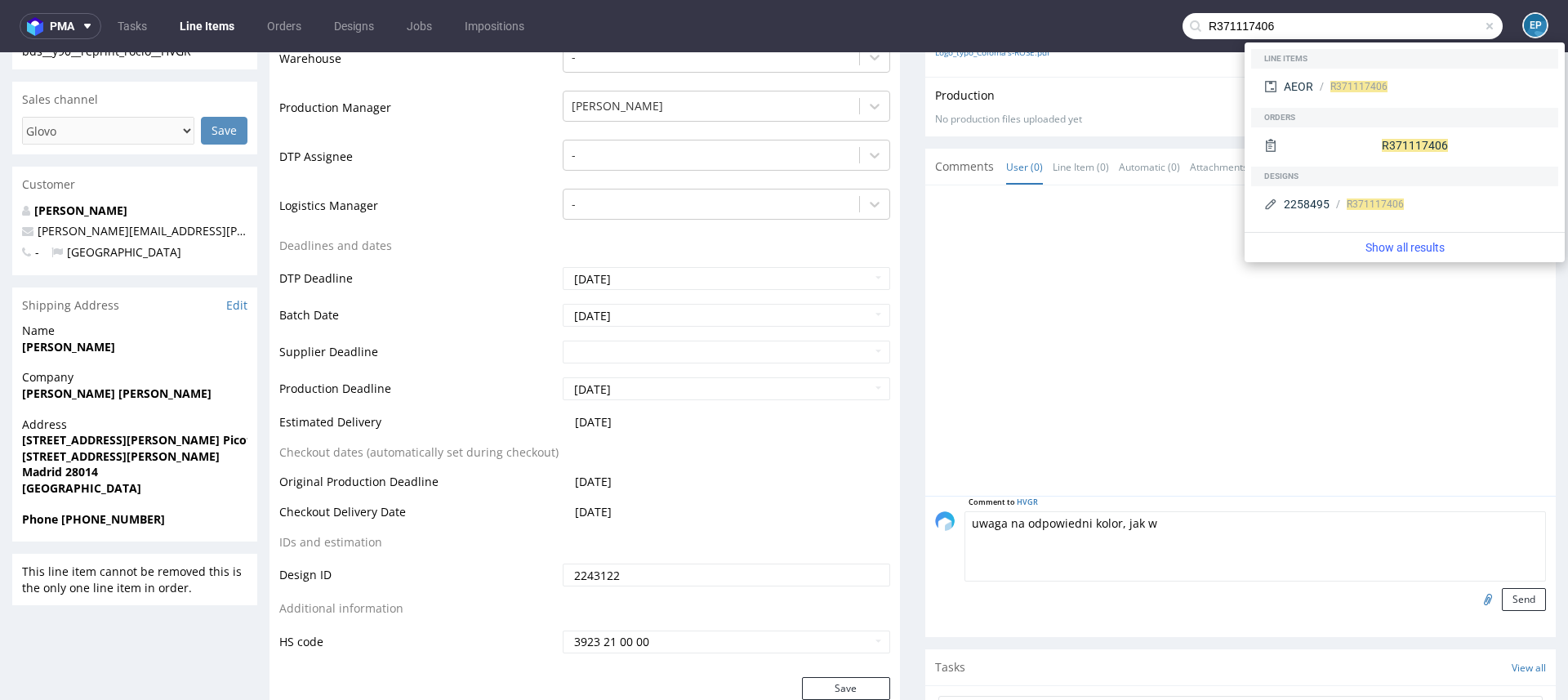
scroll to position [514, 0]
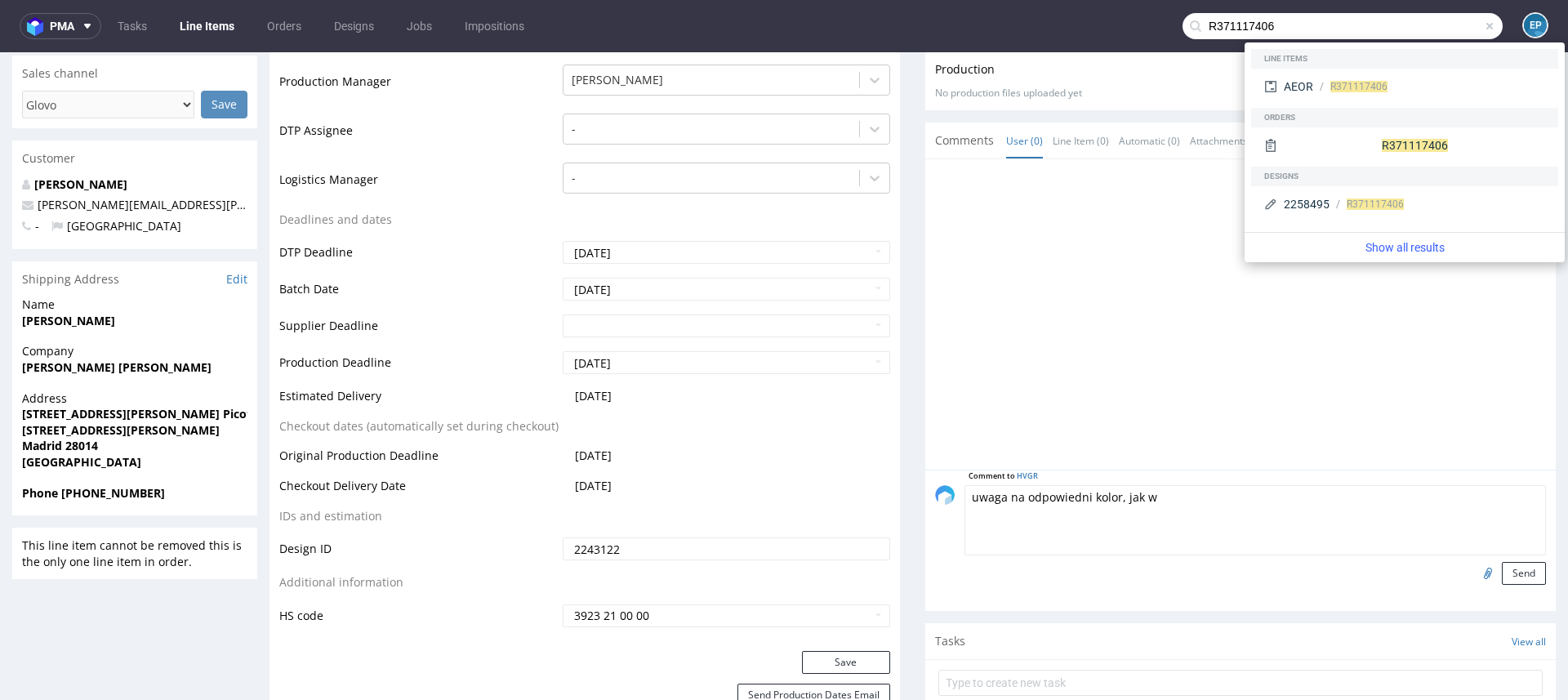
click at [1187, 498] on textarea "uwaga na odpowiedni kolor, jak w" at bounding box center [1255, 520] width 582 height 70
paste textarea "[URL][DOMAIN_NAME]"
type textarea "uwaga na odpowiedni kolor, jak w https://platform.packhelp.com/pma/line-items/7…"
click at [1507, 566] on button "Send" at bounding box center [1524, 574] width 44 height 23
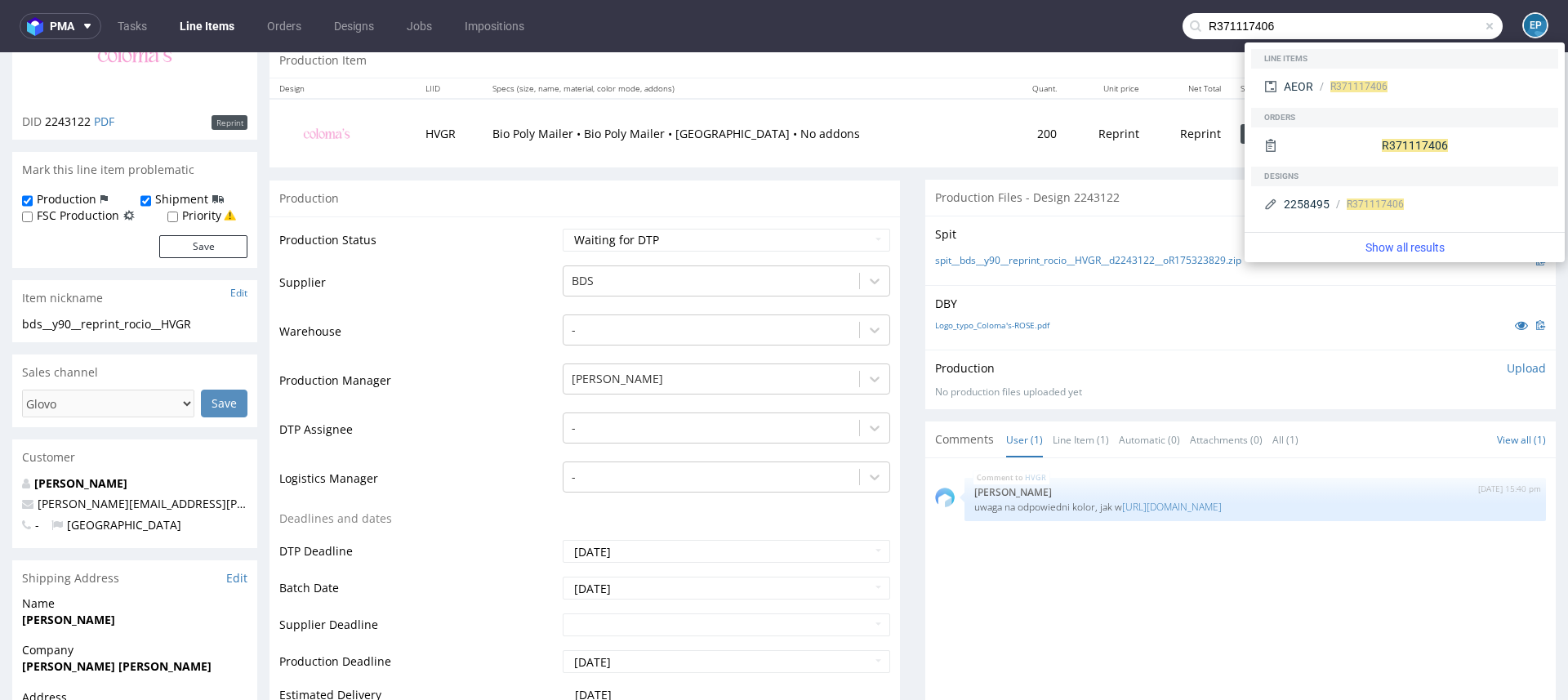
scroll to position [301, 0]
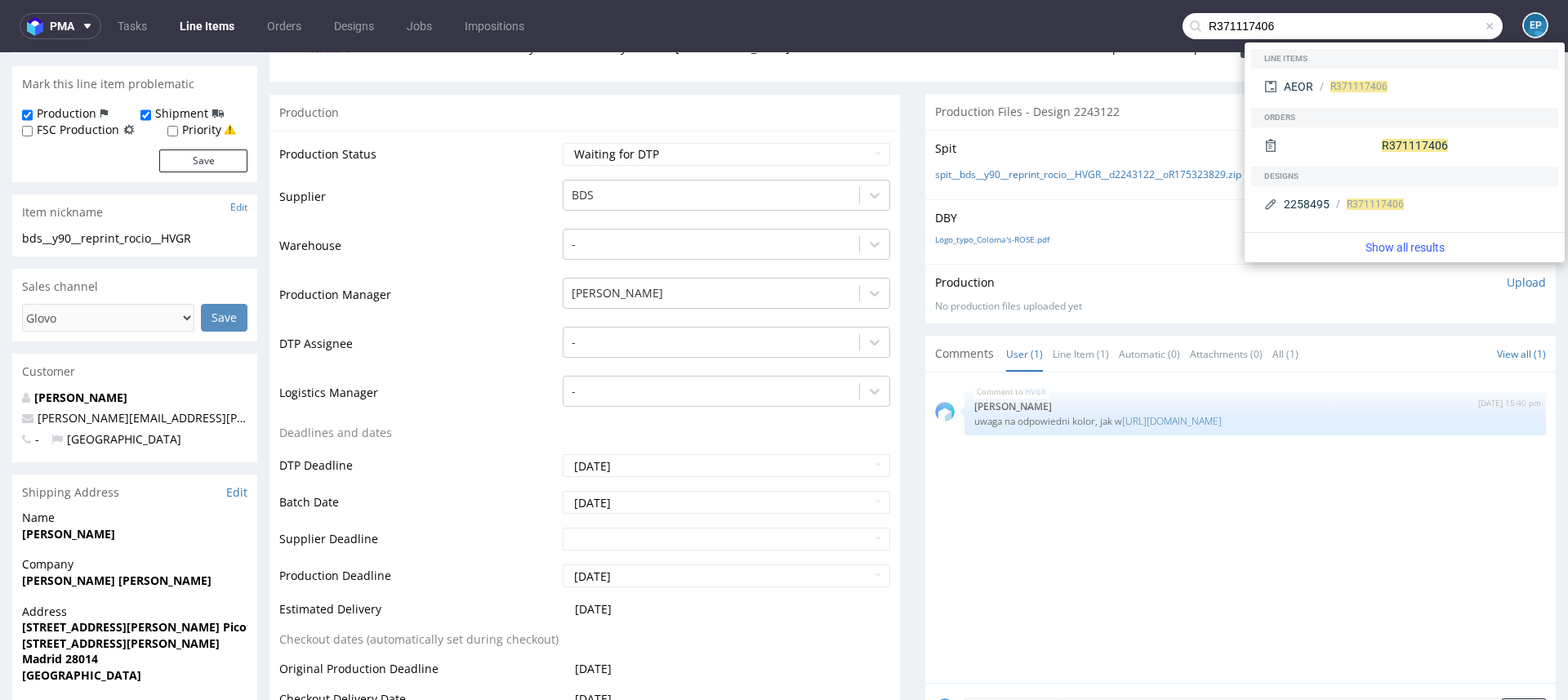
click at [1343, 20] on input "R371117406" at bounding box center [1342, 26] width 321 height 26
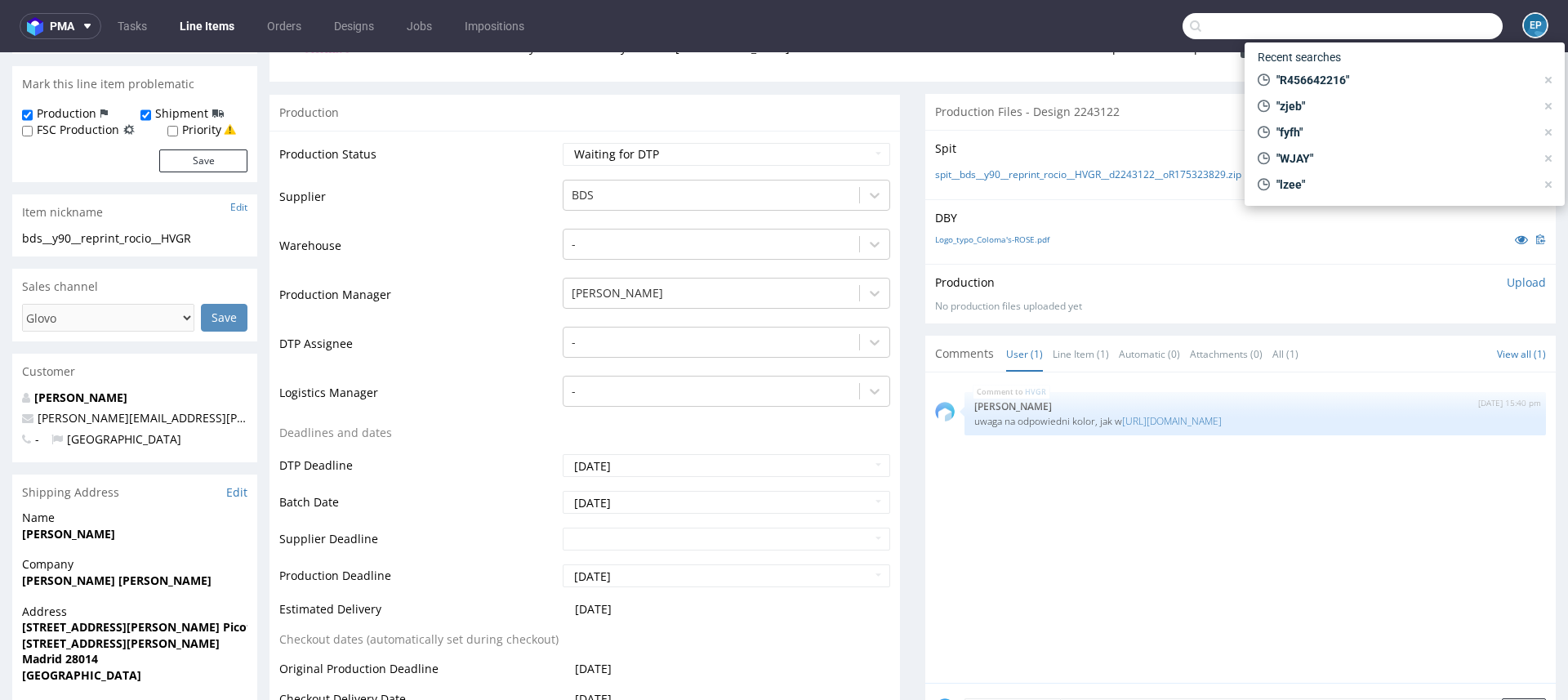
paste input "RQUJ"
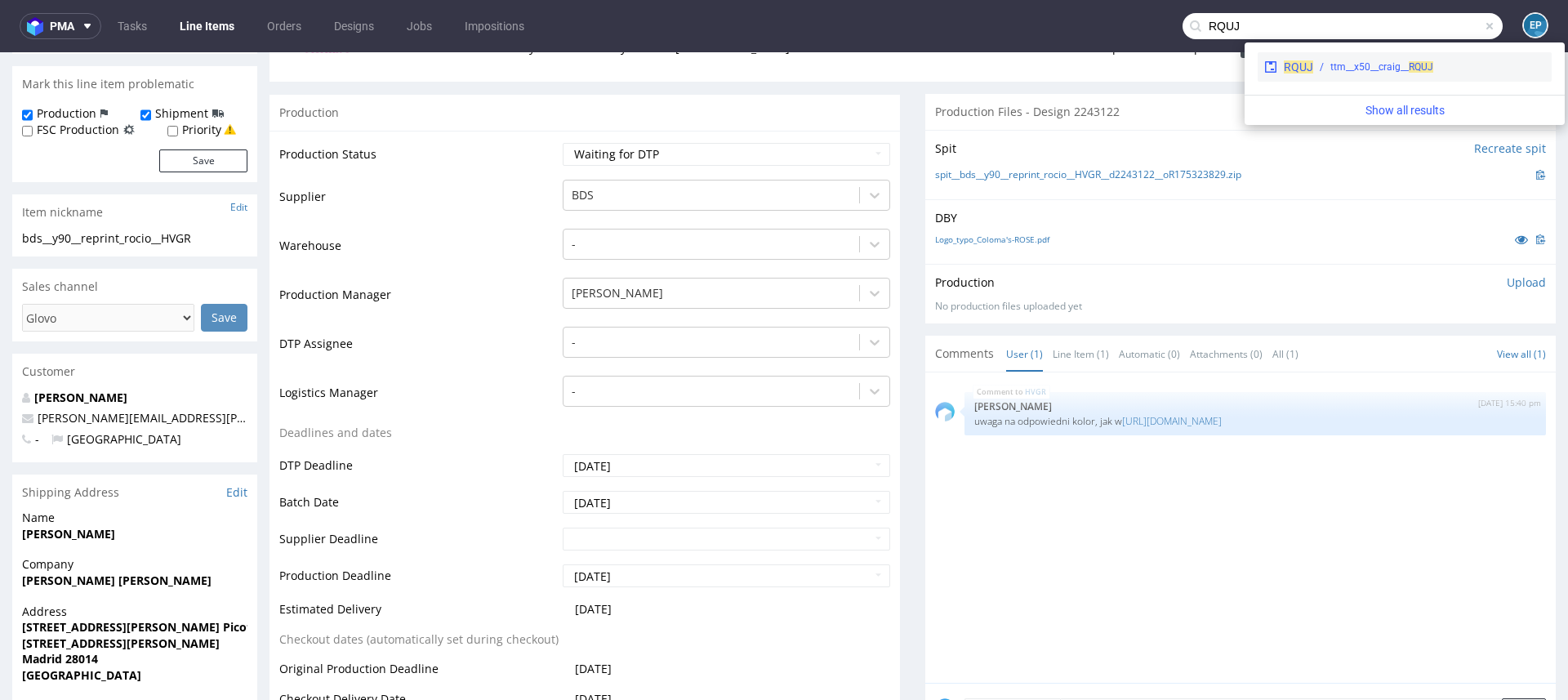
type input "RQUJ"
click at [1332, 74] on div "ttm__x50__craig__ RQUJ" at bounding box center [1382, 67] width 103 height 15
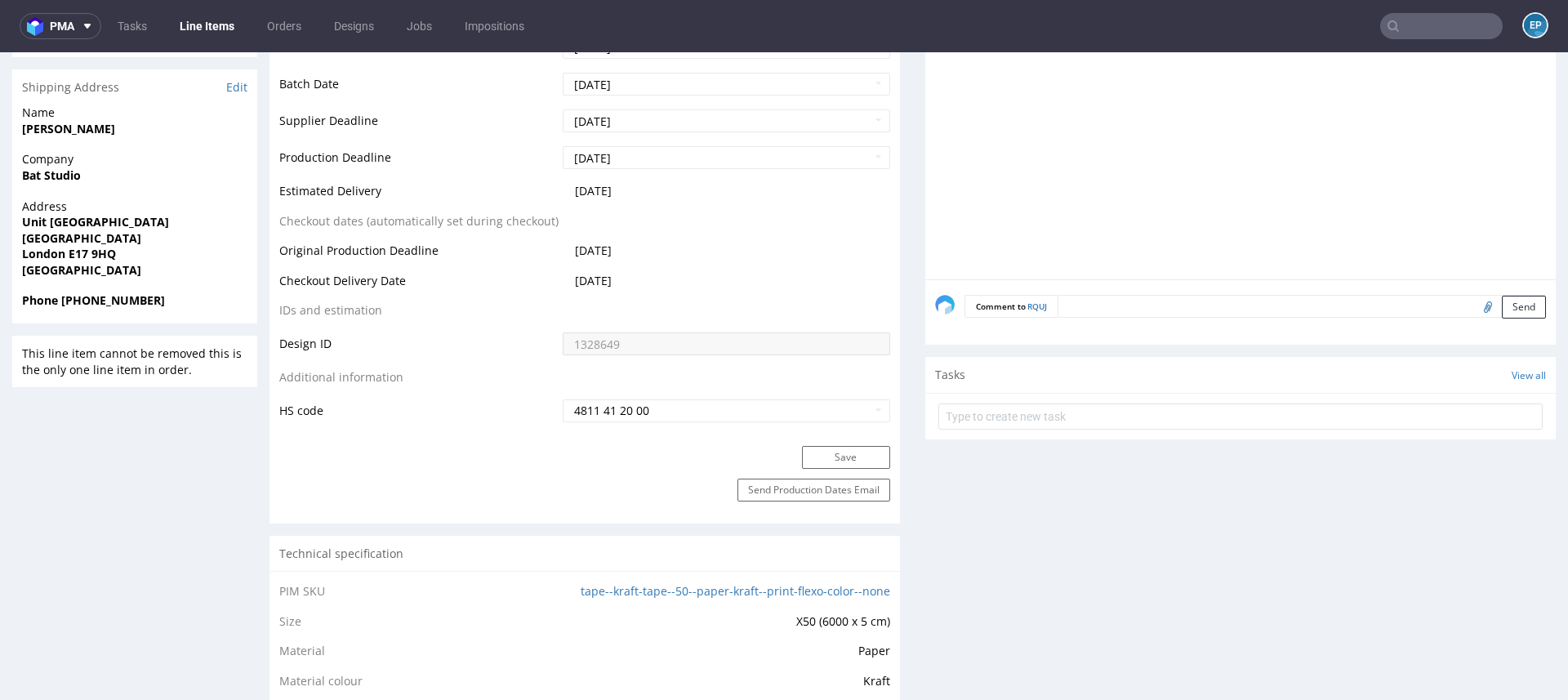
scroll to position [897, 0]
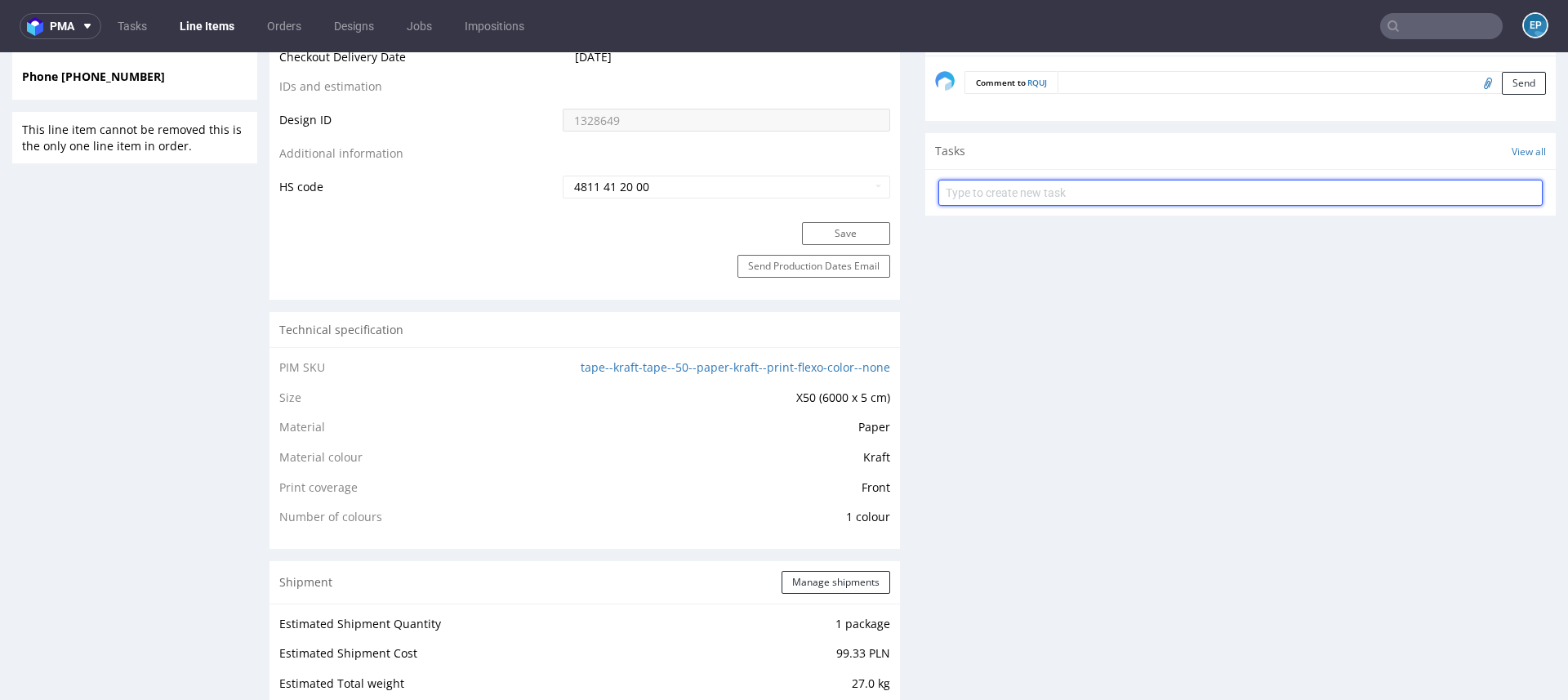
click at [986, 188] on input "text" at bounding box center [1240, 192] width 605 height 26
type input "zwrot RQUJ"
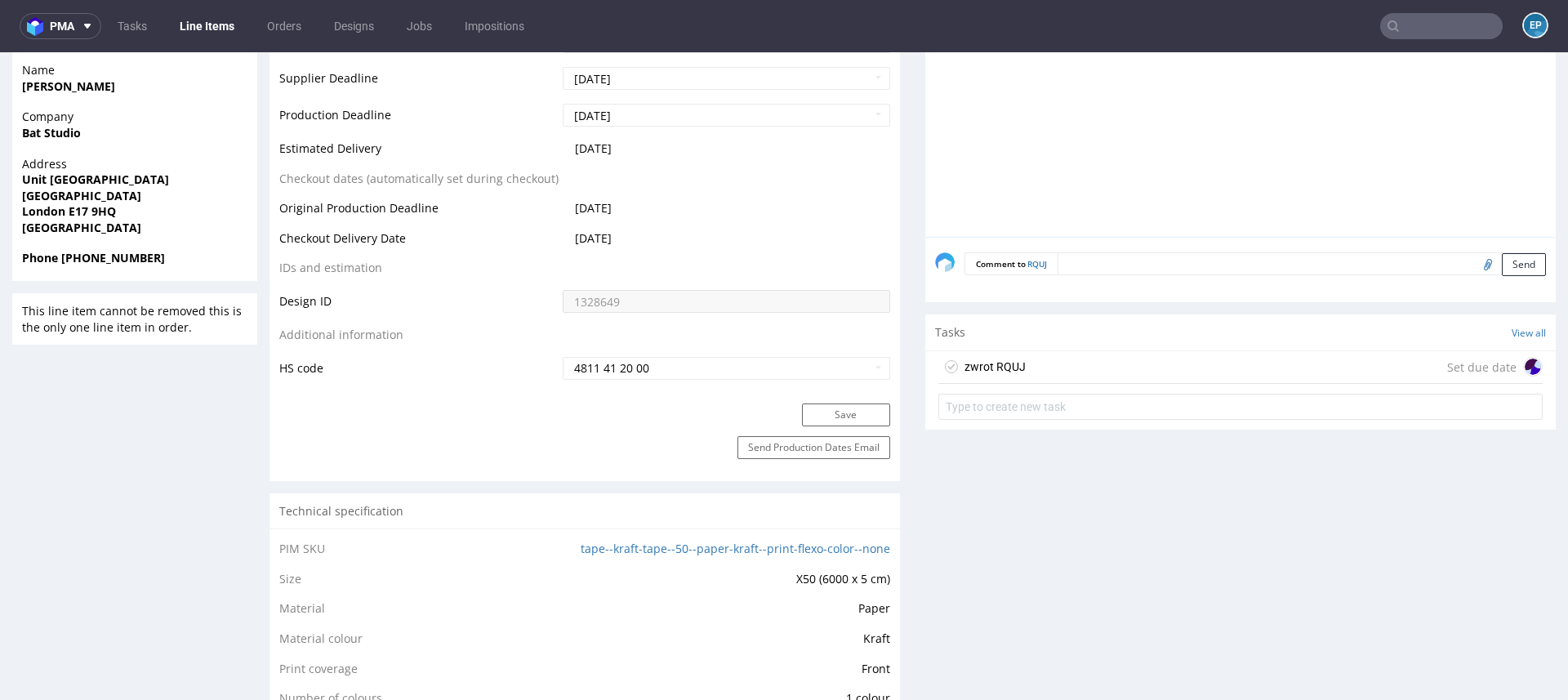
scroll to position [726, 0]
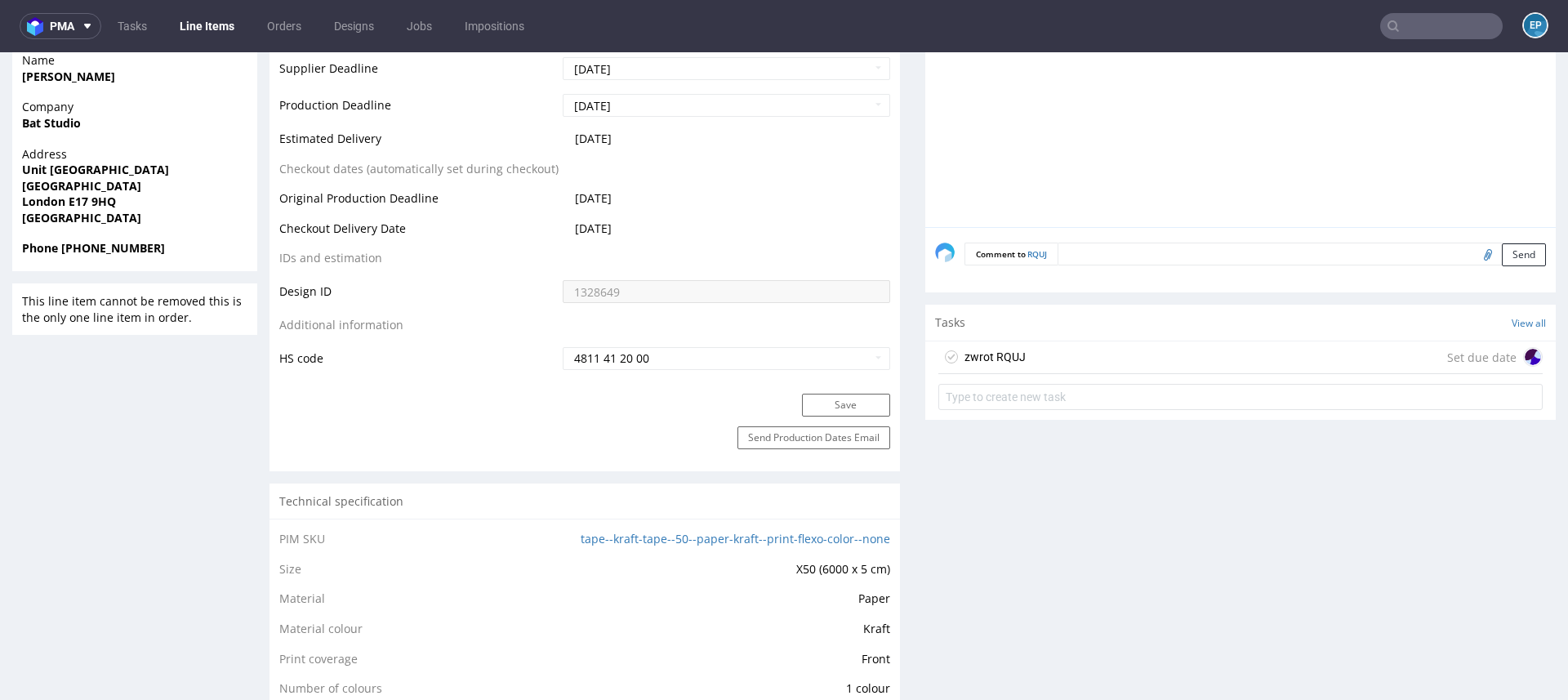
click at [1091, 356] on div "zwrot RQUJ Set due date" at bounding box center [1240, 357] width 605 height 33
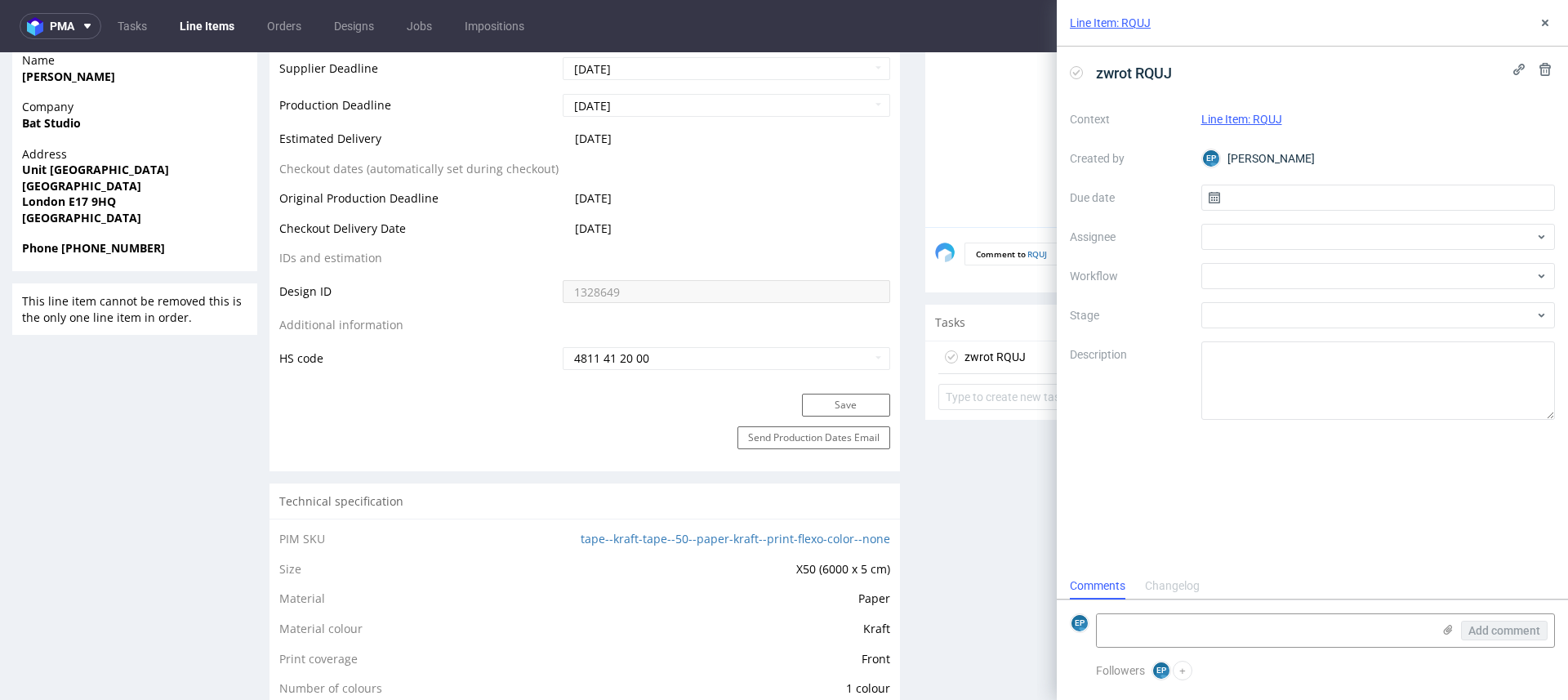
scroll to position [13, 0]
click at [1243, 239] on div at bounding box center [1378, 236] width 354 height 26
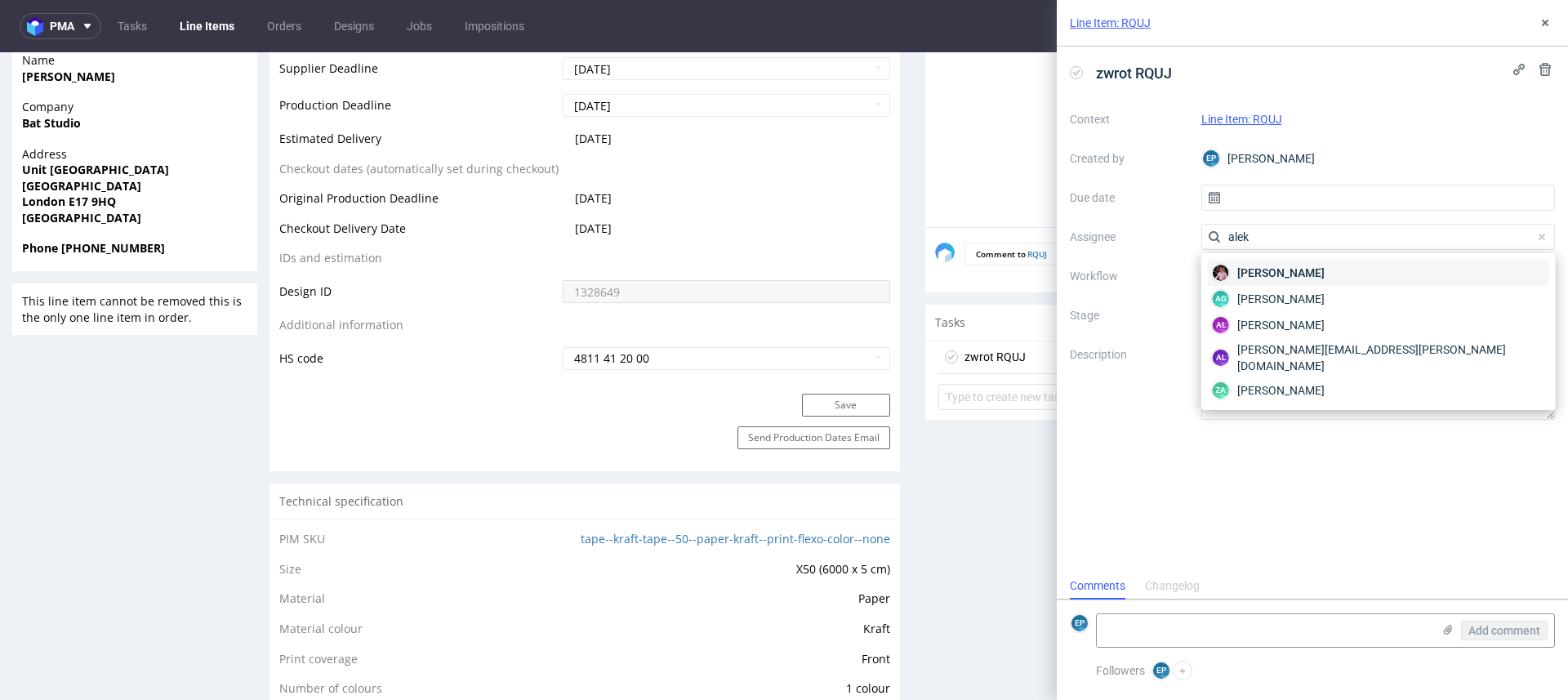
type input "alek"
click at [1258, 274] on span "Aleks Ziemkowski" at bounding box center [1280, 273] width 87 height 16
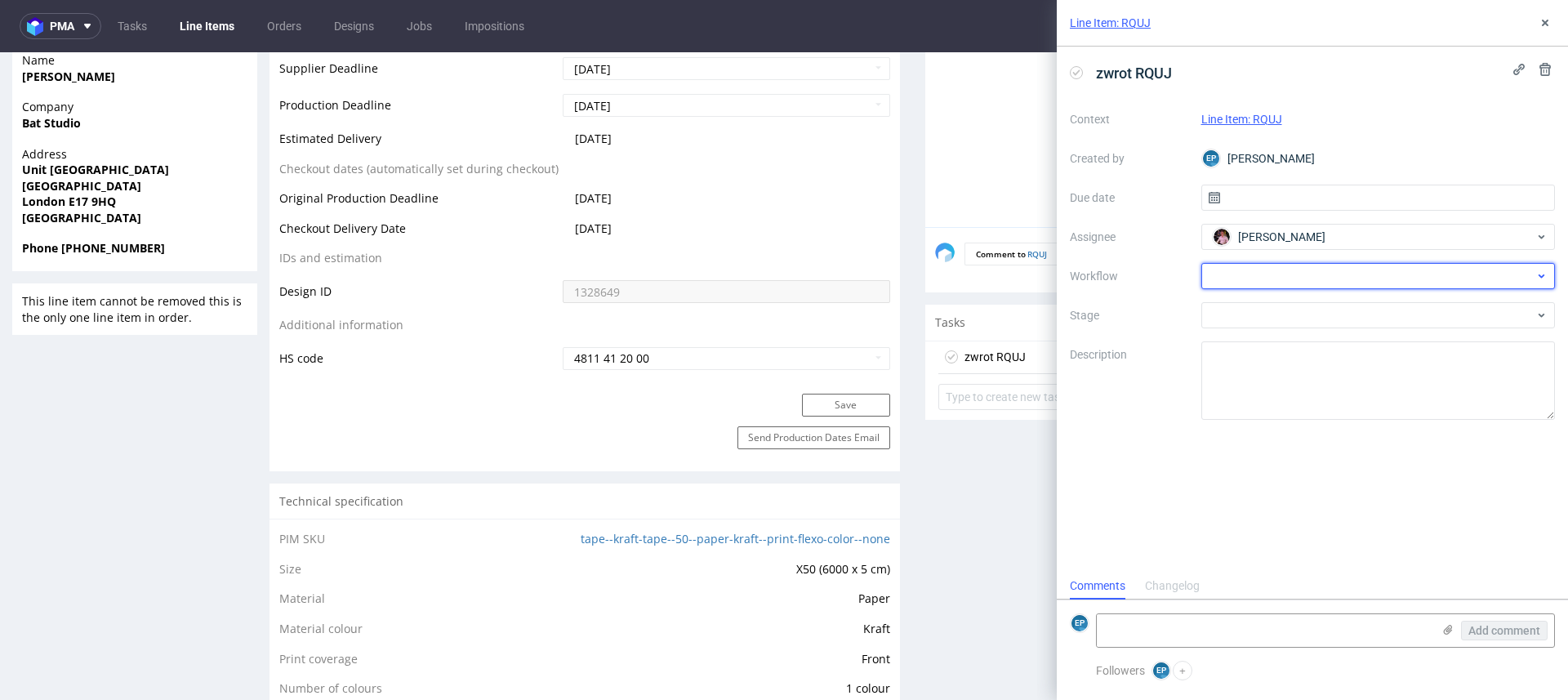
click at [1248, 273] on div at bounding box center [1378, 275] width 354 height 26
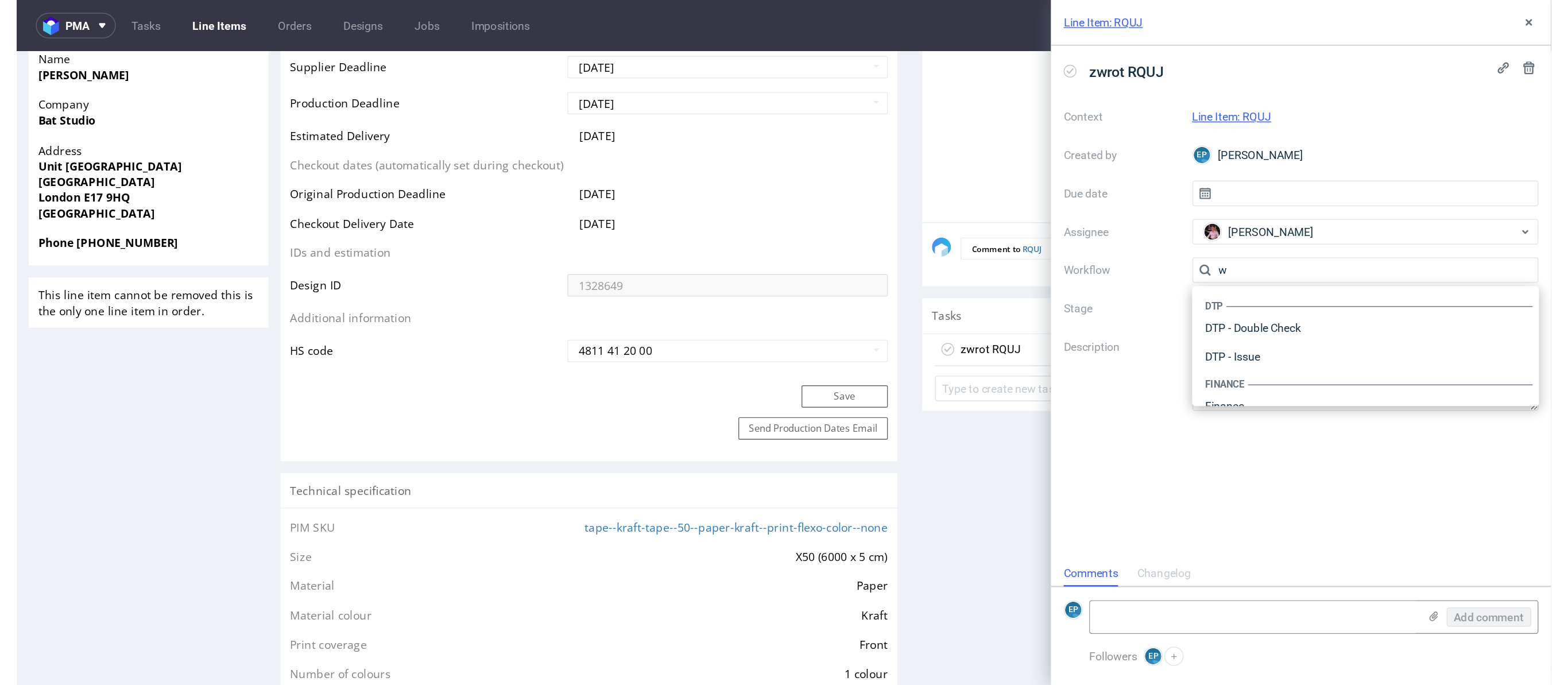
scroll to position [15, 0]
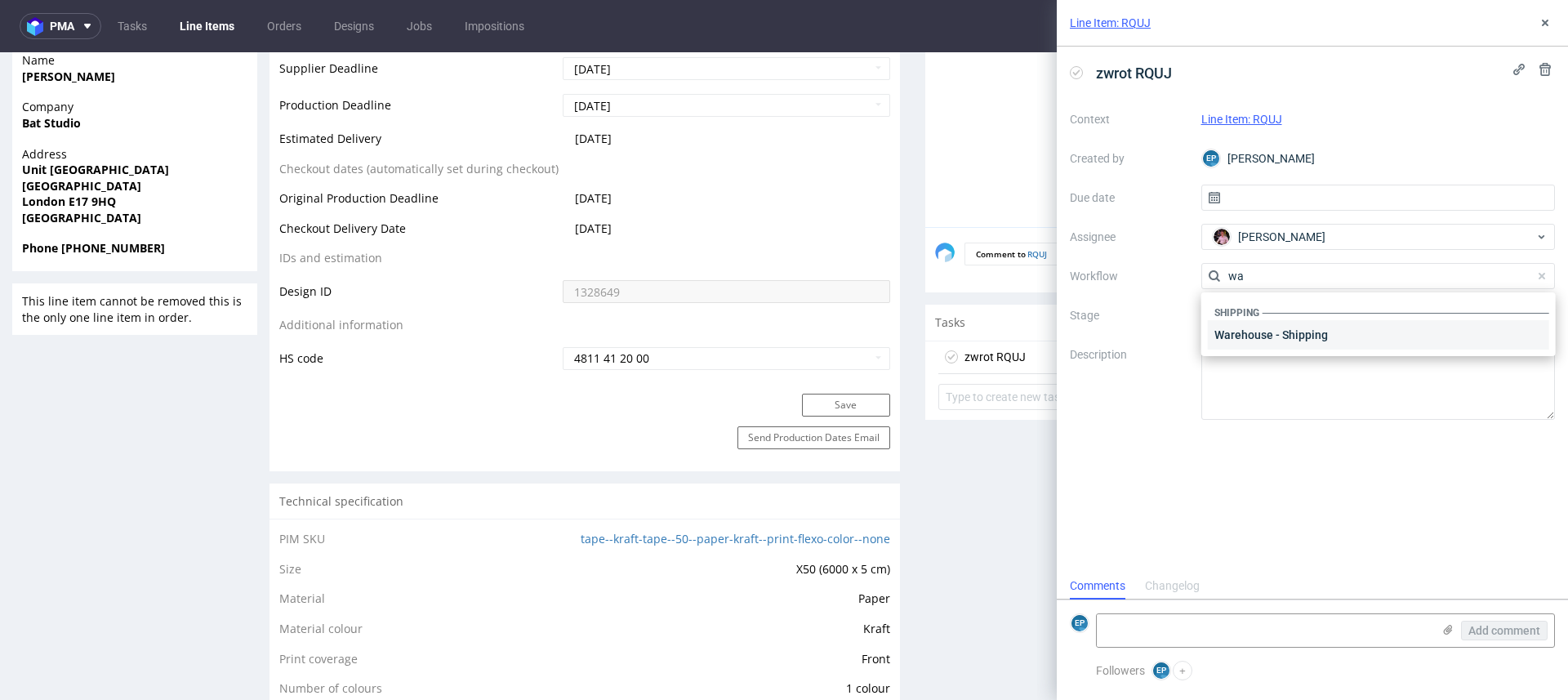
type input "wa"
click at [1264, 334] on div "Warehouse - Shipping" at bounding box center [1378, 335] width 341 height 29
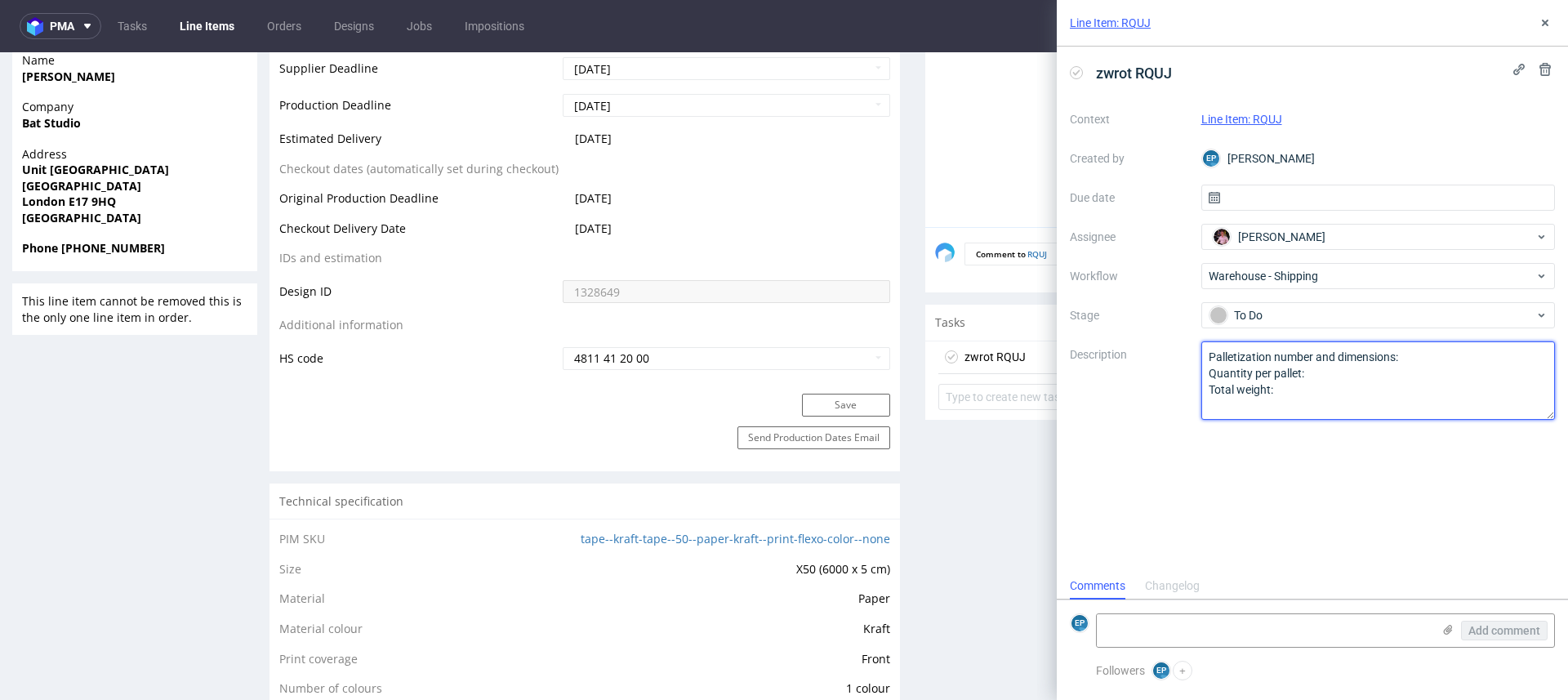
drag, startPoint x: 1308, startPoint y: 401, endPoint x: 1162, endPoint y: 352, distance: 154.0
click at [1162, 352] on div "Context Line Item: RQUJ Created by EP Ewa Prus Due date Assignee Aleks Ziemkows…" at bounding box center [1312, 263] width 485 height 314
type textarea "hej, paczka wróciła do TCM, proszę o dyspozycję"
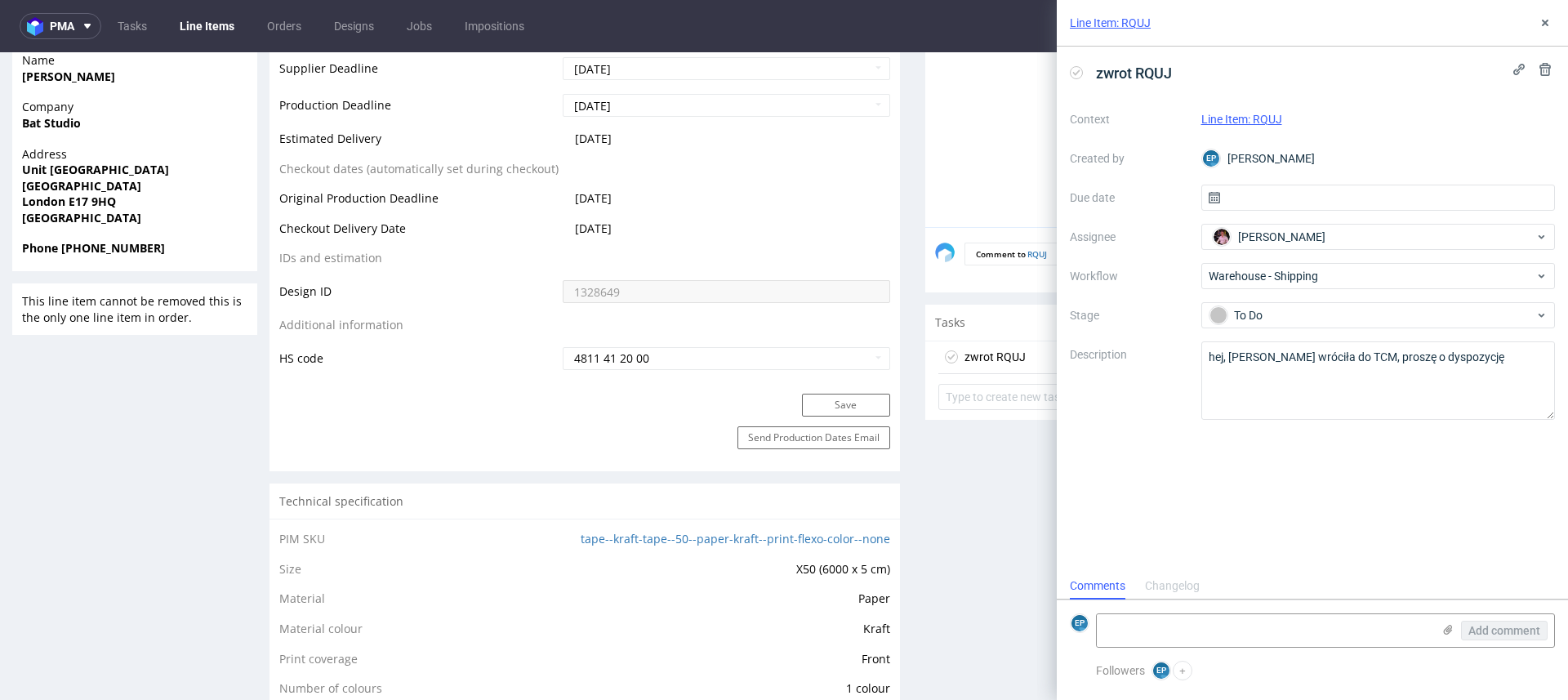
click at [1243, 491] on div "zwrot RQUJ Context Line Item: RQUJ Created by EP Ewa Prus Due date Assignee Ale…" at bounding box center [1312, 309] width 511 height 526
click at [1546, 34] on div "Line Item: RQUJ" at bounding box center [1312, 23] width 511 height 46
click at [1546, 27] on icon at bounding box center [1545, 22] width 13 height 13
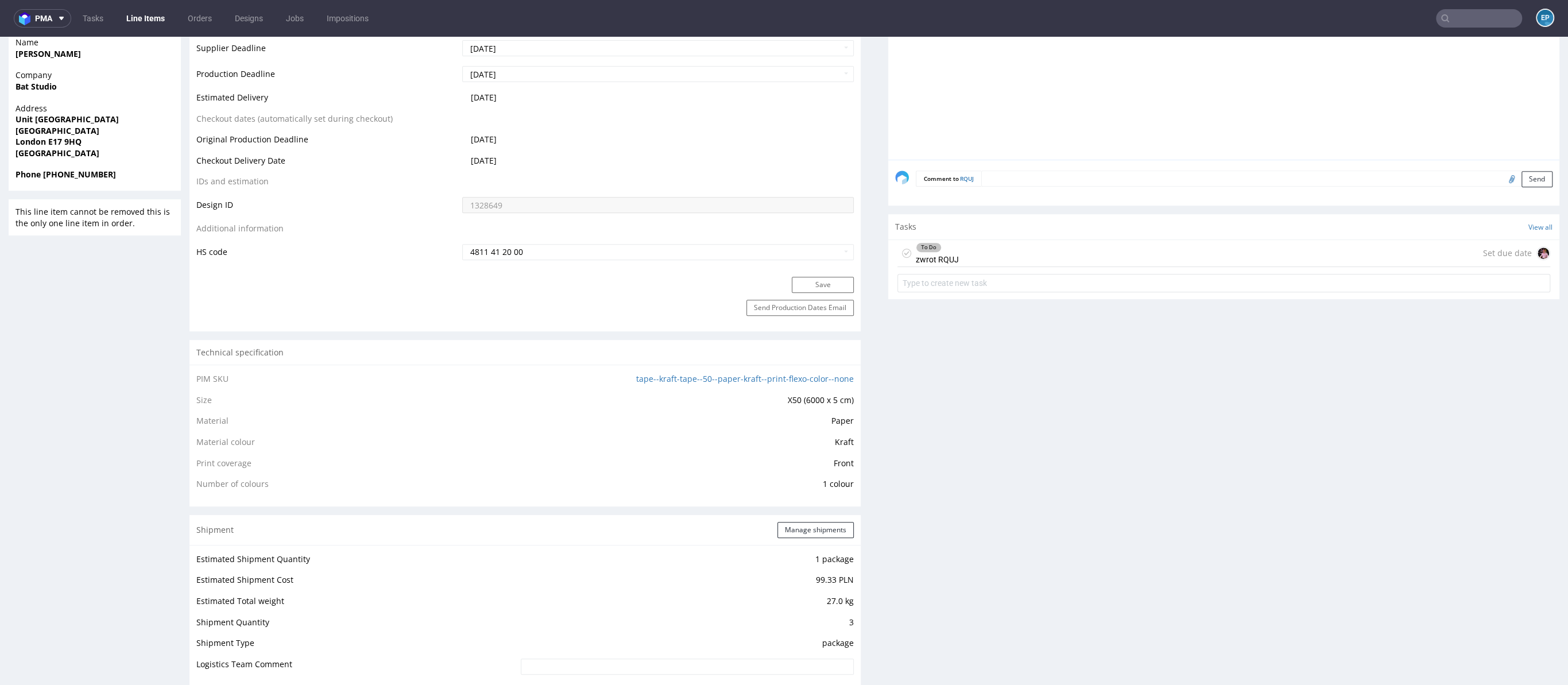
click at [153, 21] on link "Line Items" at bounding box center [145, 18] width 52 height 18
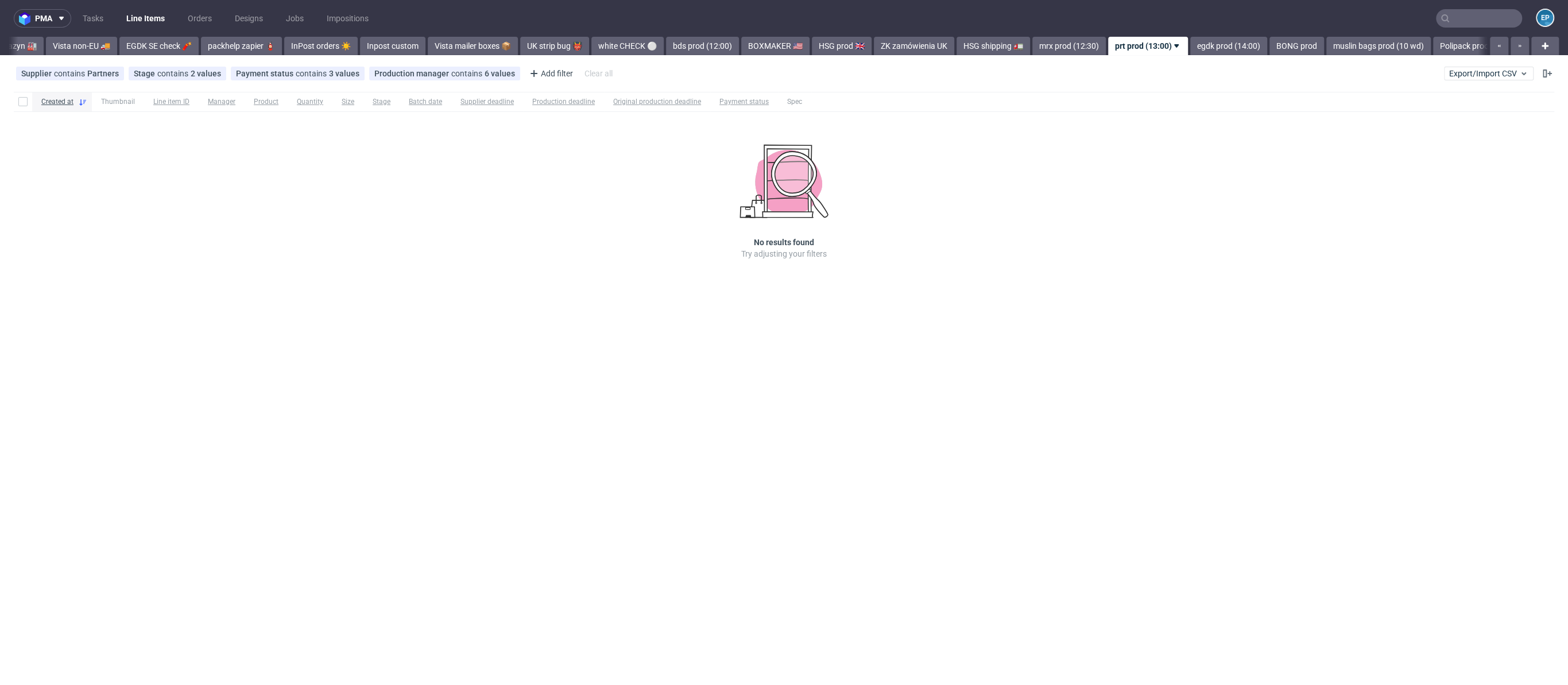
scroll to position [0, 833]
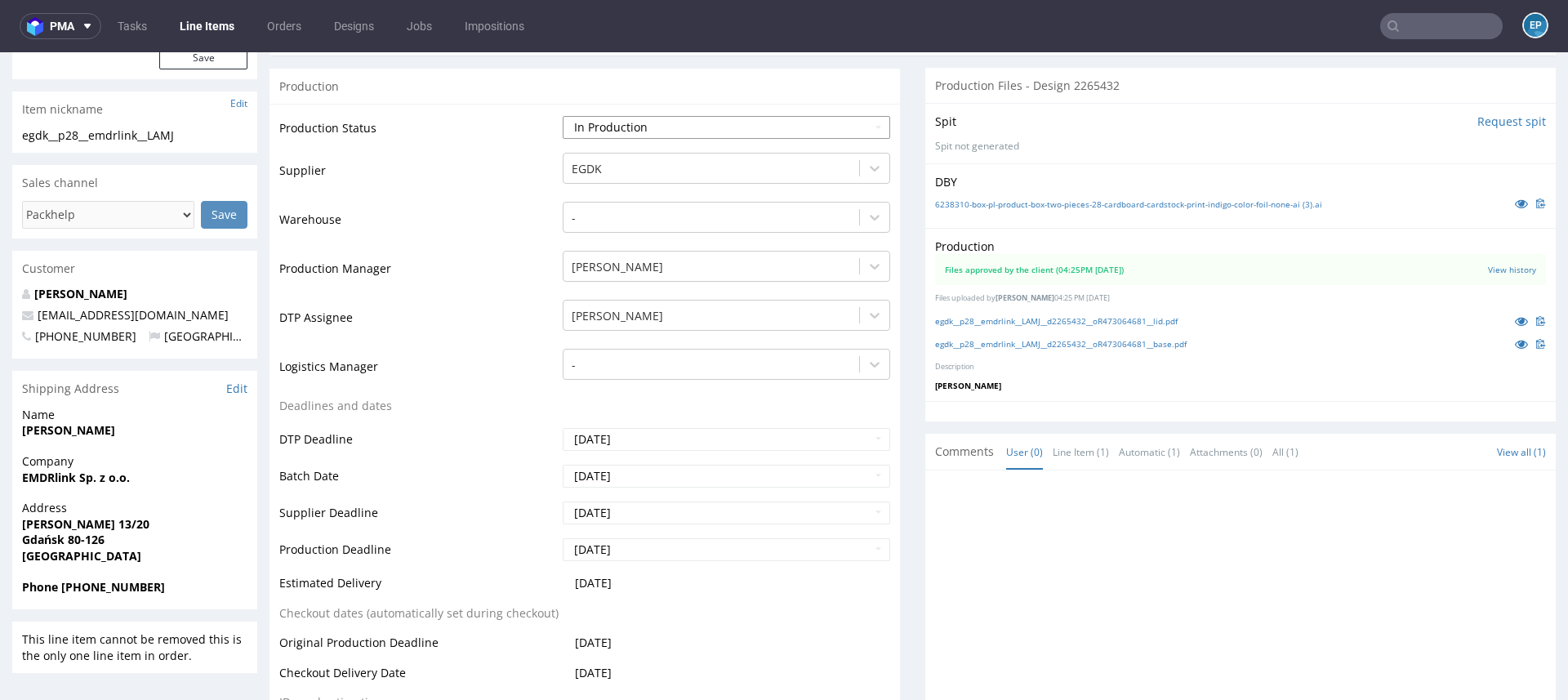
scroll to position [312, 0]
click at [1408, 12] on nav "pma Tasks Line Items Orders Designs Jobs Impositions EP" at bounding box center [784, 26] width 1568 height 52
click at [1408, 24] on input "text" at bounding box center [1441, 26] width 123 height 26
paste input "R371117406"
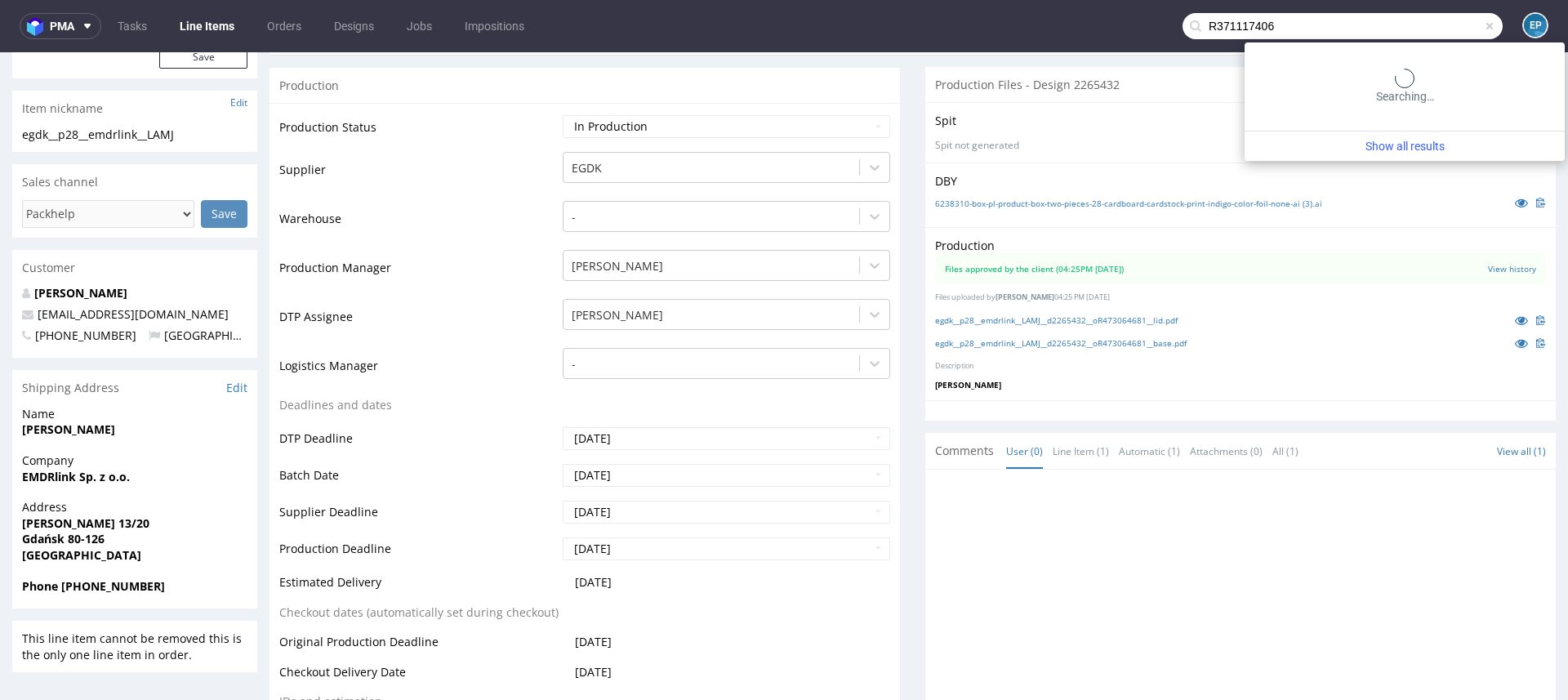
type input "R371117406"
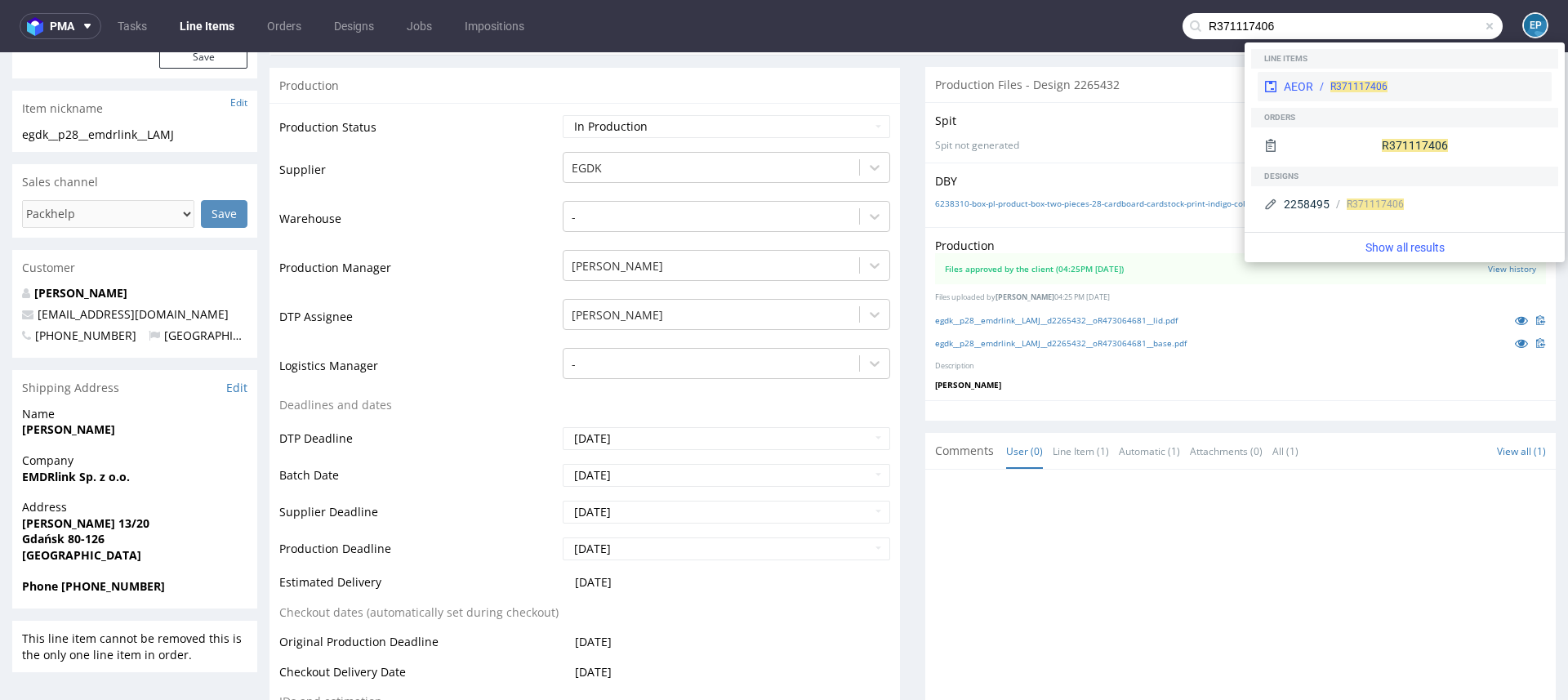
click at [1382, 84] on span "R371117406" at bounding box center [1358, 86] width 57 height 12
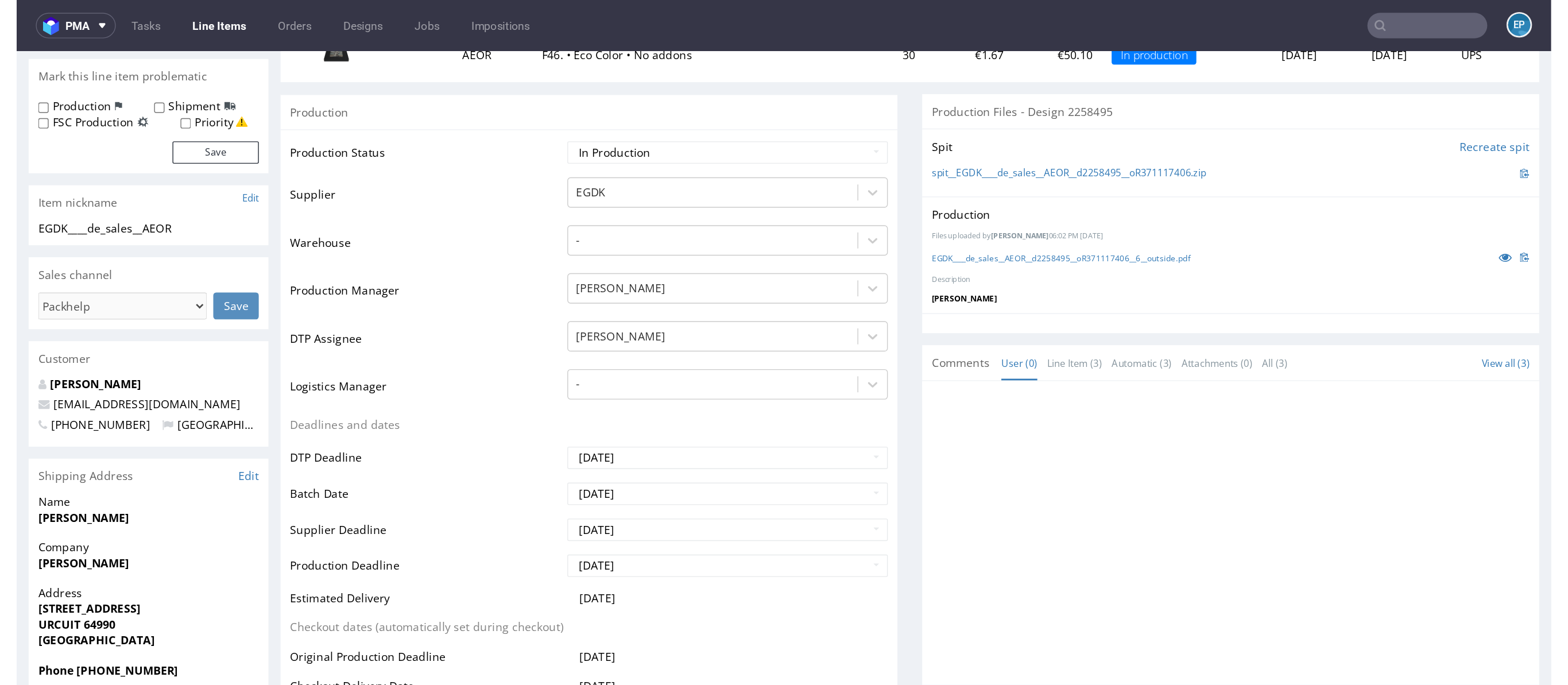
scroll to position [177, 0]
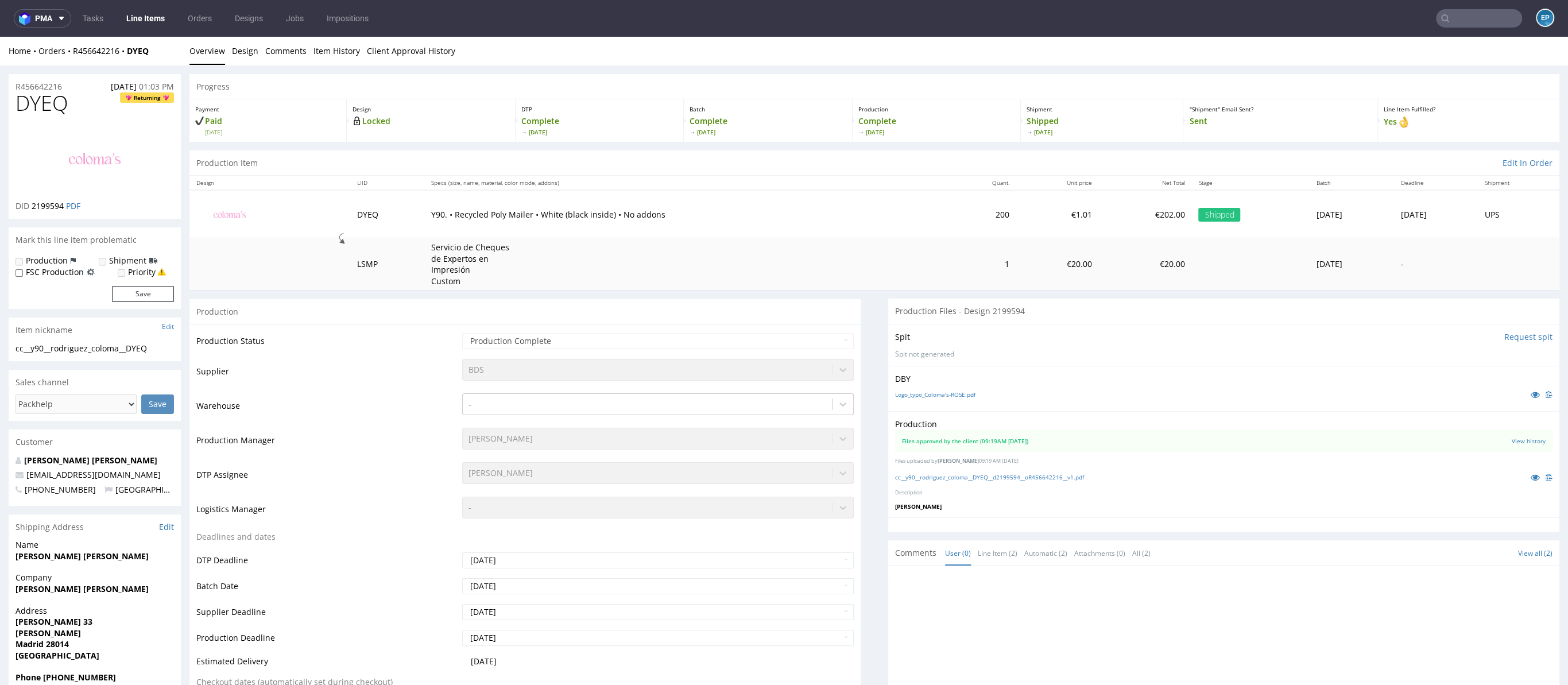
click at [149, 21] on link "Line Items" at bounding box center [145, 18] width 52 height 18
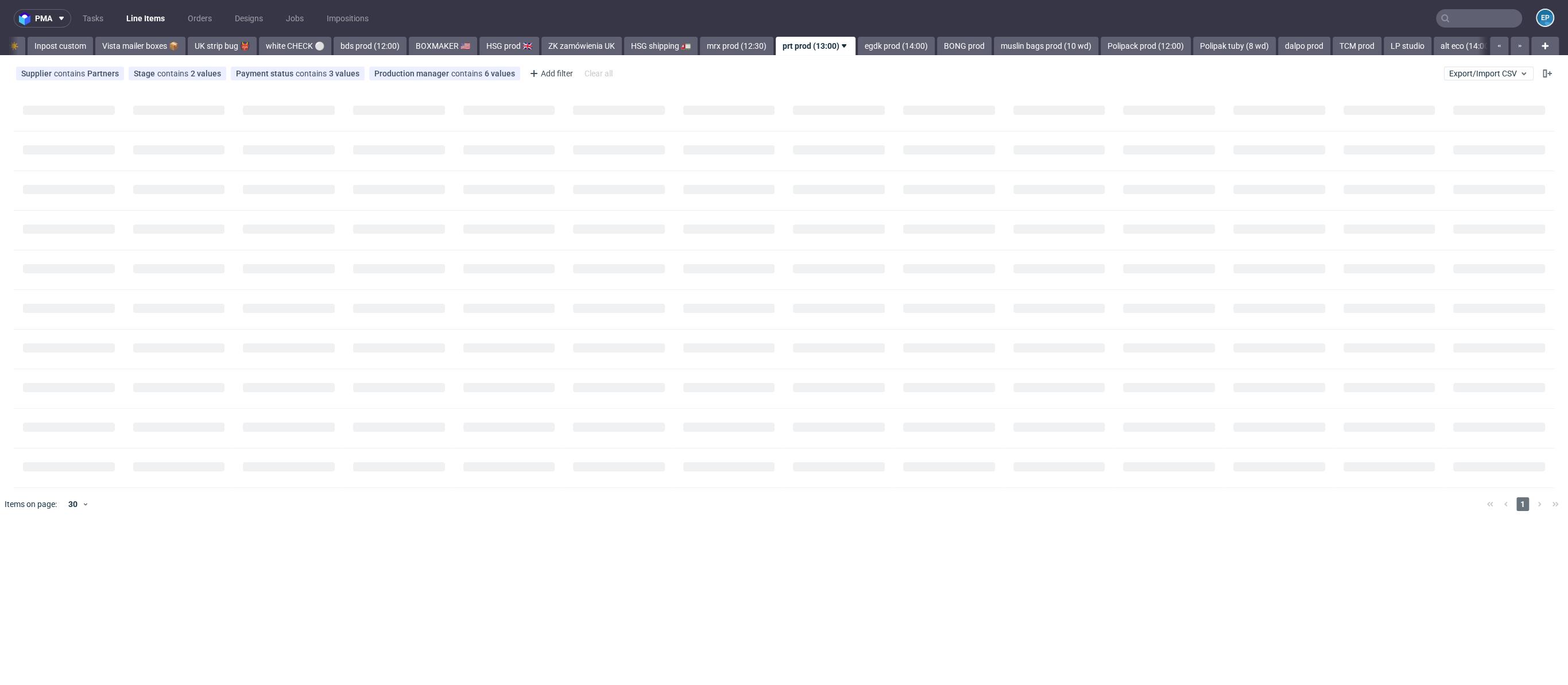
click at [1496, 61] on div "Supplier contains Partners Stage contains 2 values Production, Issue in Product…" at bounding box center [784, 74] width 1568 height 27
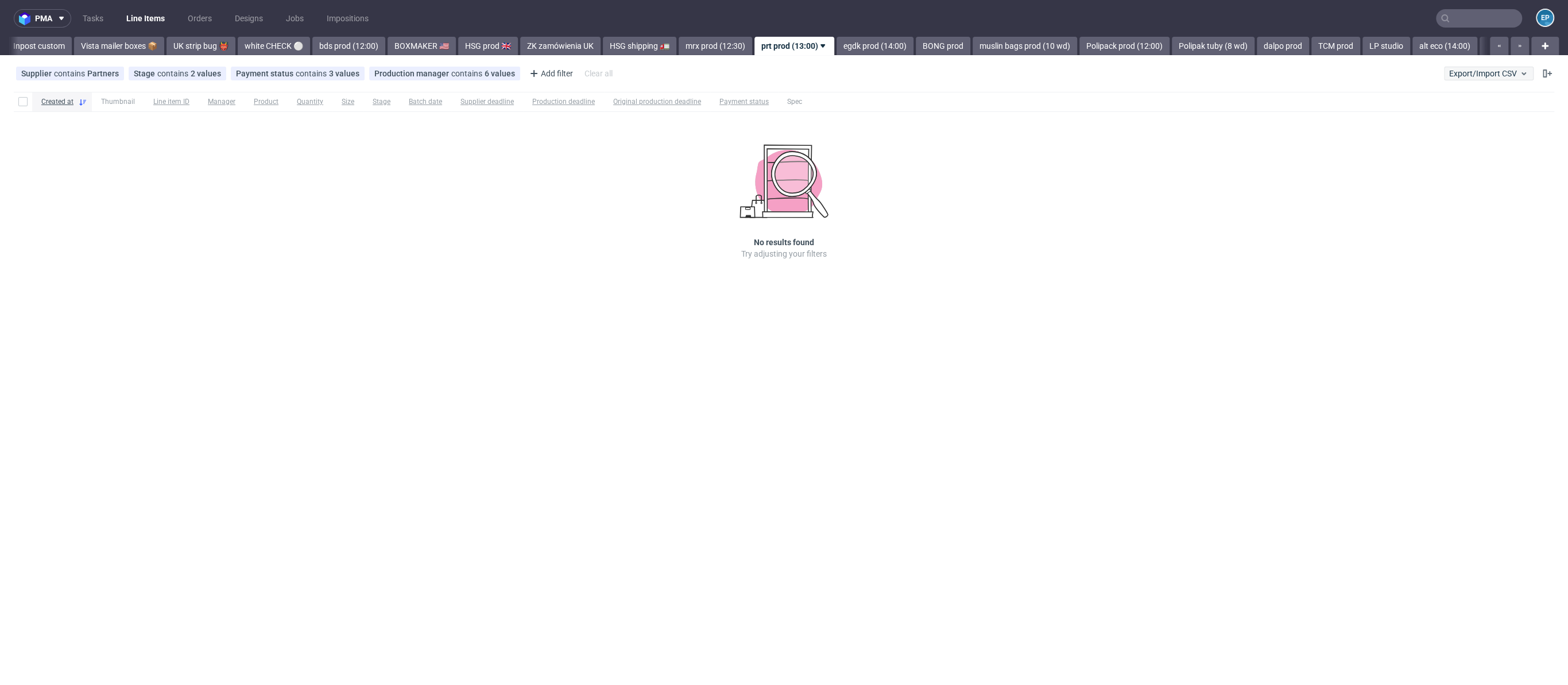
scroll to position [0, 833]
click at [1491, 73] on span "Export/Import CSV" at bounding box center [1488, 73] width 79 height 9
click at [1458, 121] on link "Import shipments CSV" at bounding box center [1461, 120] width 134 height 18
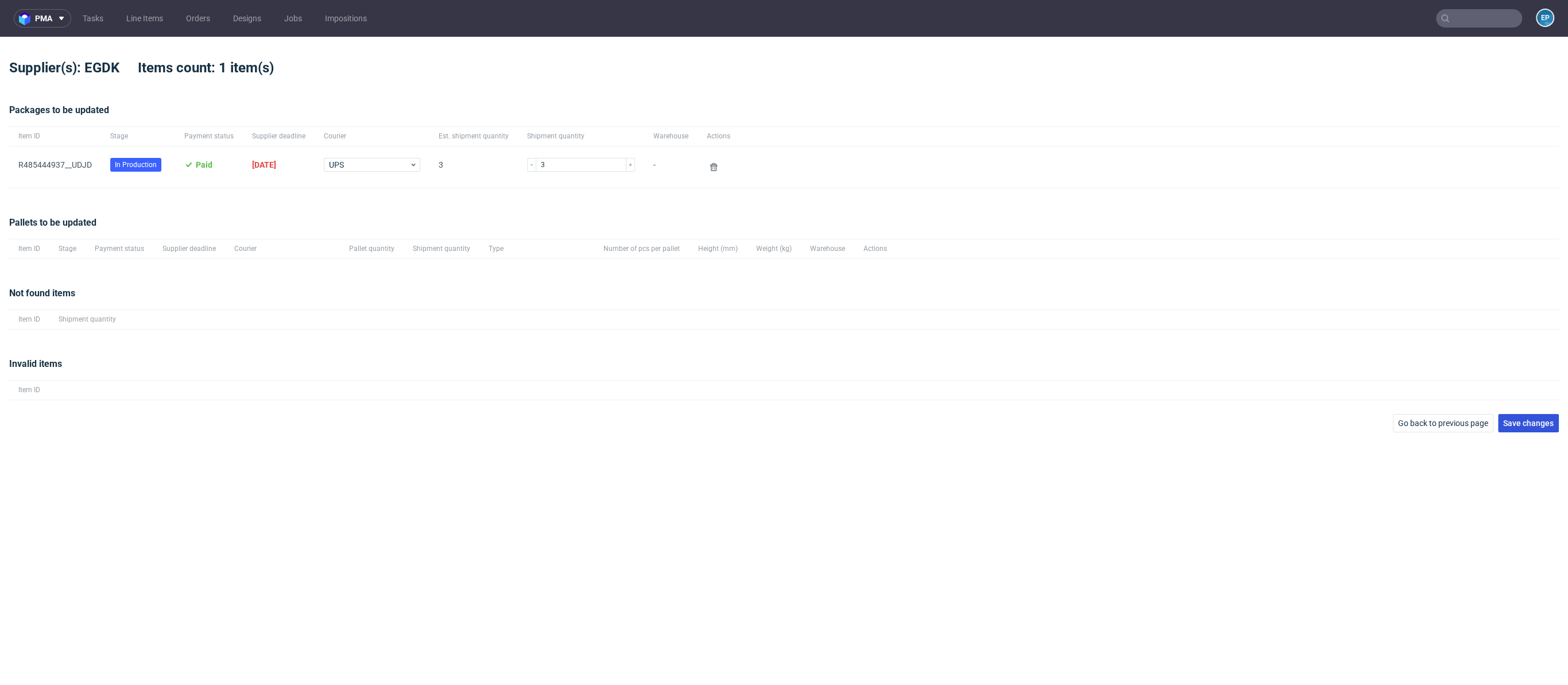
click at [1557, 421] on button "Save changes" at bounding box center [1528, 423] width 61 height 18
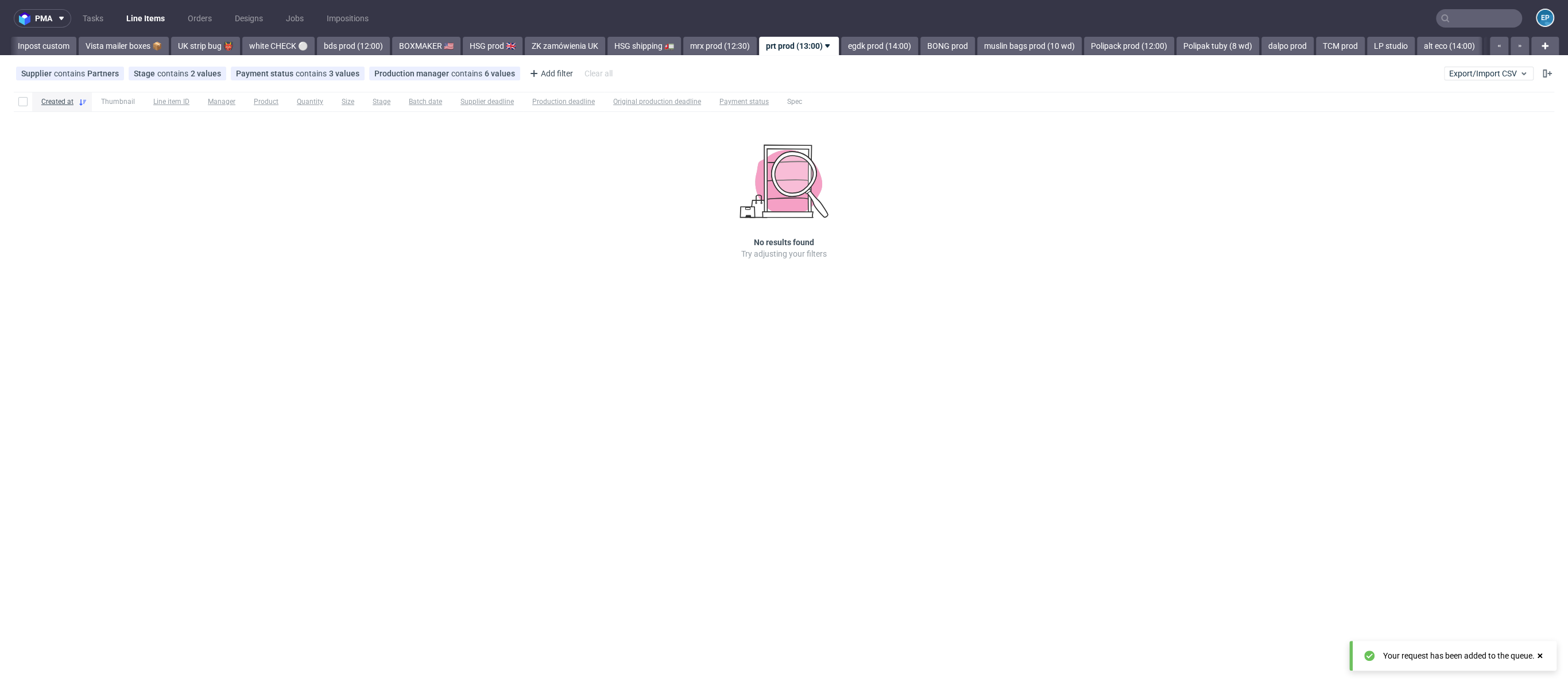
scroll to position [0, 833]
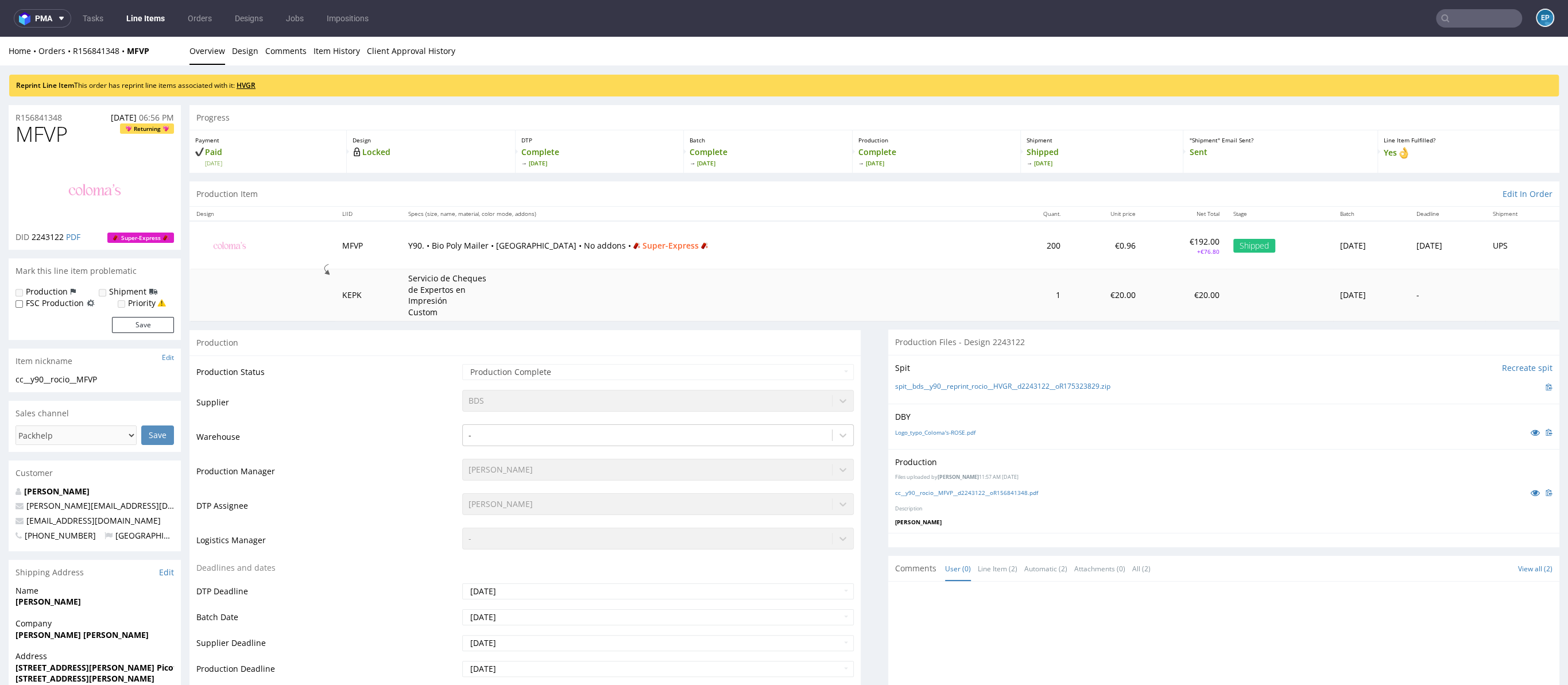
click at [240, 82] on link "HVGR" at bounding box center [246, 86] width 19 height 10
